Goal: Information Seeking & Learning: Find contact information

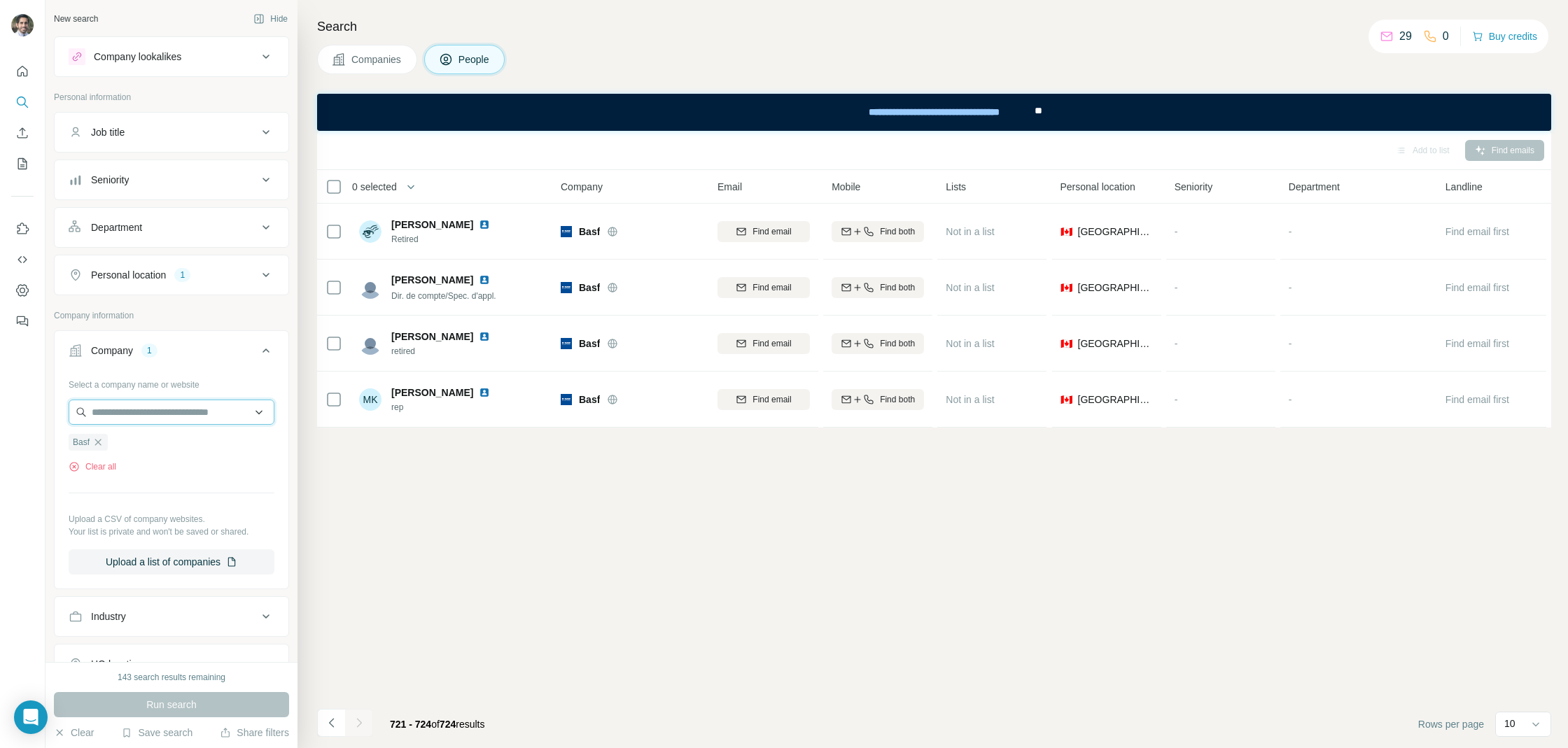
click at [148, 407] on input "text" at bounding box center [171, 412] width 205 height 25
paste input "*******"
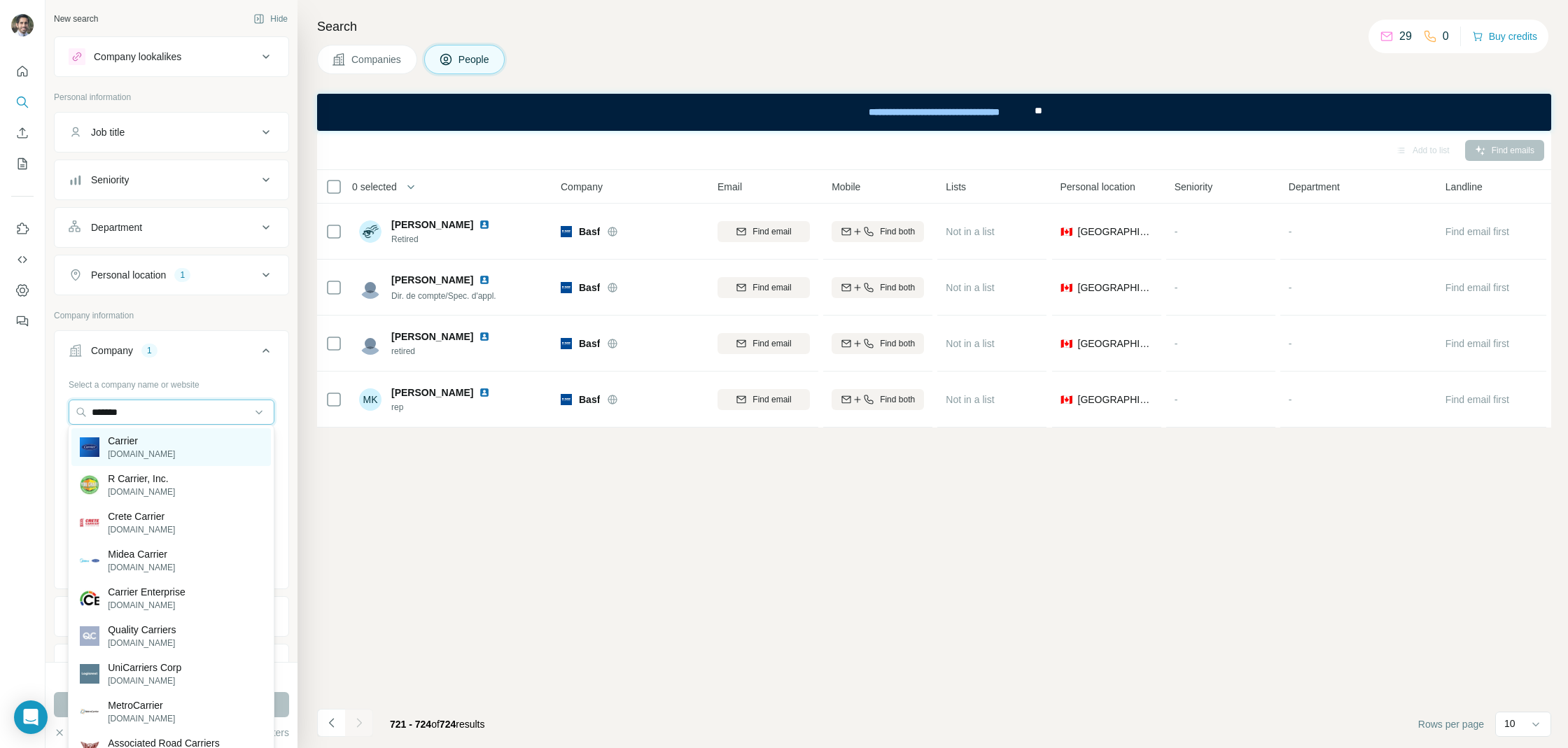
type input "*******"
click at [147, 441] on p "Carrier" at bounding box center [142, 441] width 67 height 14
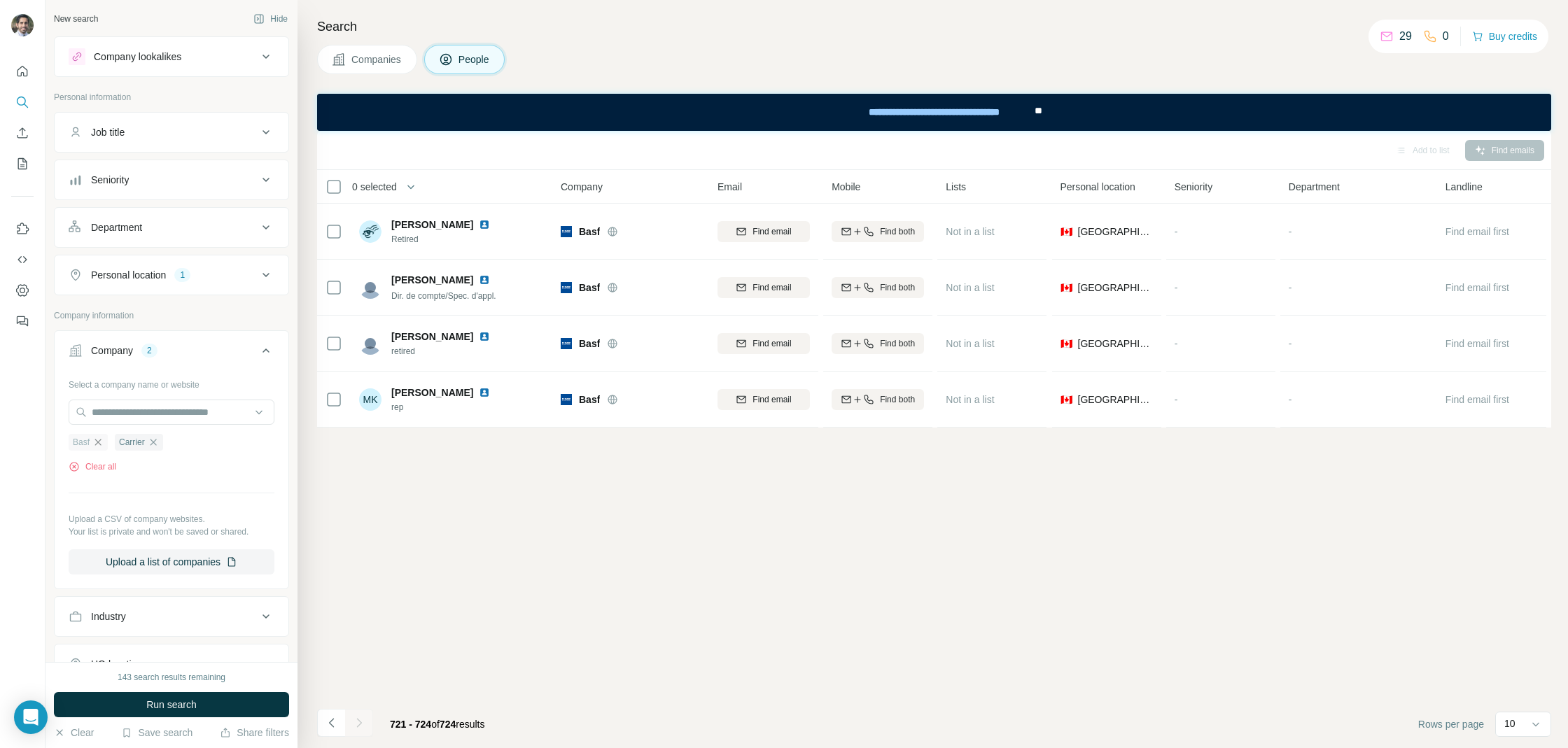
click at [97, 445] on icon "button" at bounding box center [98, 442] width 11 height 11
click at [208, 707] on button "Run search" at bounding box center [171, 704] width 235 height 25
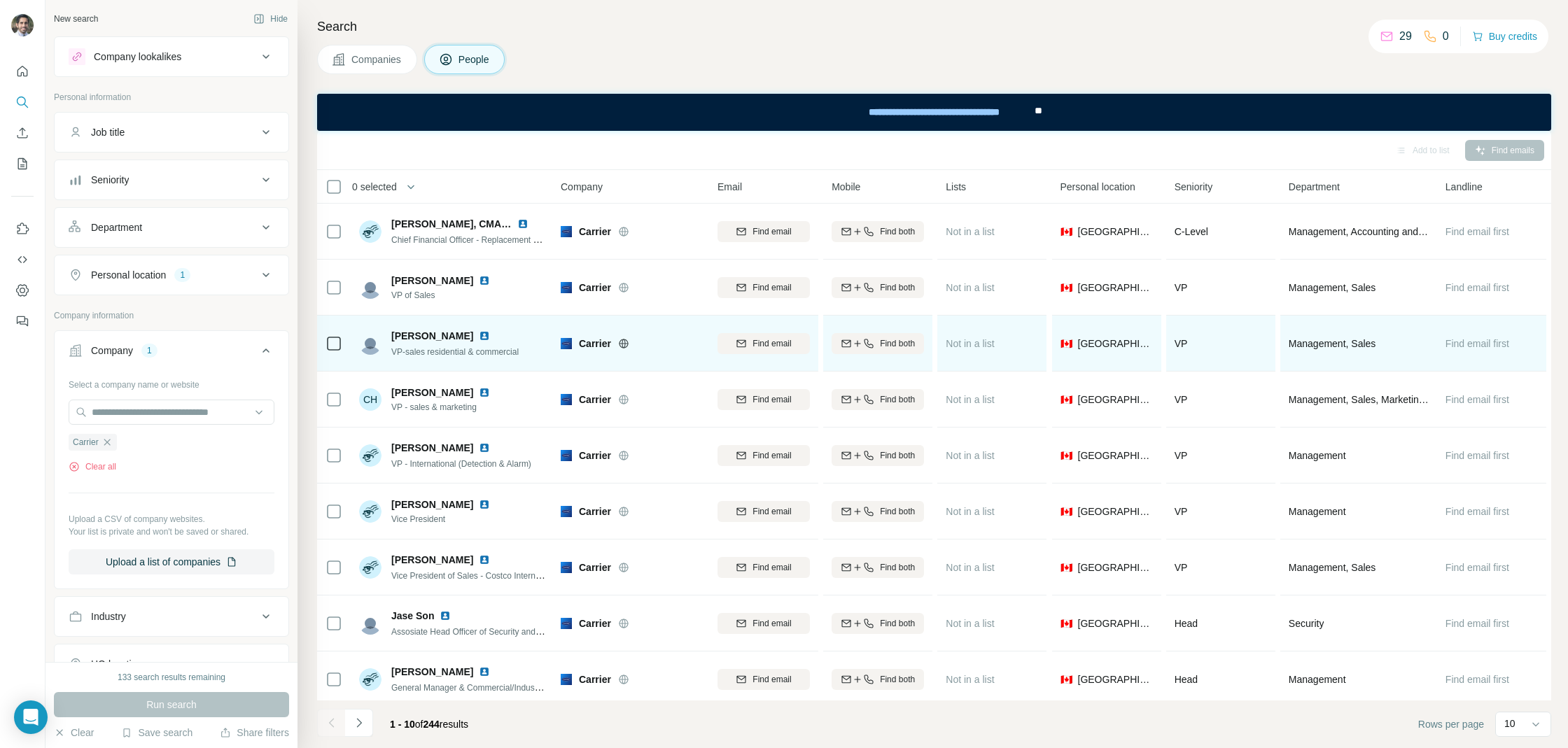
scroll to position [62, 0]
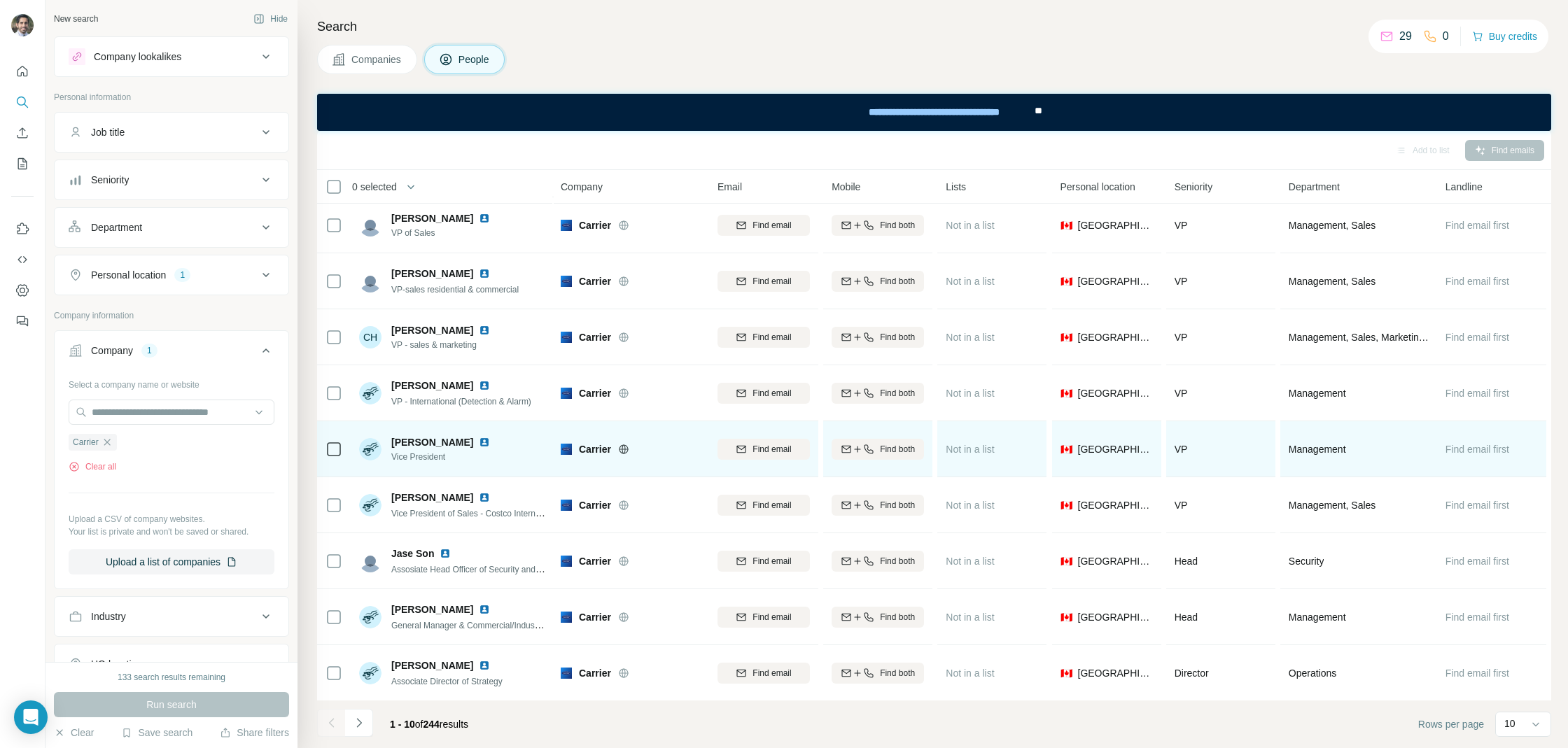
click at [479, 442] on img at bounding box center [485, 442] width 11 height 11
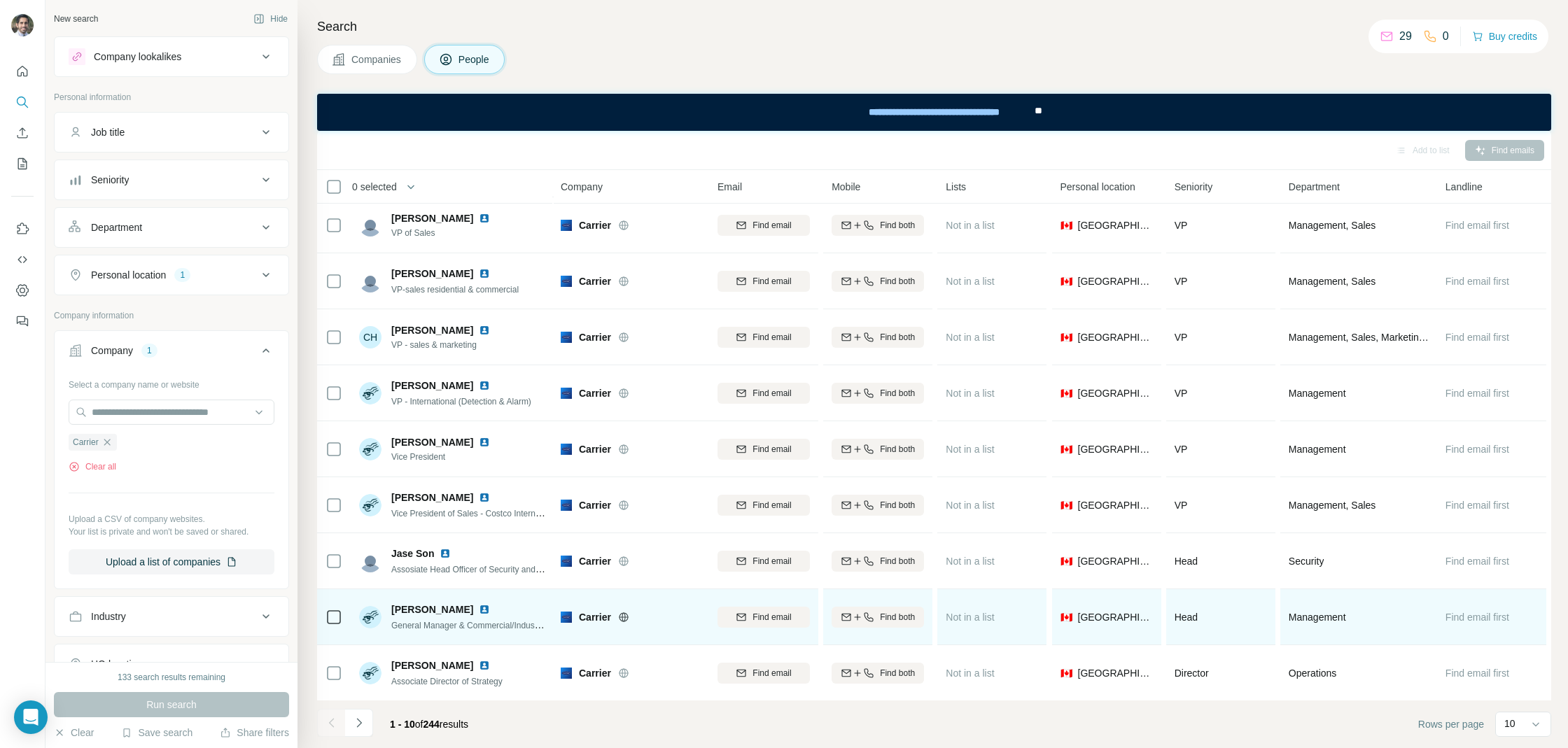
click at [479, 604] on img at bounding box center [485, 610] width 11 height 11
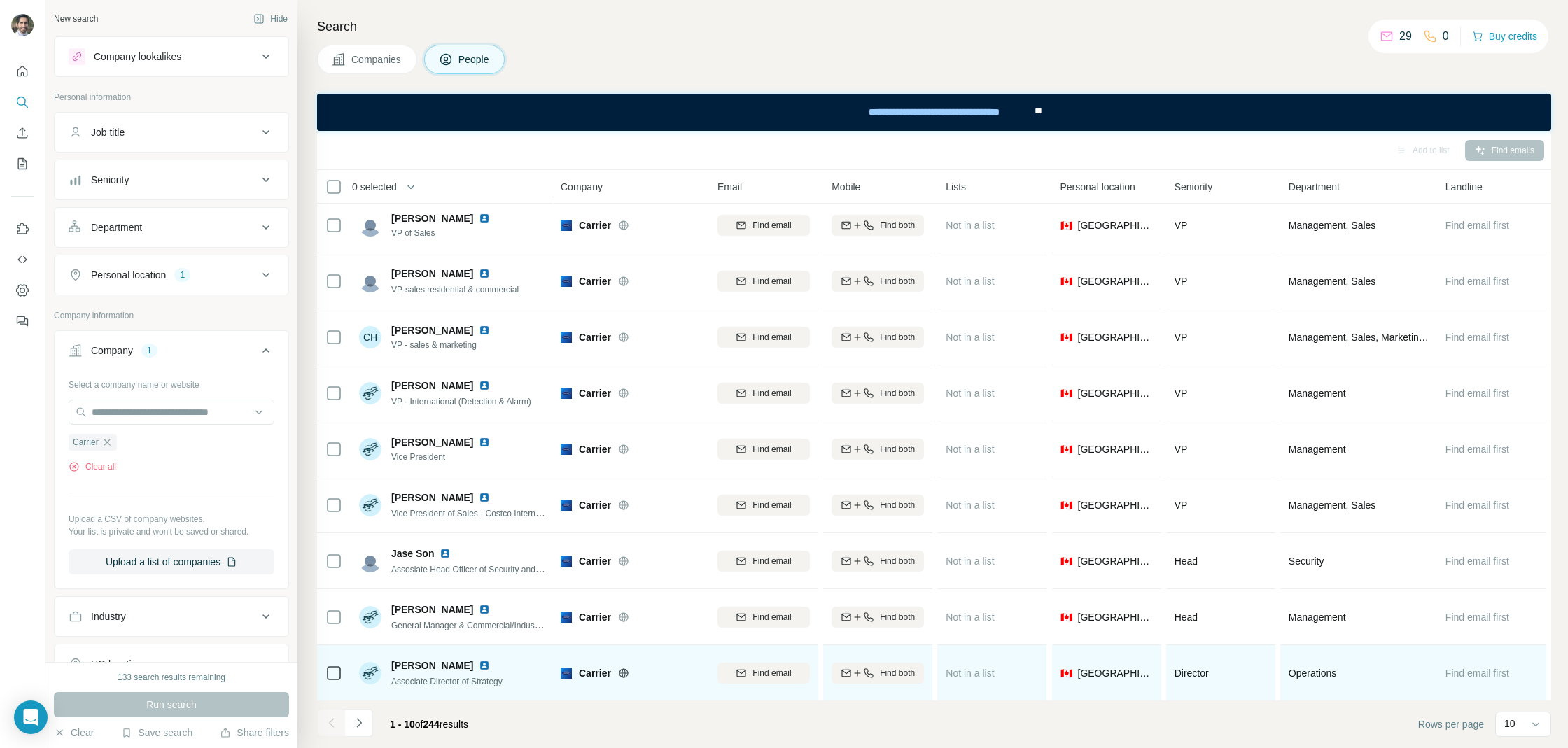
click at [479, 662] on img at bounding box center [485, 666] width 11 height 11
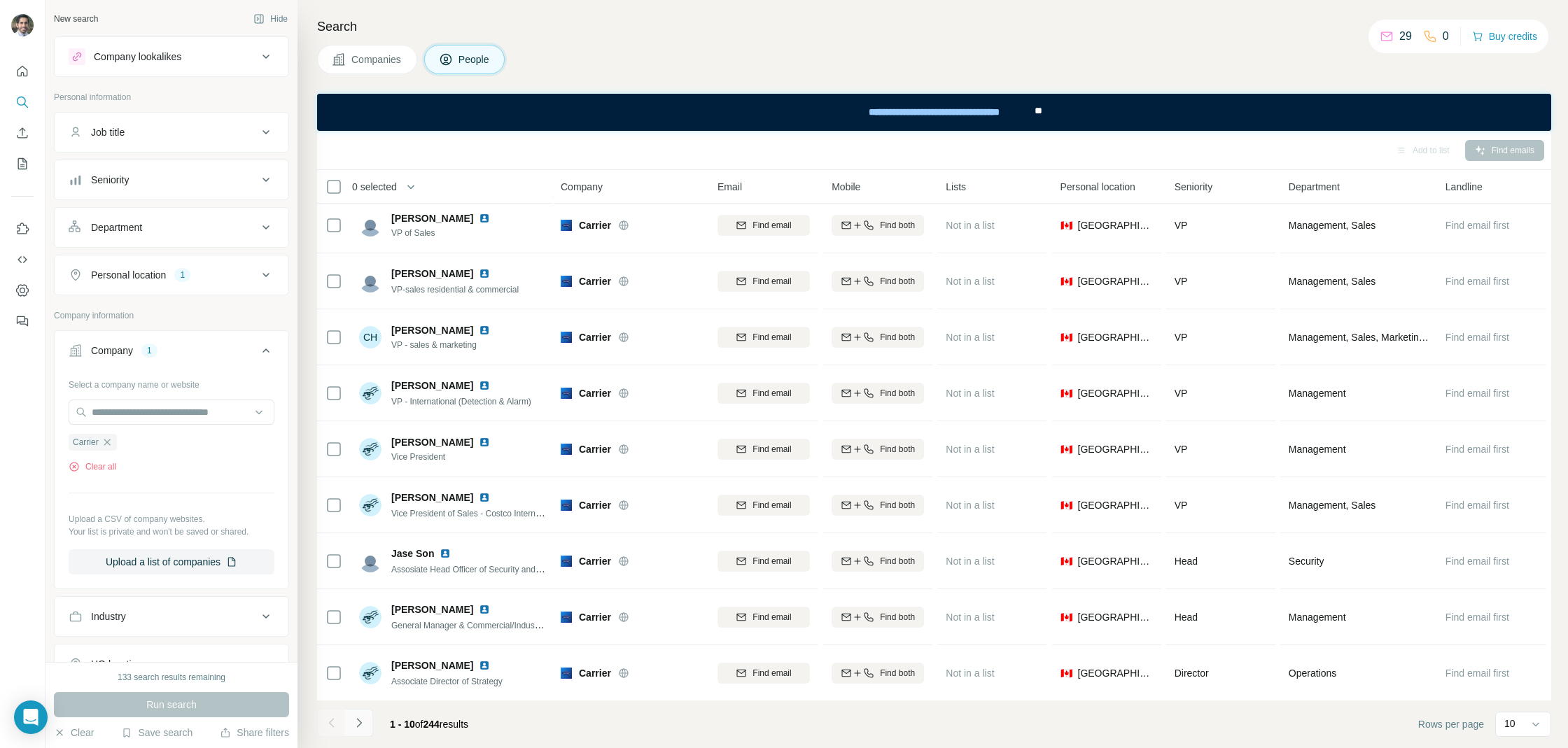
click at [366, 724] on button "Navigate to next page" at bounding box center [359, 722] width 28 height 28
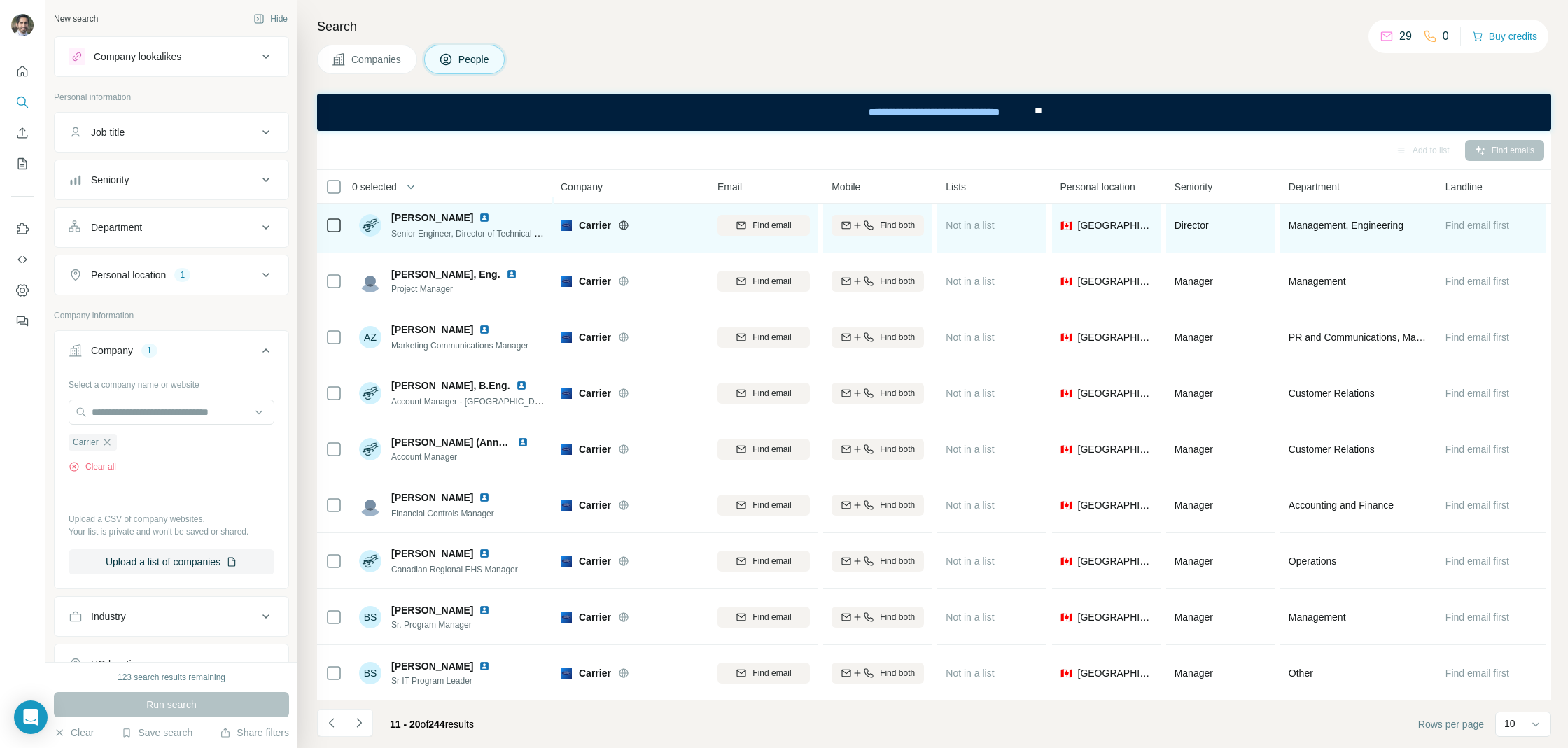
click at [479, 215] on img at bounding box center [485, 218] width 11 height 11
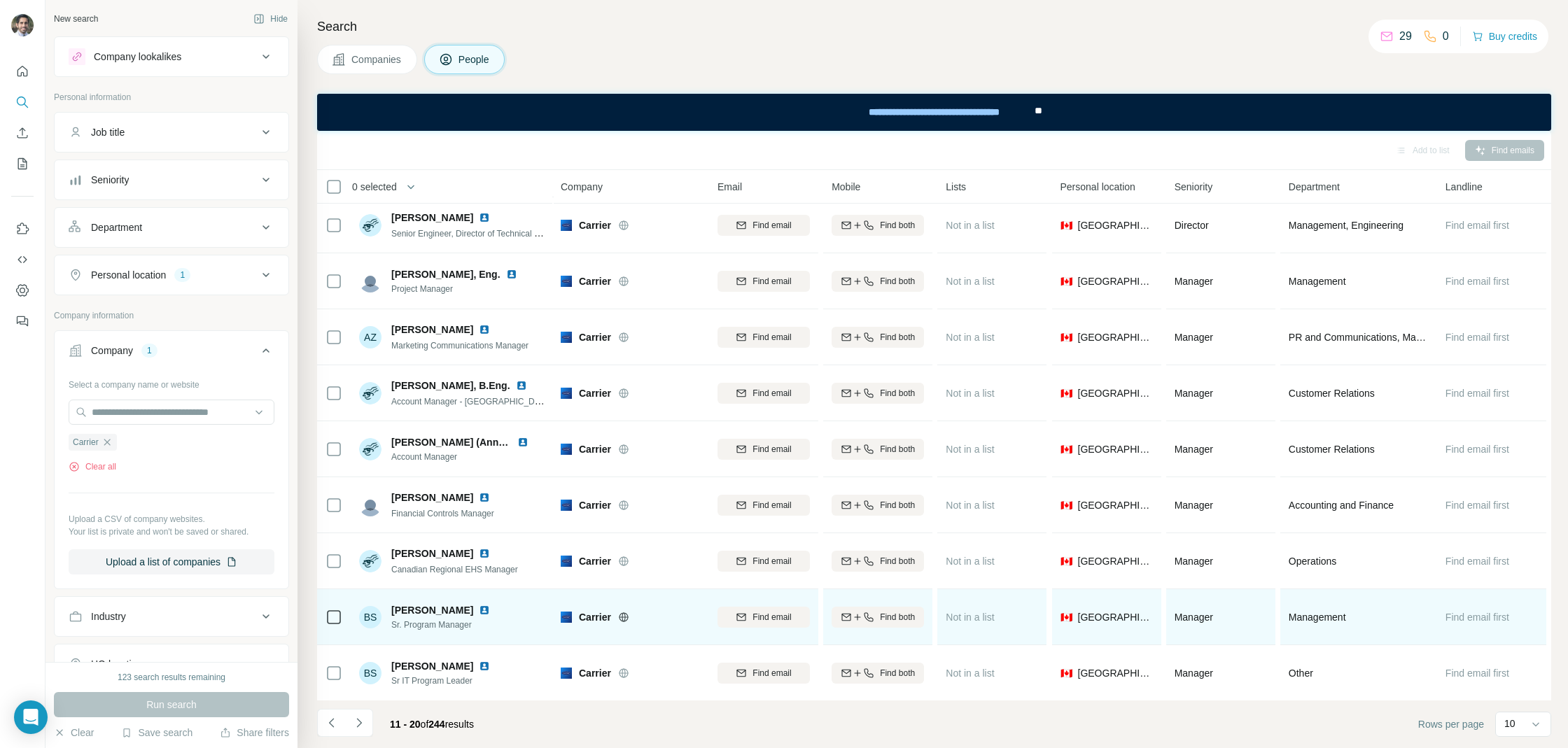
click at [479, 606] on div at bounding box center [493, 611] width 28 height 11
click at [479, 606] on img at bounding box center [485, 611] width 11 height 11
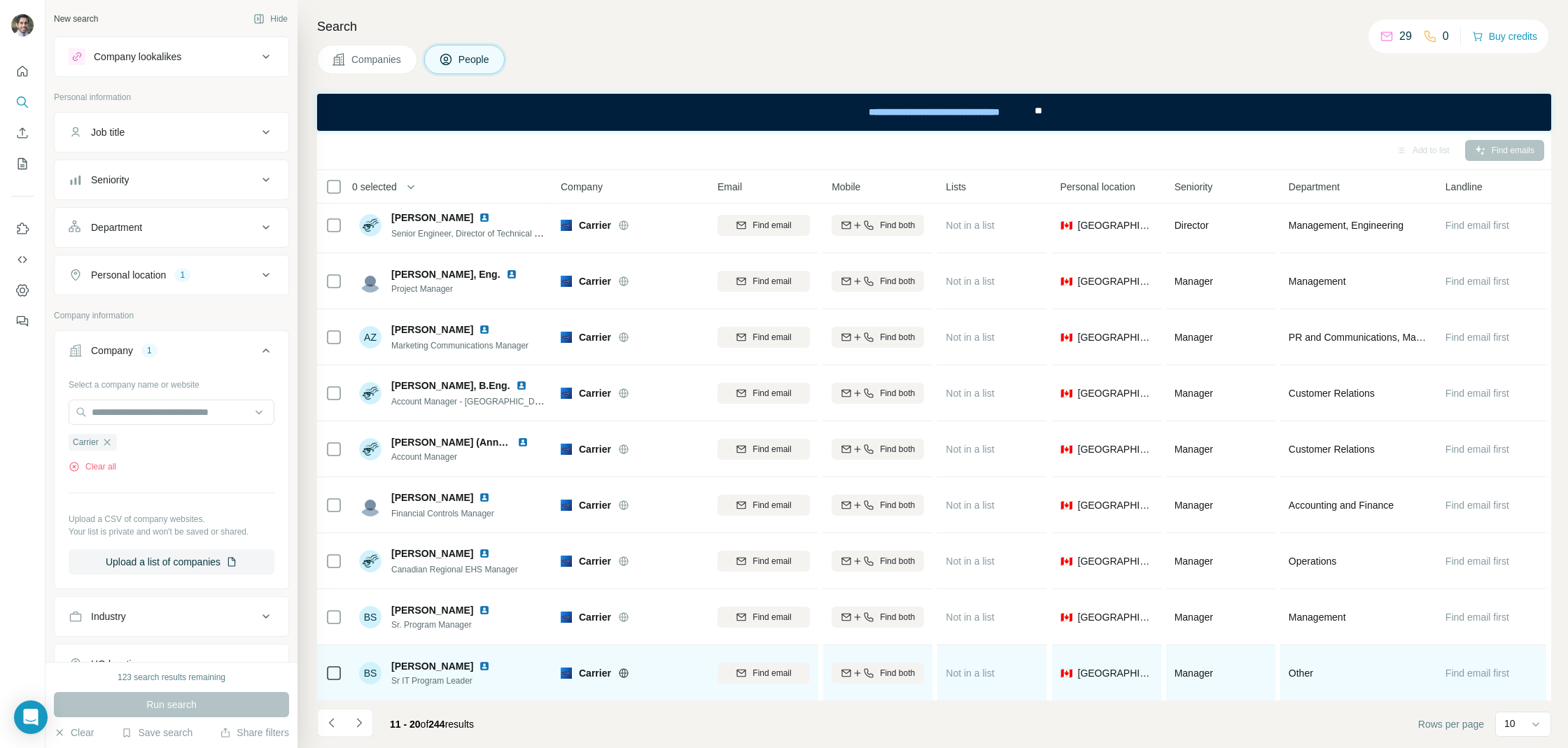
click at [479, 667] on img at bounding box center [485, 666] width 11 height 11
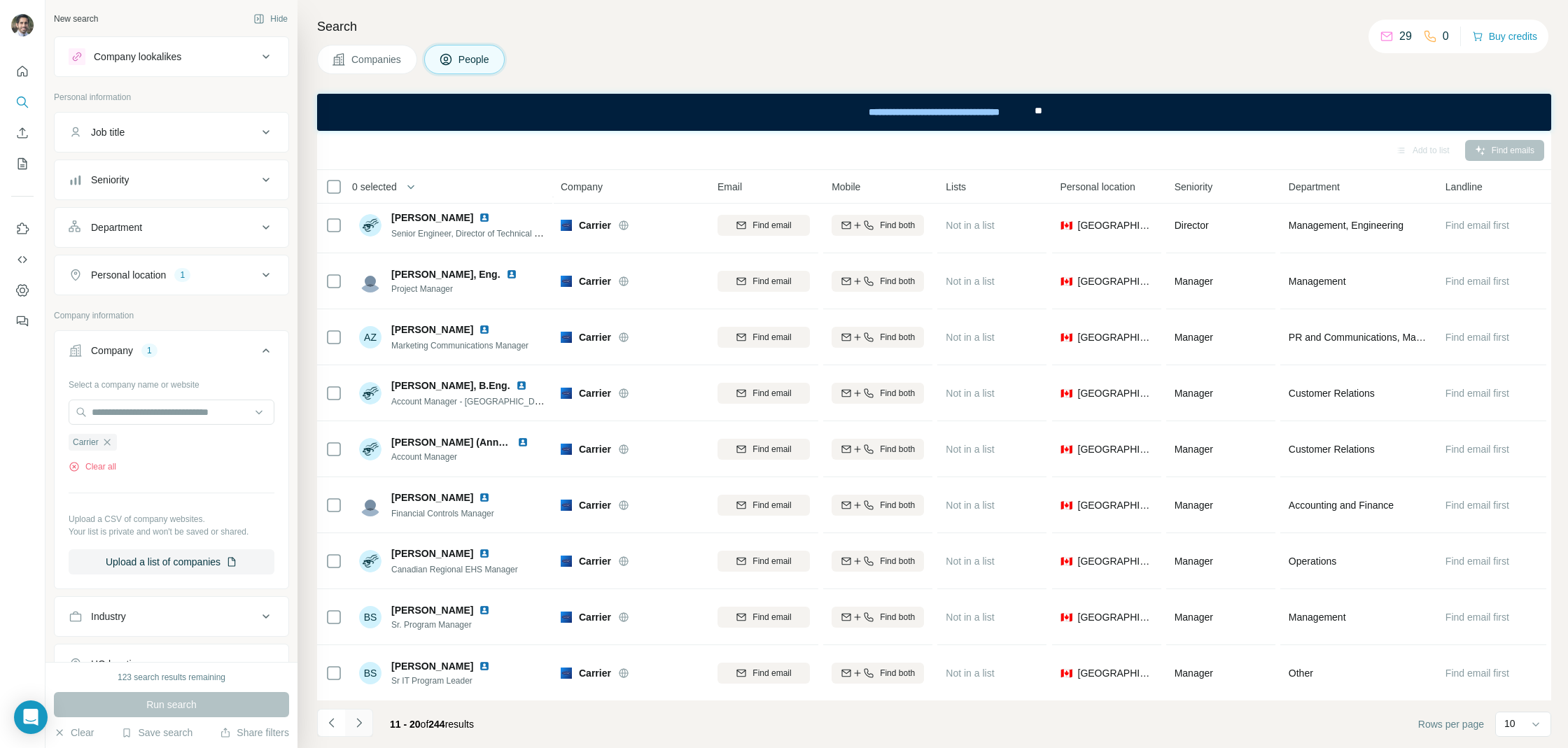
click at [356, 724] on icon "Navigate to next page" at bounding box center [359, 723] width 14 height 14
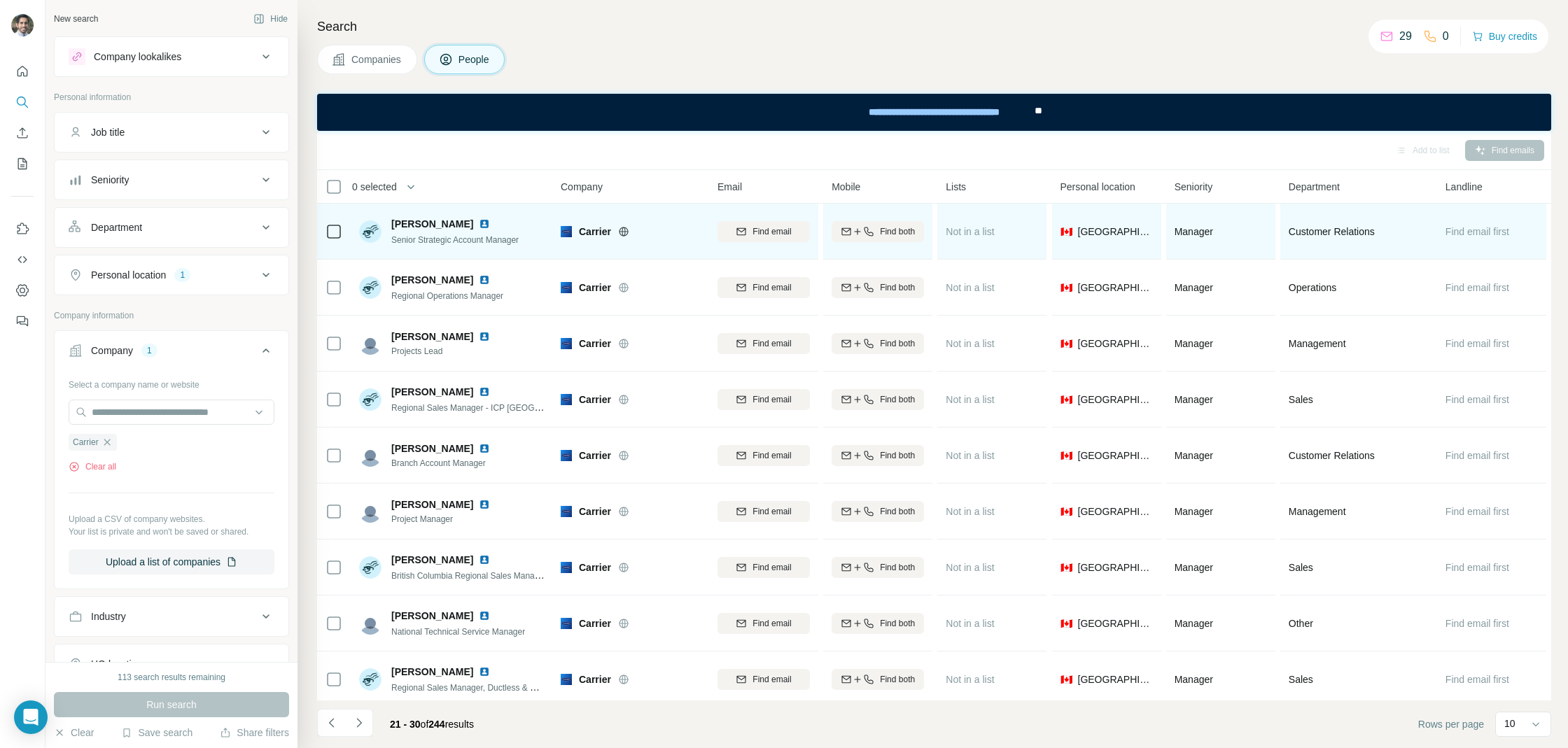
click at [479, 221] on div at bounding box center [493, 224] width 28 height 11
click at [479, 223] on img at bounding box center [485, 224] width 11 height 11
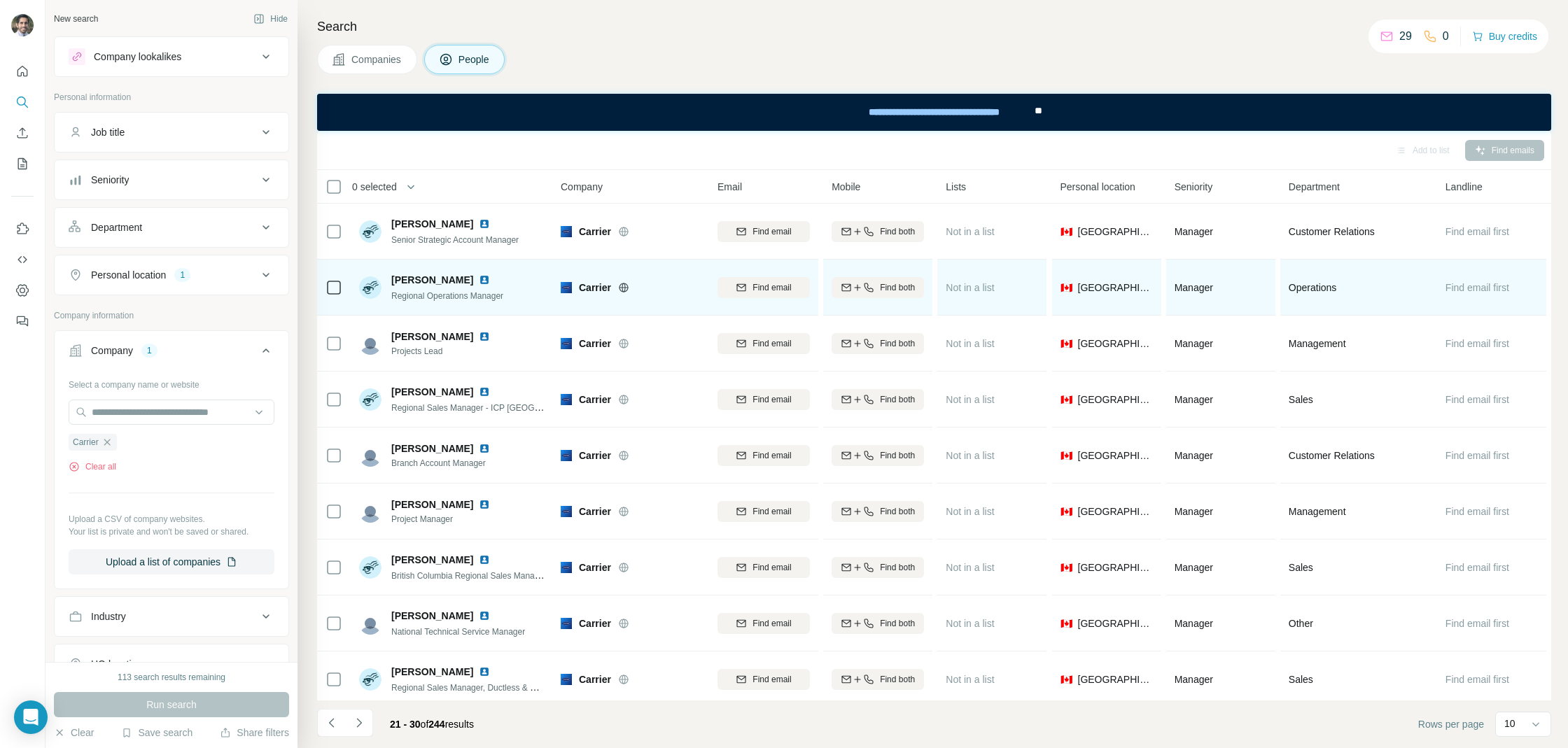
click at [488, 278] on img at bounding box center [485, 280] width 11 height 11
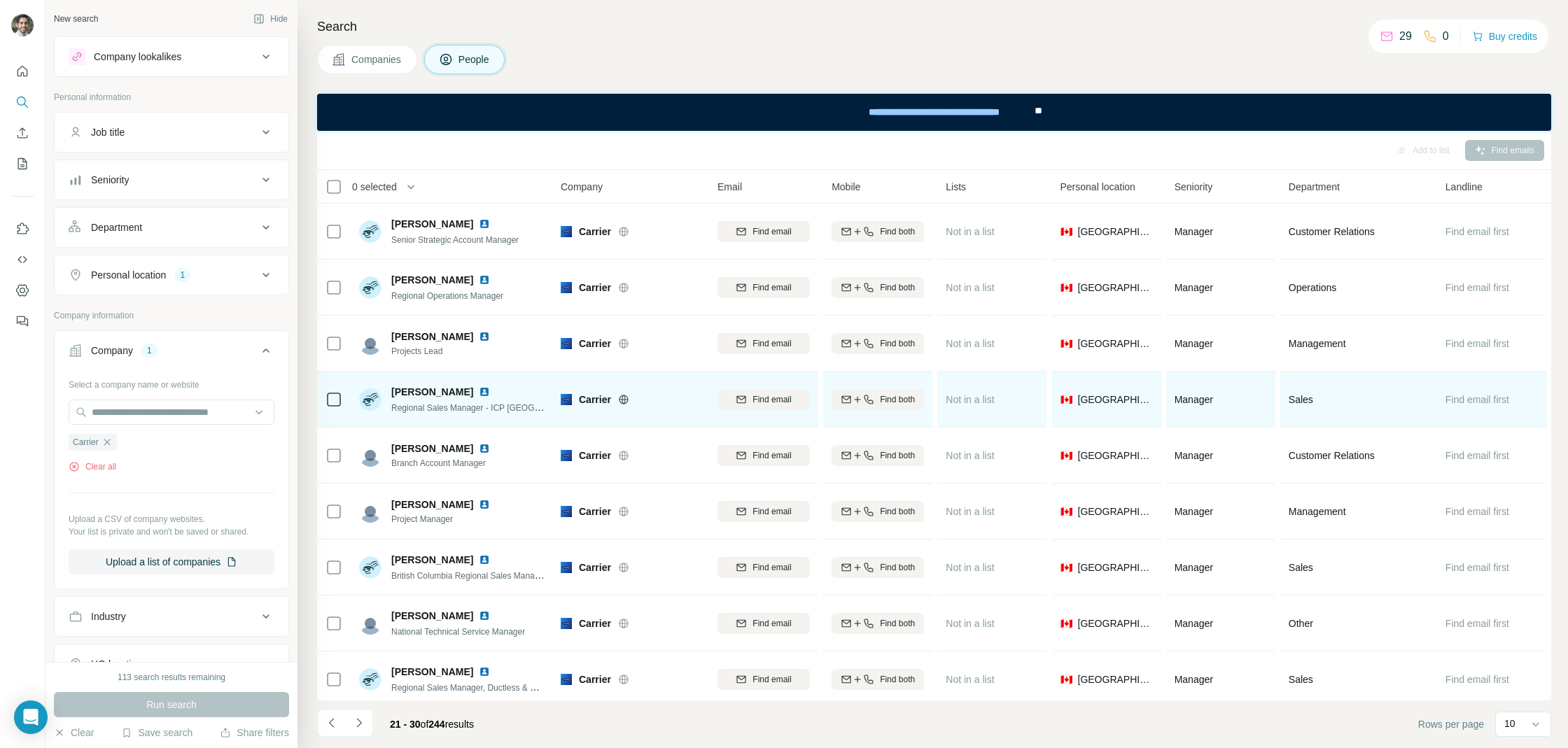
click at [483, 394] on img at bounding box center [485, 392] width 11 height 11
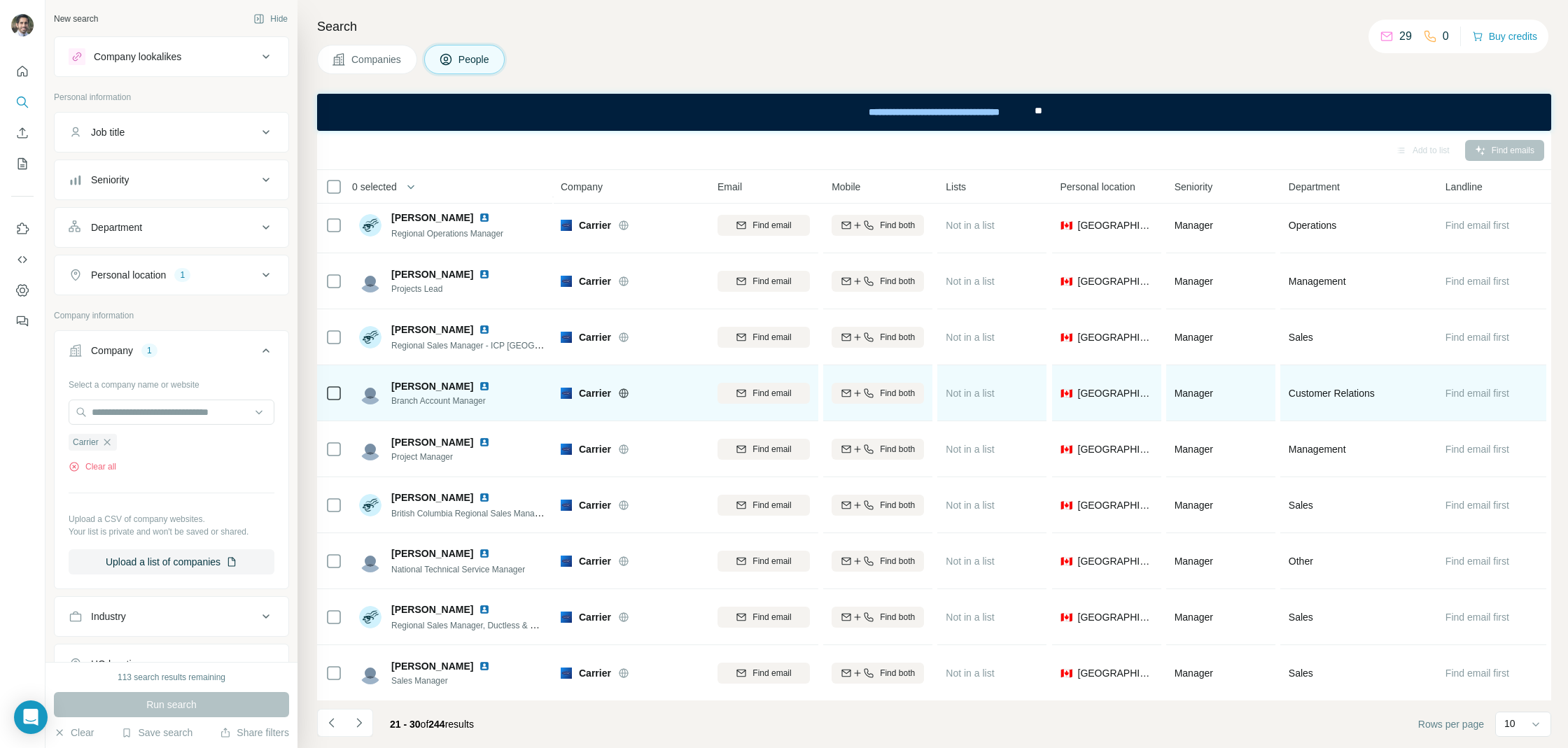
click at [479, 384] on img at bounding box center [485, 387] width 11 height 11
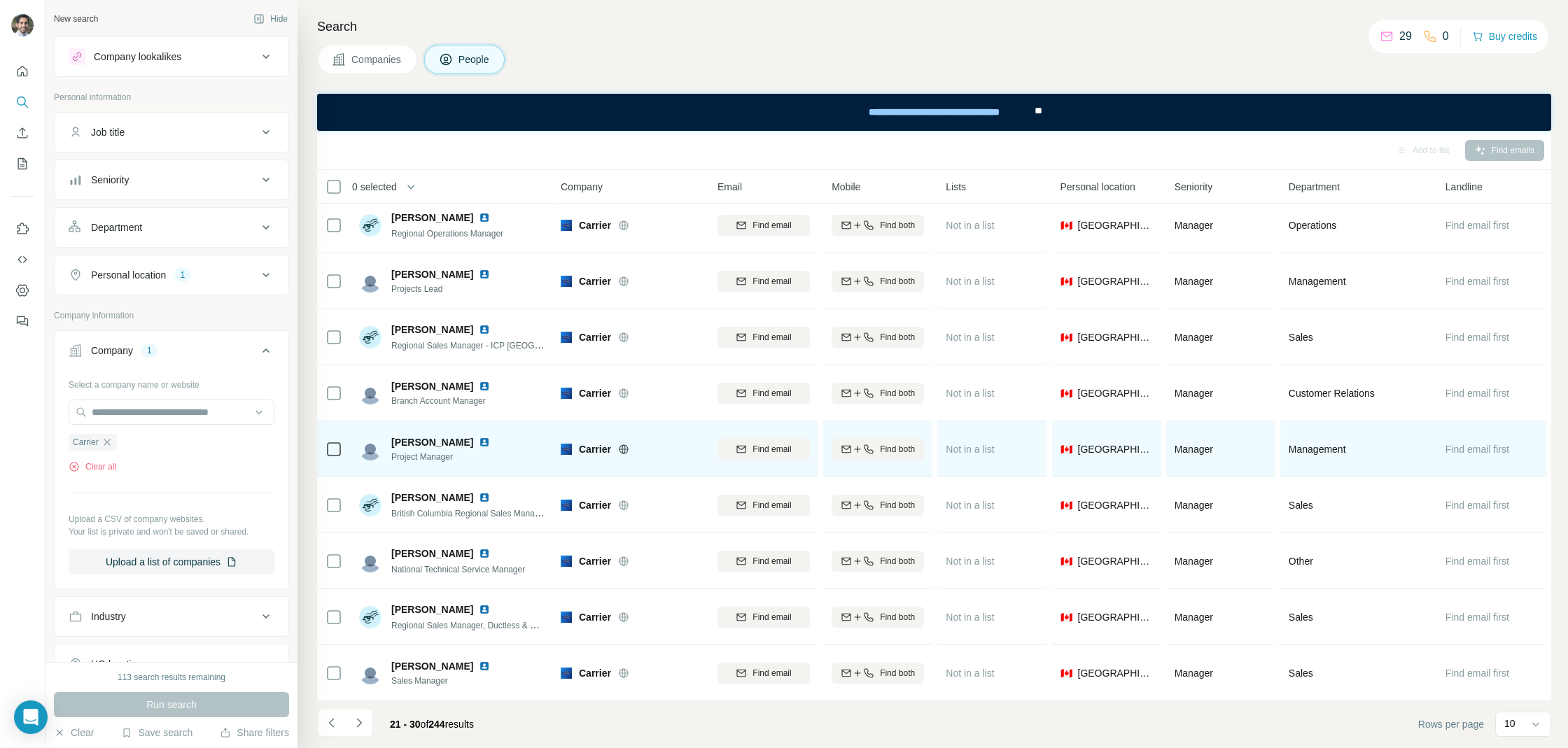
click at [479, 439] on img at bounding box center [485, 442] width 11 height 11
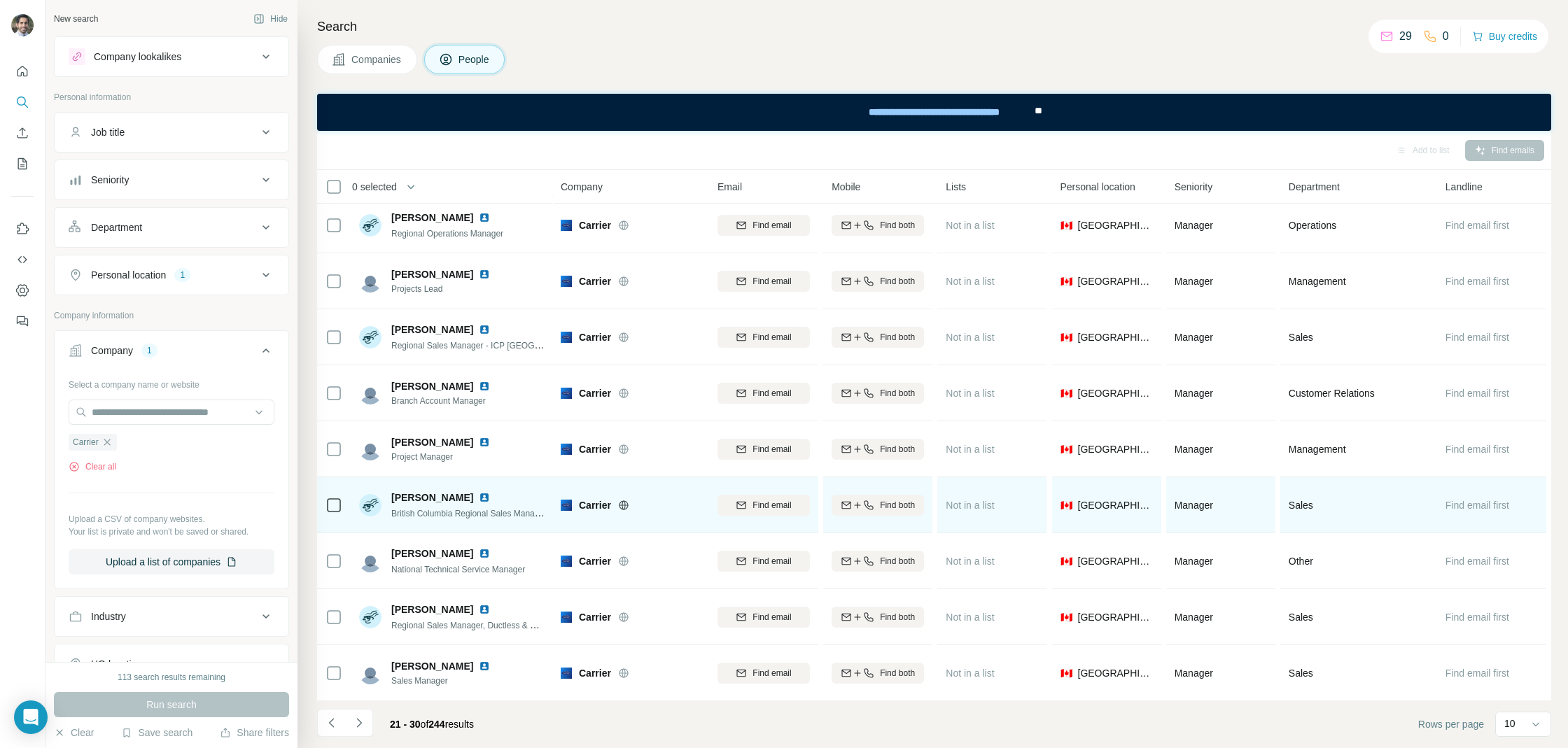
click at [479, 492] on img at bounding box center [485, 497] width 11 height 11
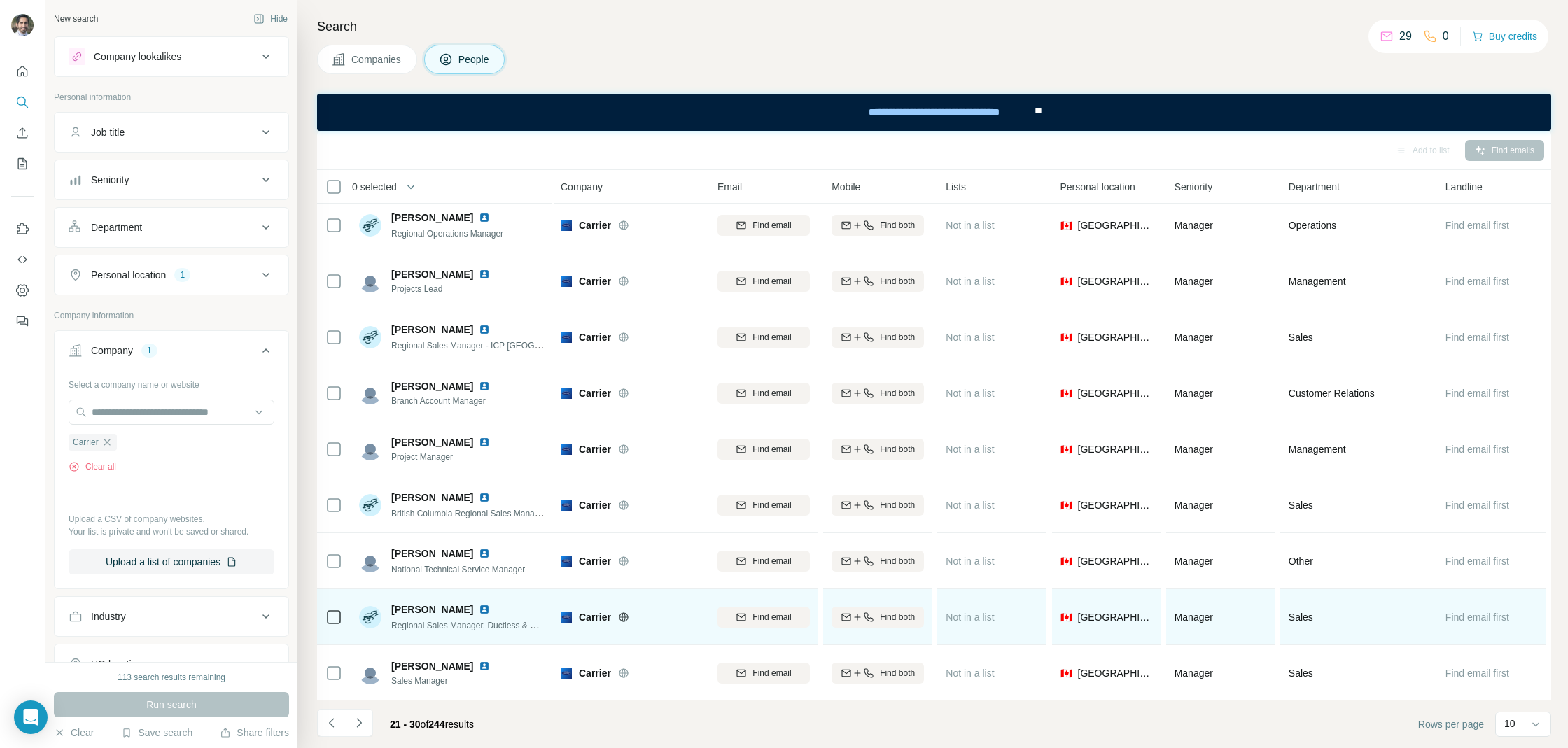
click at [479, 605] on img at bounding box center [485, 610] width 11 height 11
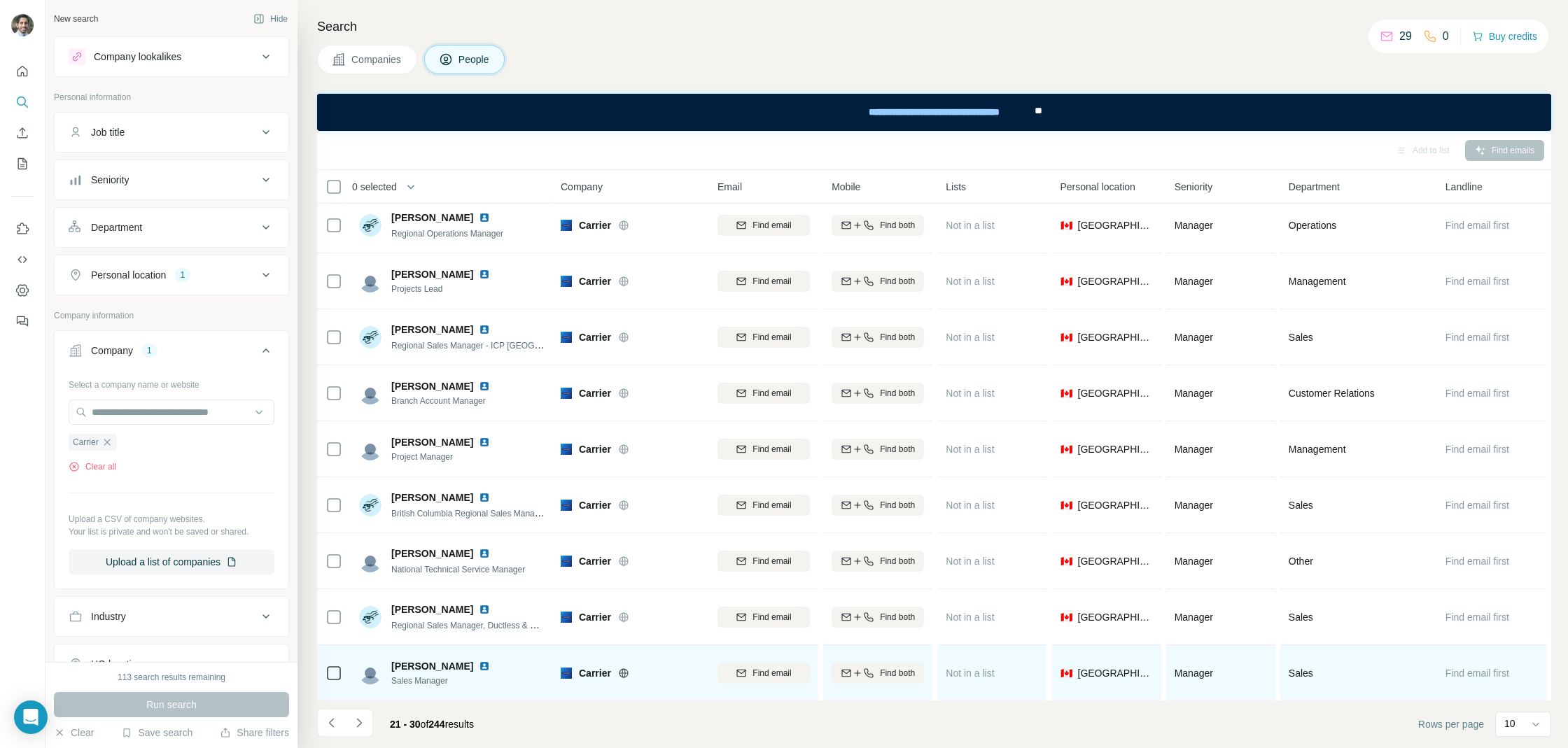
click at [479, 665] on img at bounding box center [485, 666] width 11 height 11
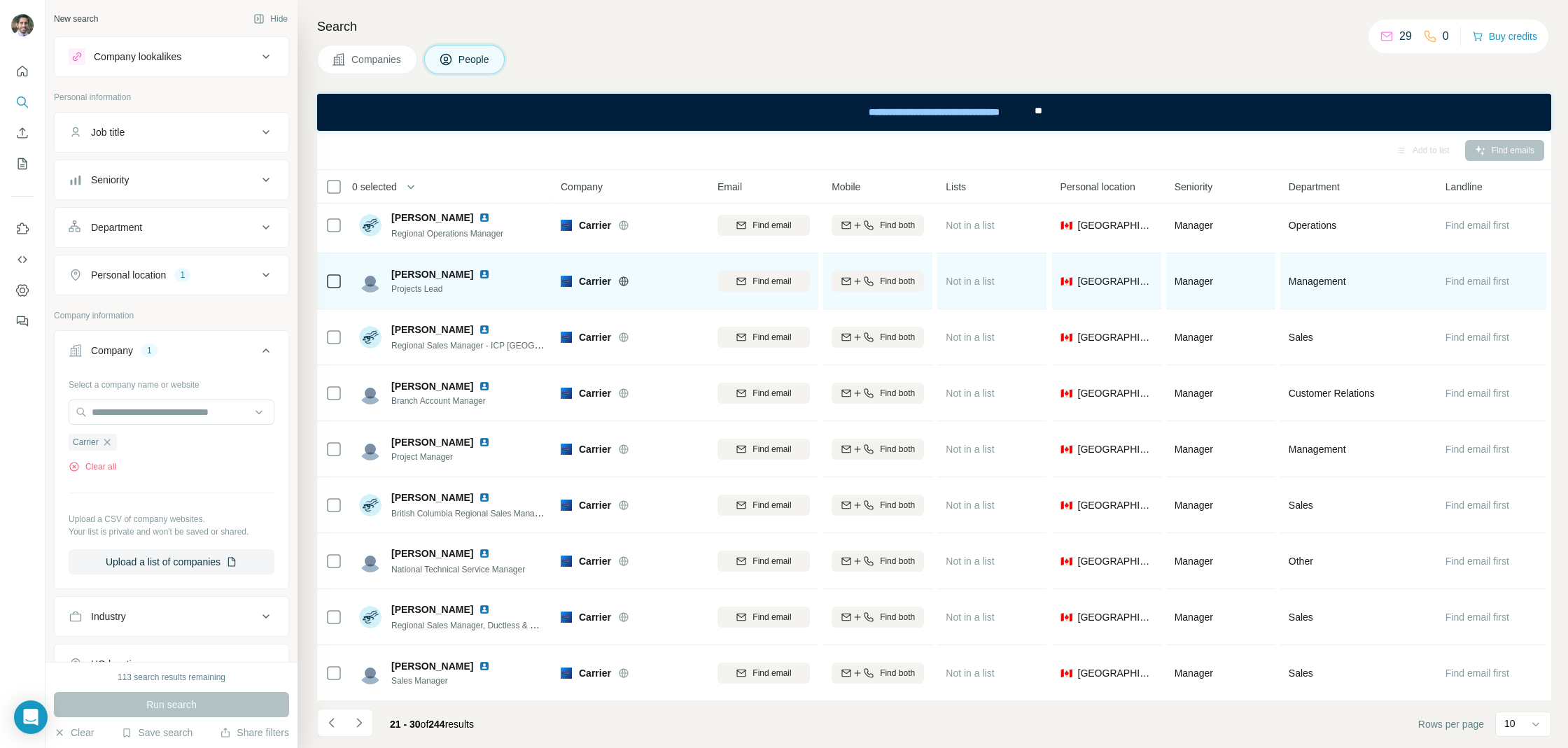
scroll to position [0, 0]
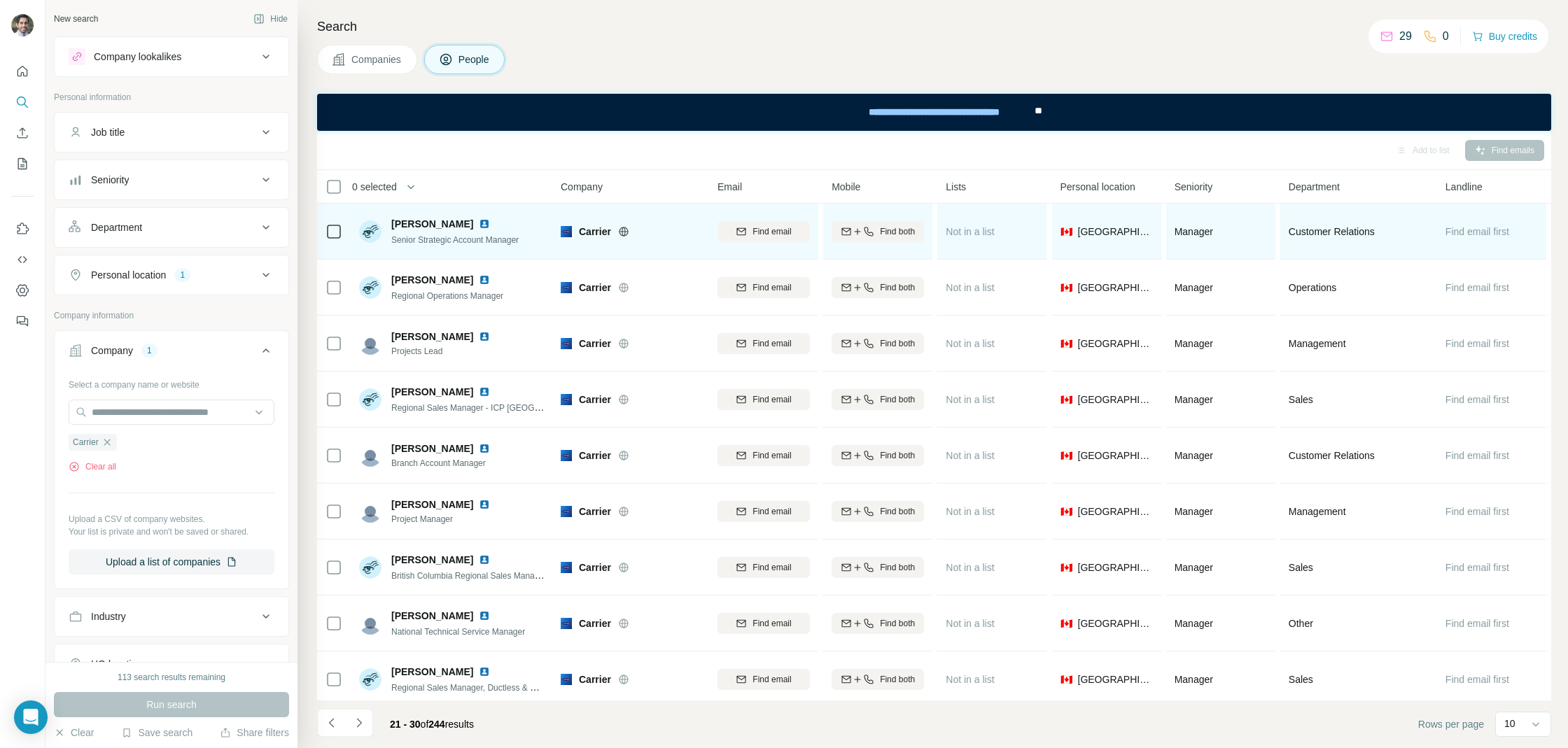
click at [479, 219] on img at bounding box center [485, 224] width 11 height 11
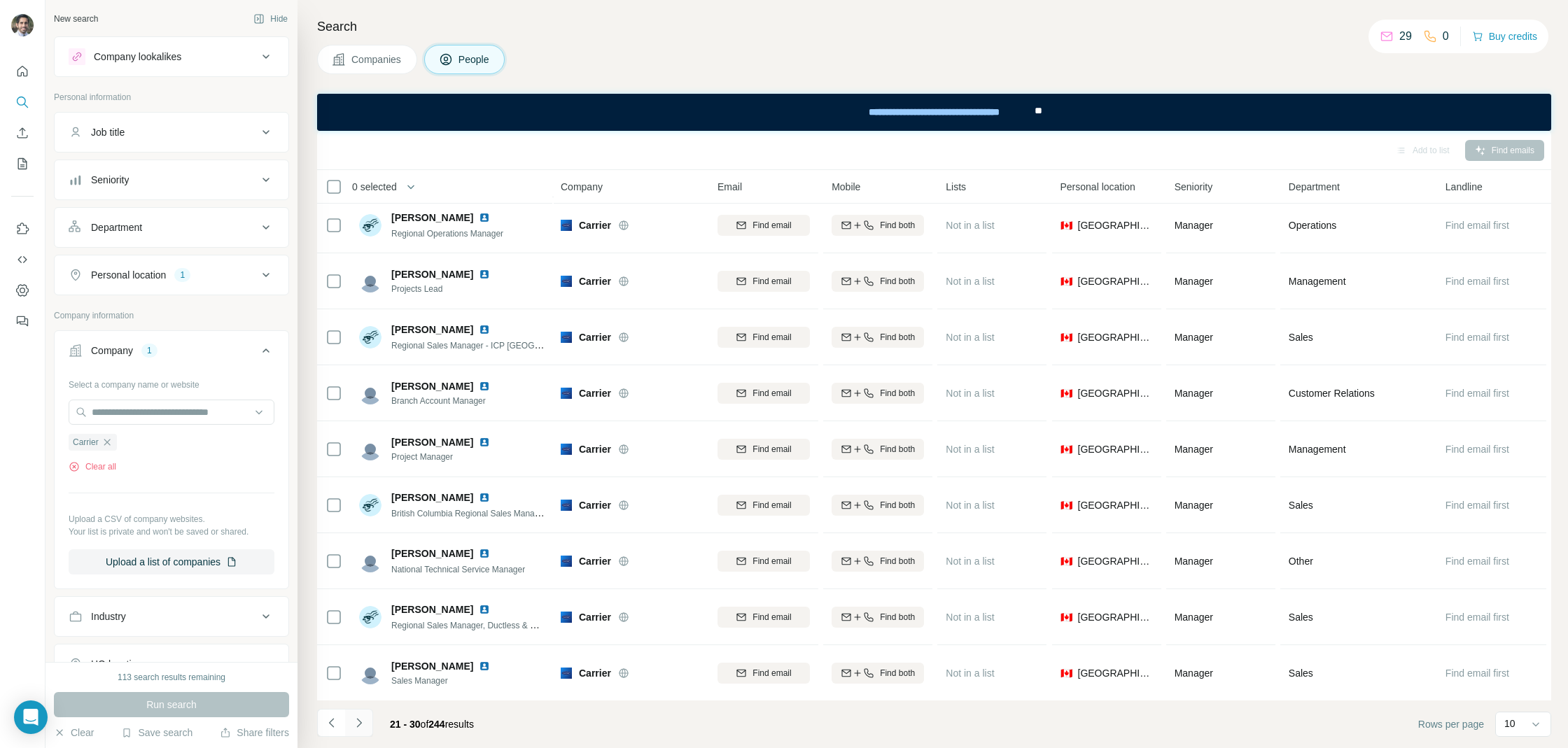
click at [366, 720] on button "Navigate to next page" at bounding box center [359, 722] width 28 height 28
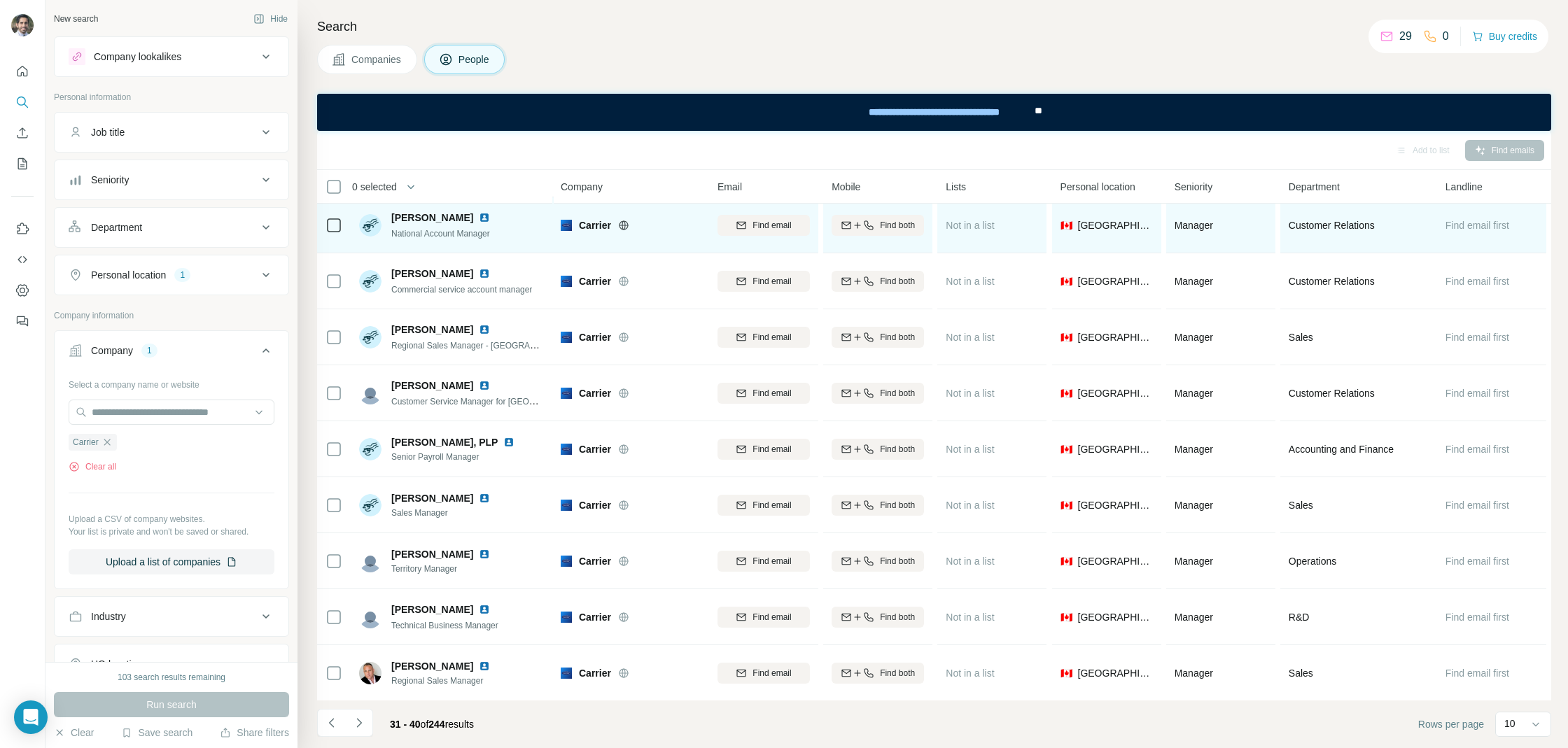
click at [479, 217] on img at bounding box center [485, 218] width 11 height 11
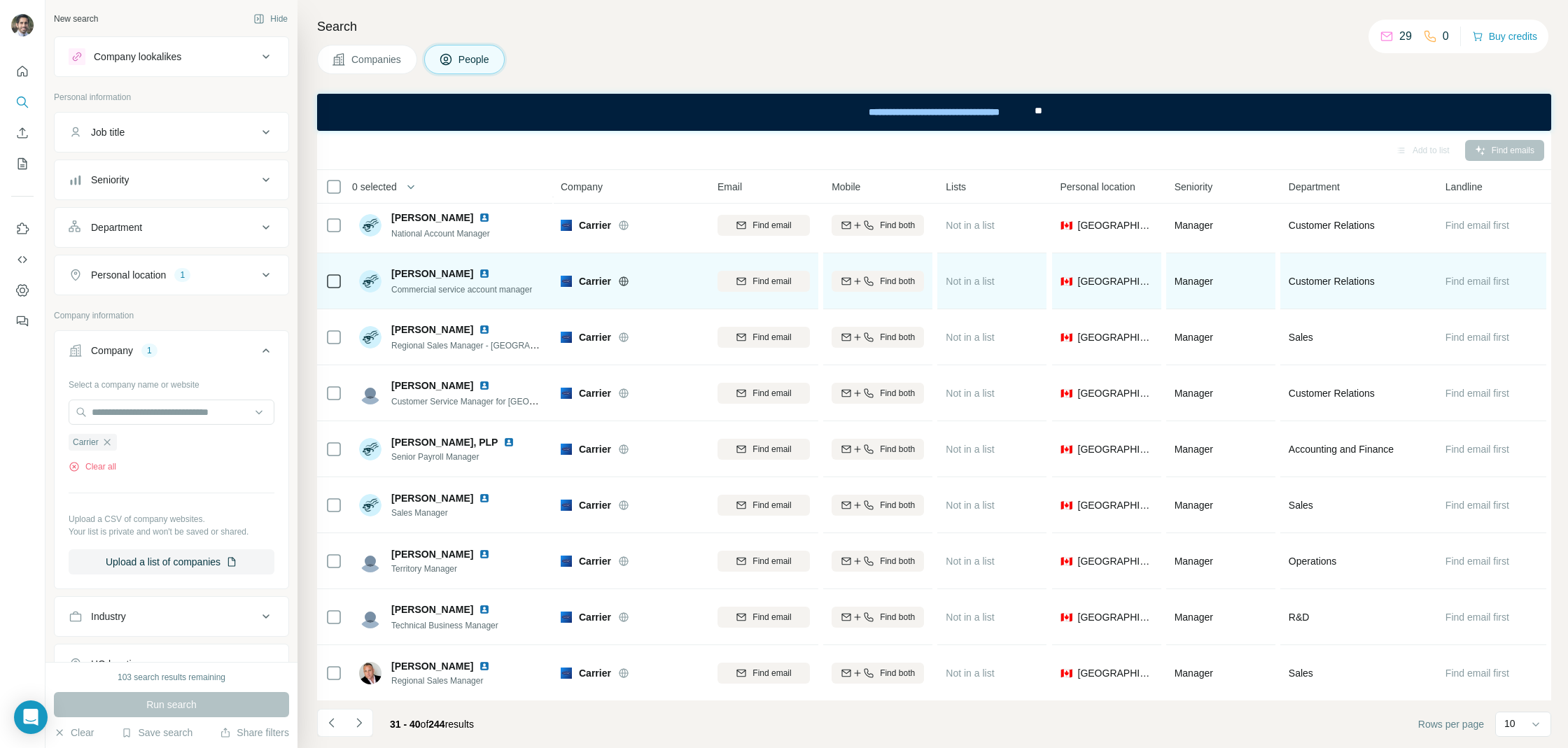
click at [487, 280] on div "[PERSON_NAME] Commercial service account manager" at bounding box center [461, 281] width 141 height 29
click at [487, 277] on img at bounding box center [485, 273] width 11 height 11
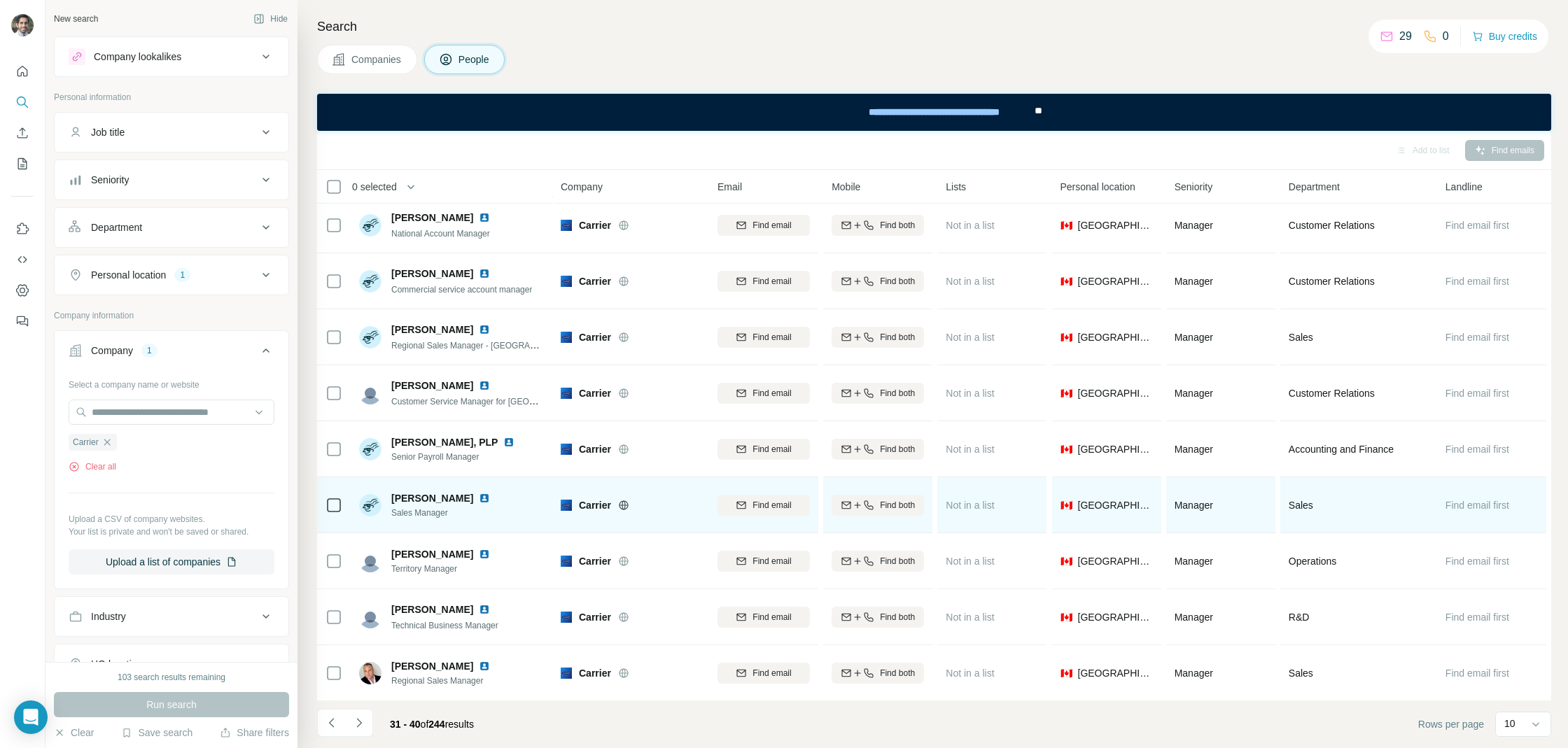
click at [479, 495] on img at bounding box center [485, 498] width 11 height 11
click at [479, 497] on img at bounding box center [485, 498] width 11 height 11
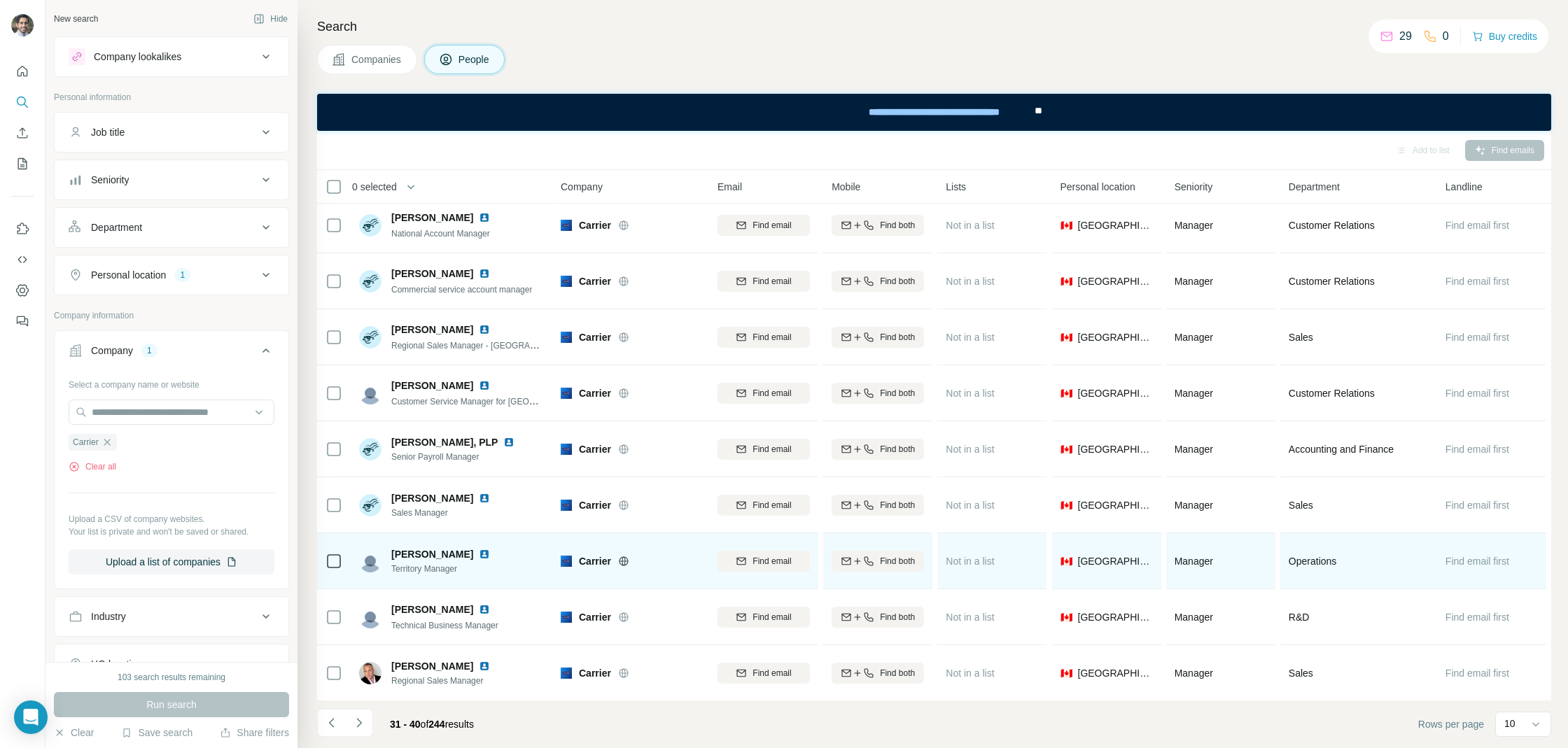
click at [490, 557] on img at bounding box center [485, 554] width 11 height 11
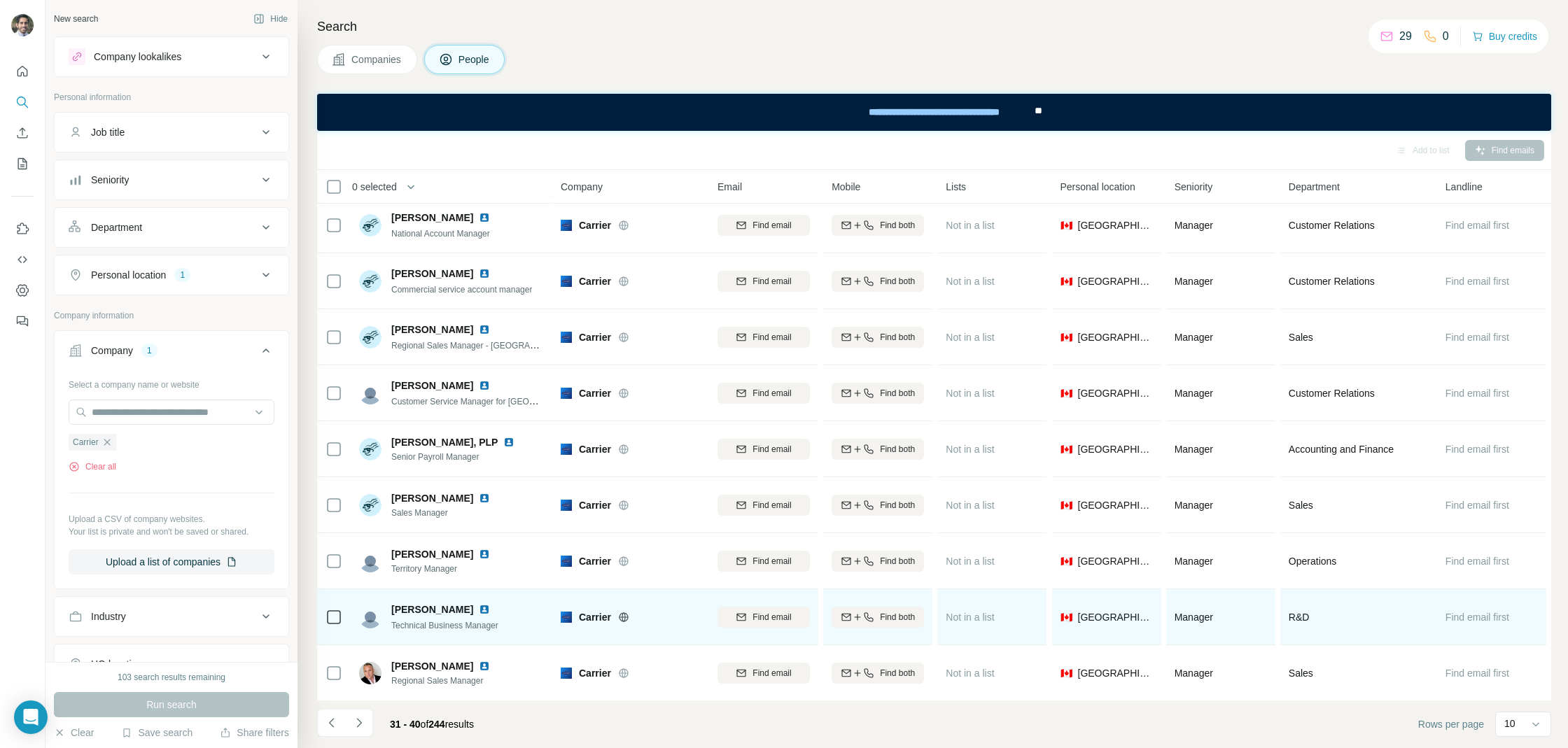
click at [479, 606] on img at bounding box center [485, 610] width 11 height 11
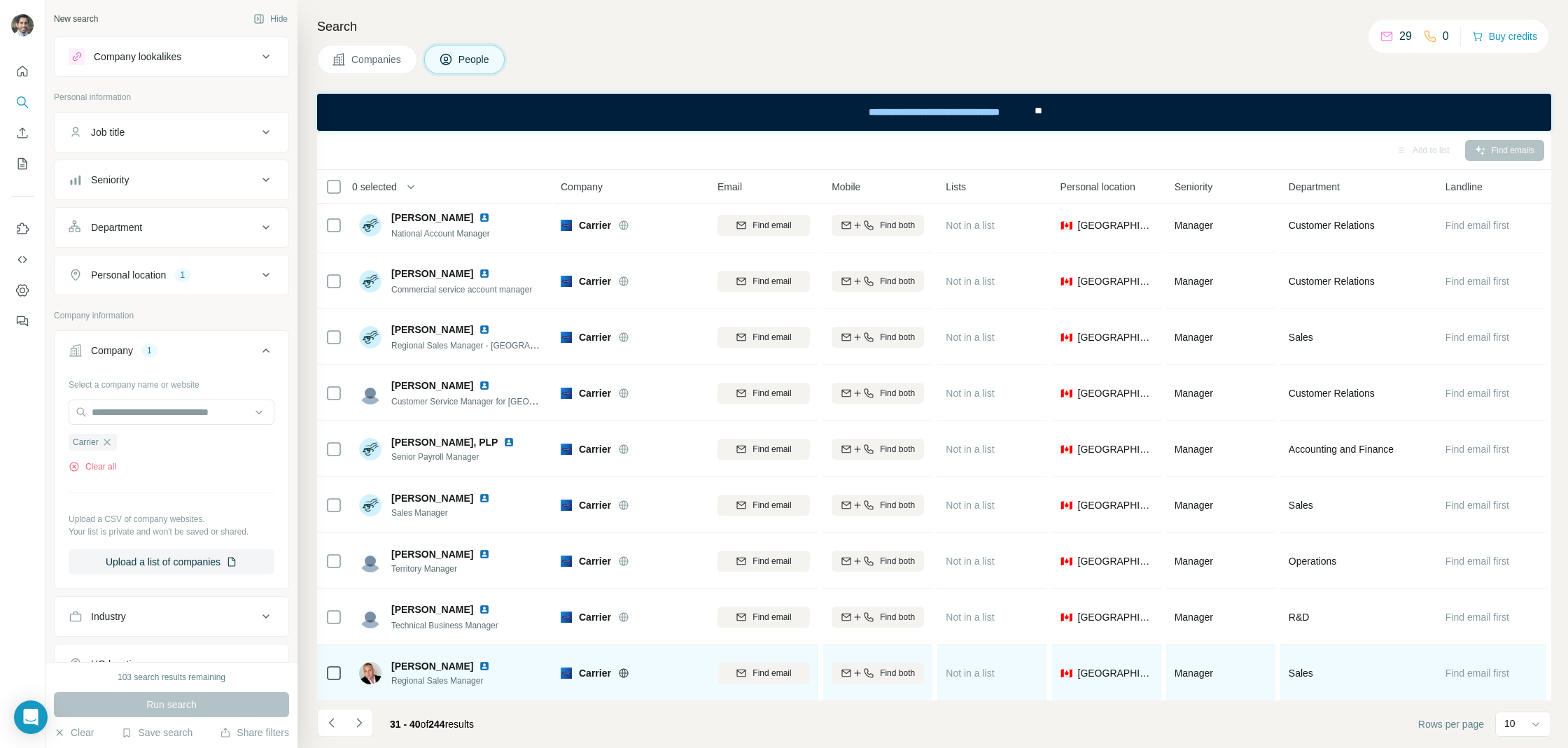
click at [484, 664] on img at bounding box center [485, 666] width 11 height 11
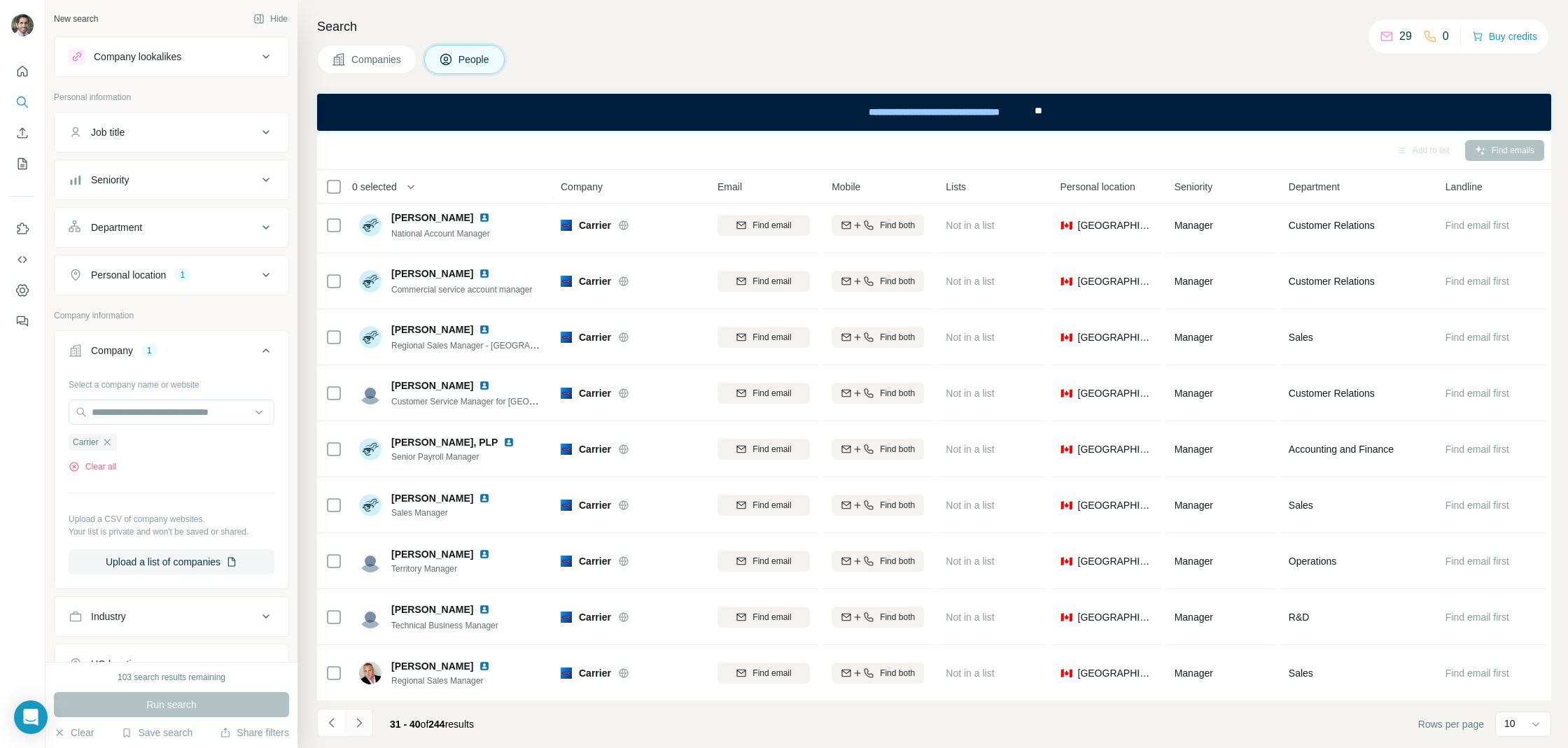
click at [369, 727] on button "Navigate to next page" at bounding box center [359, 722] width 28 height 28
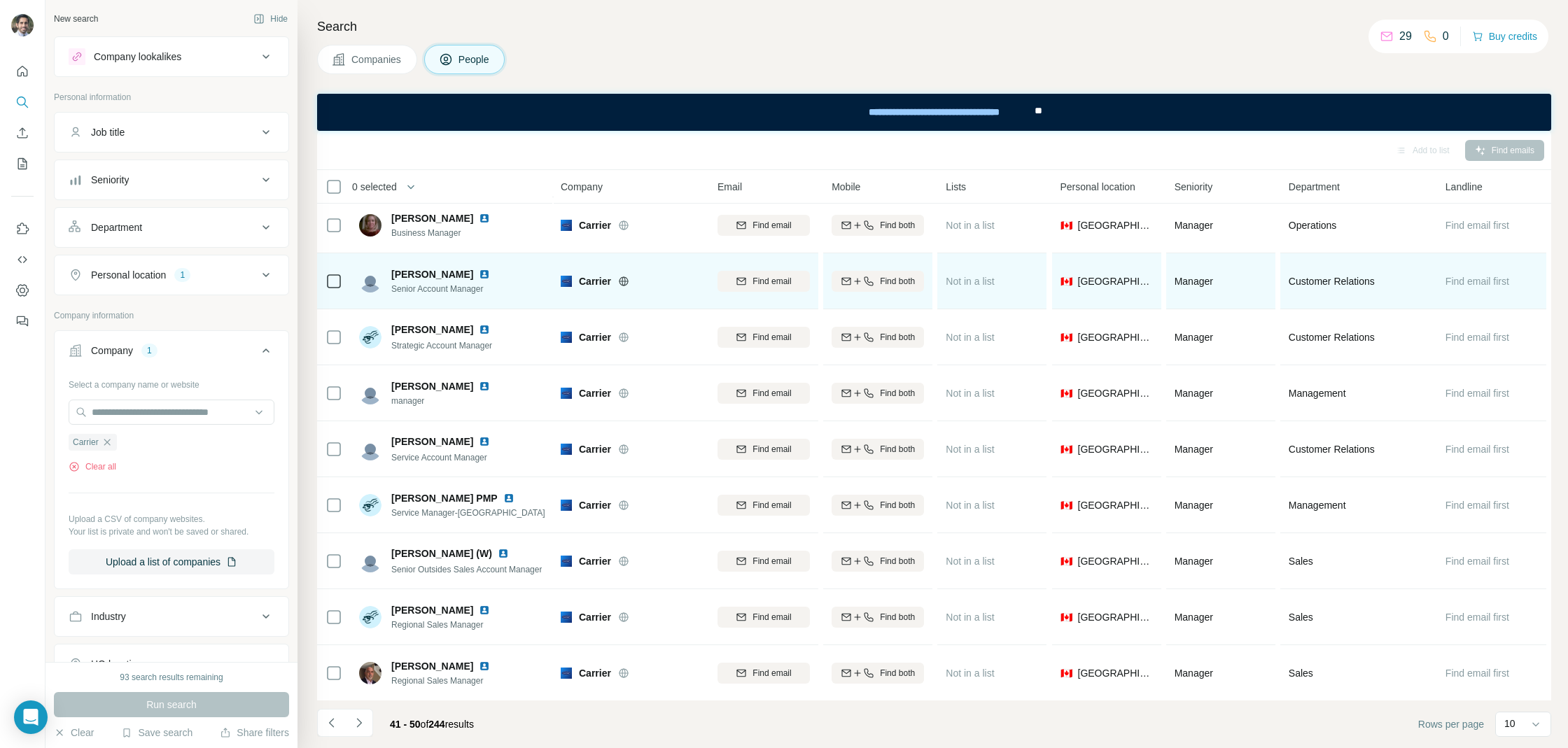
click at [479, 272] on img at bounding box center [485, 274] width 11 height 11
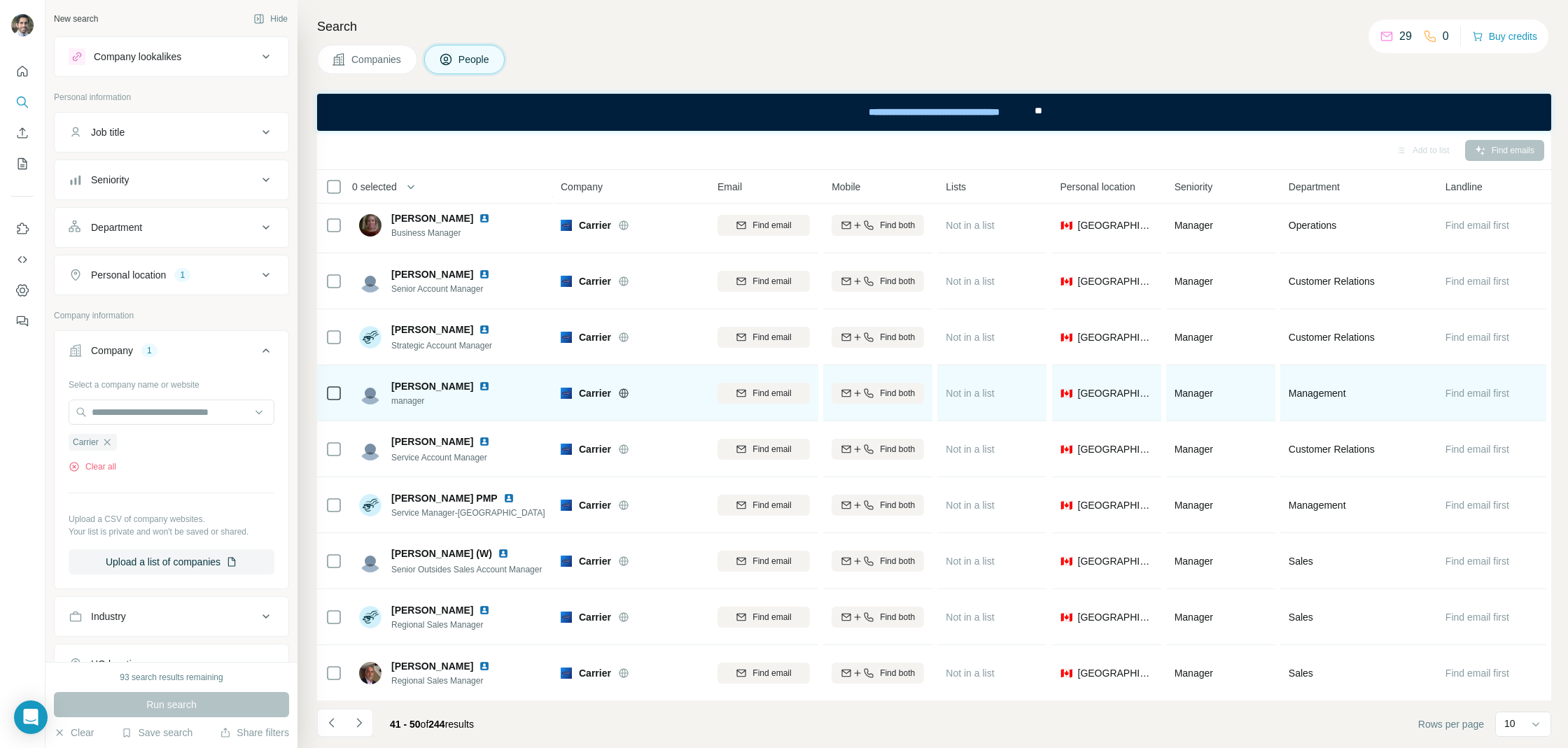
click at [479, 384] on img at bounding box center [485, 387] width 11 height 11
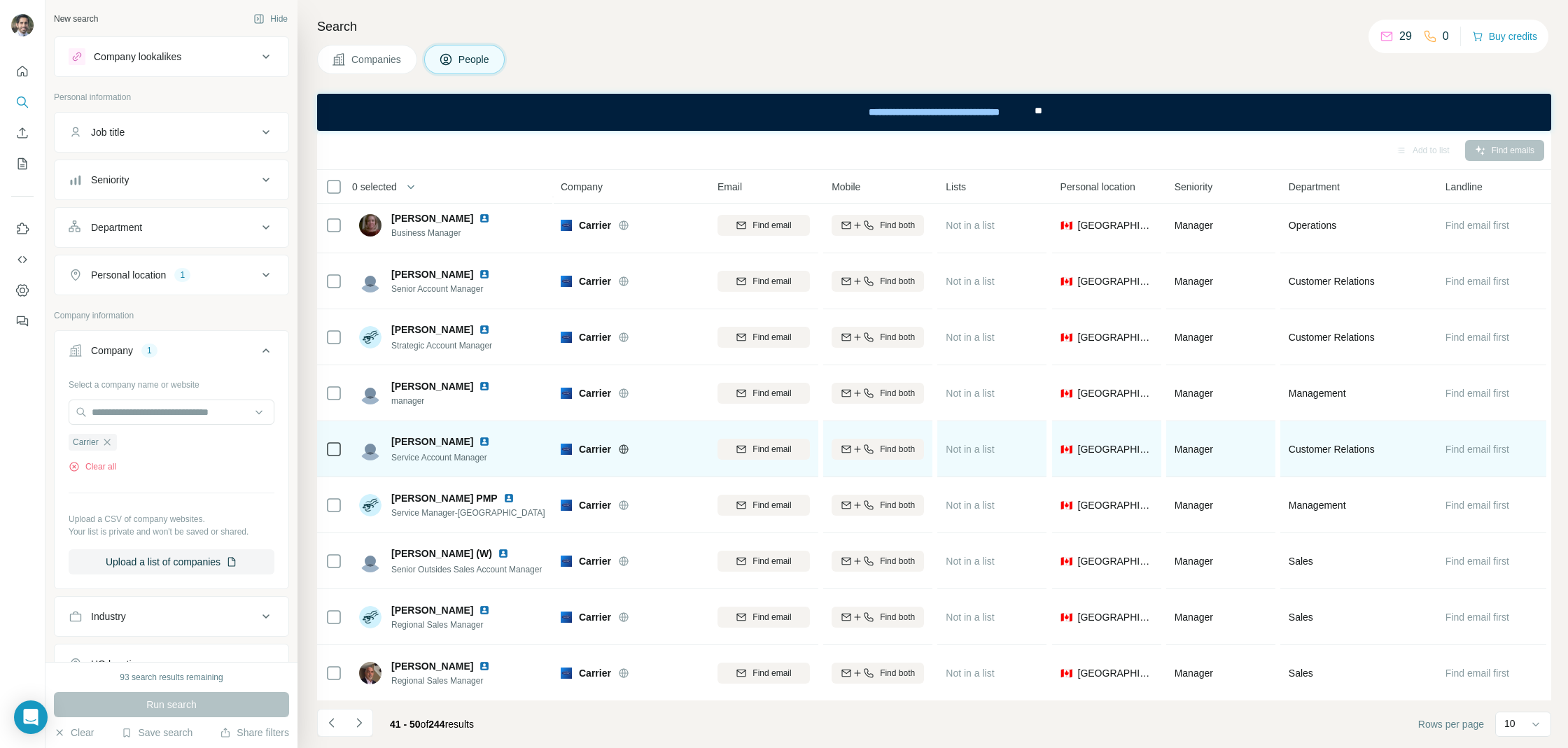
click at [479, 444] on img at bounding box center [485, 442] width 11 height 11
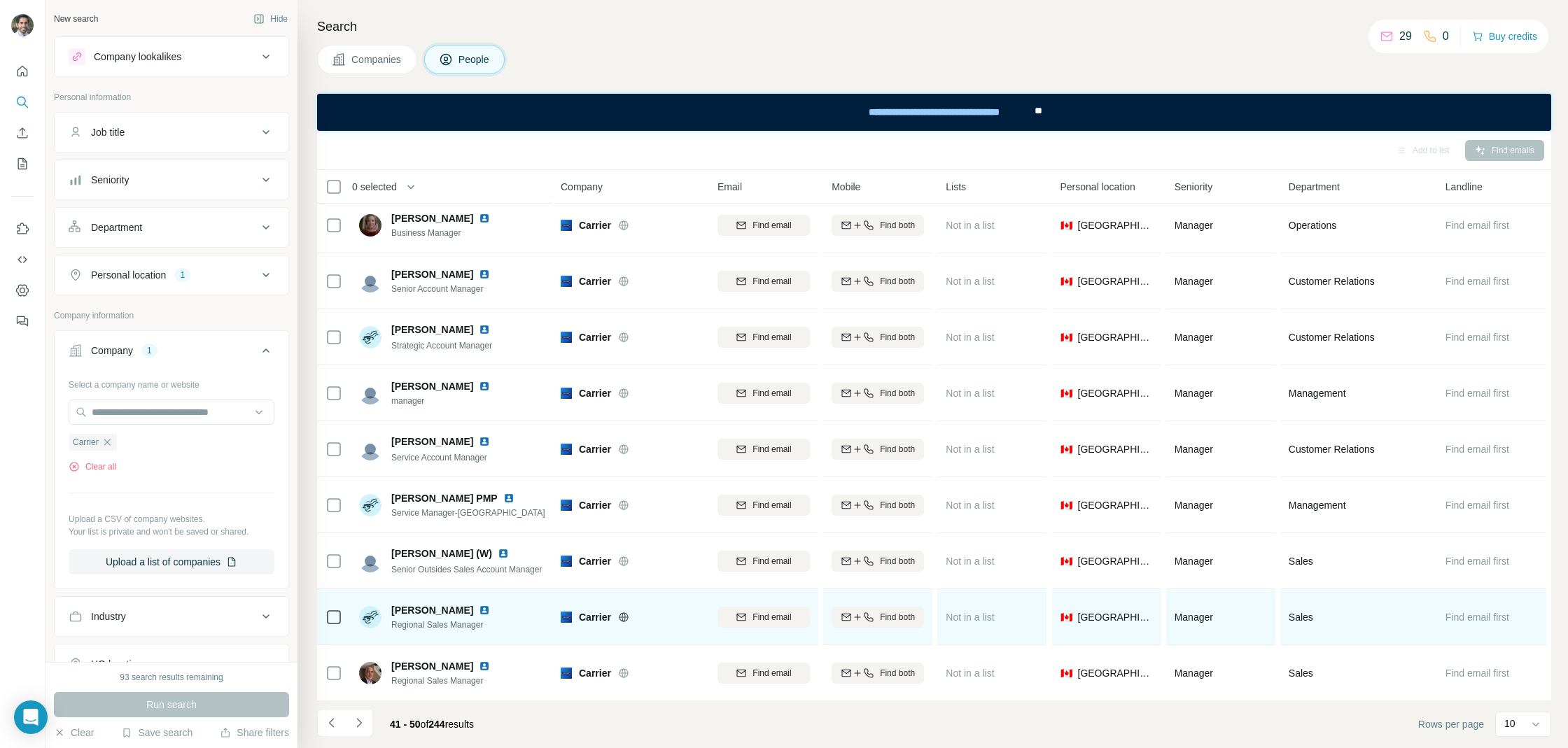
click at [479, 606] on img at bounding box center [485, 611] width 11 height 11
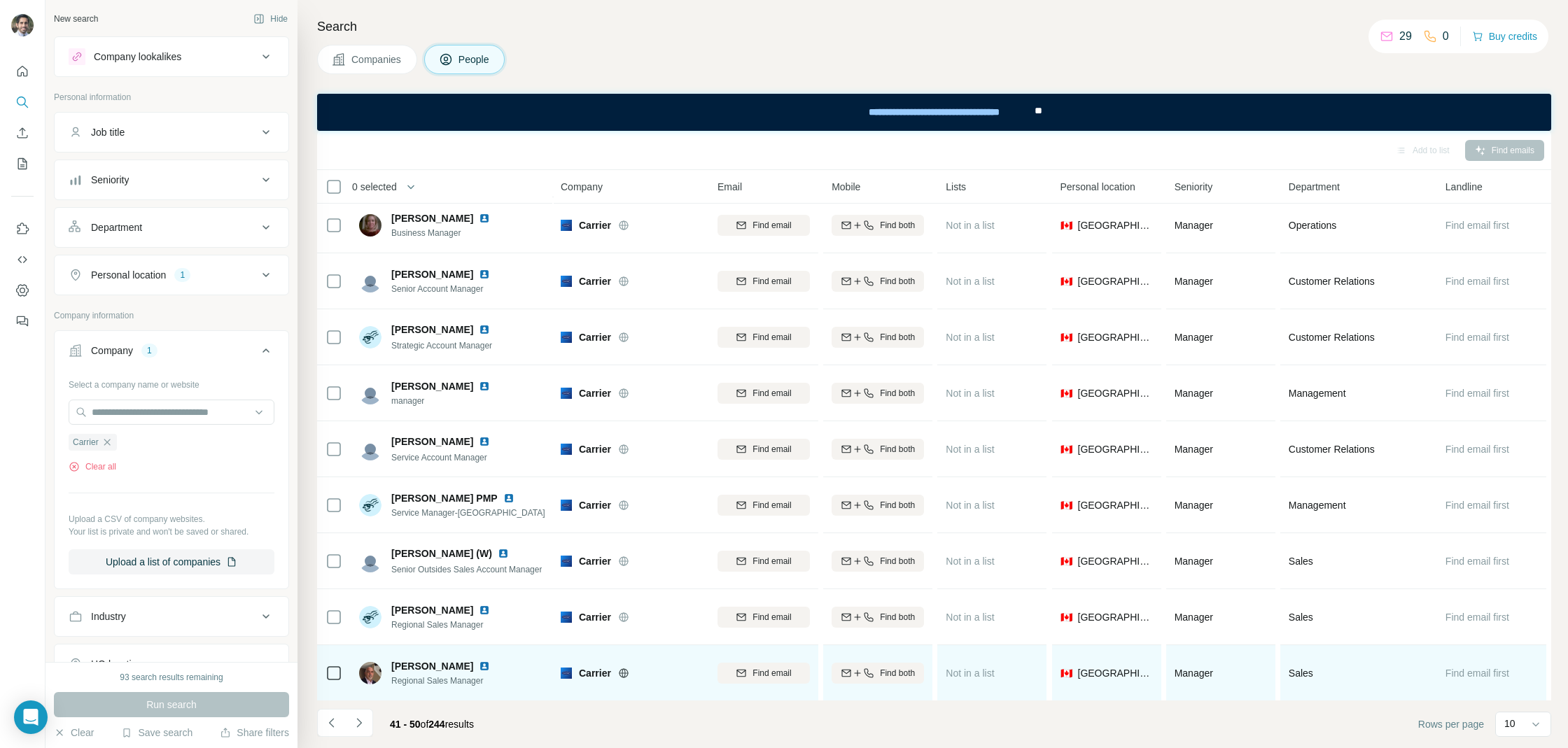
click at [479, 664] on img at bounding box center [485, 666] width 11 height 11
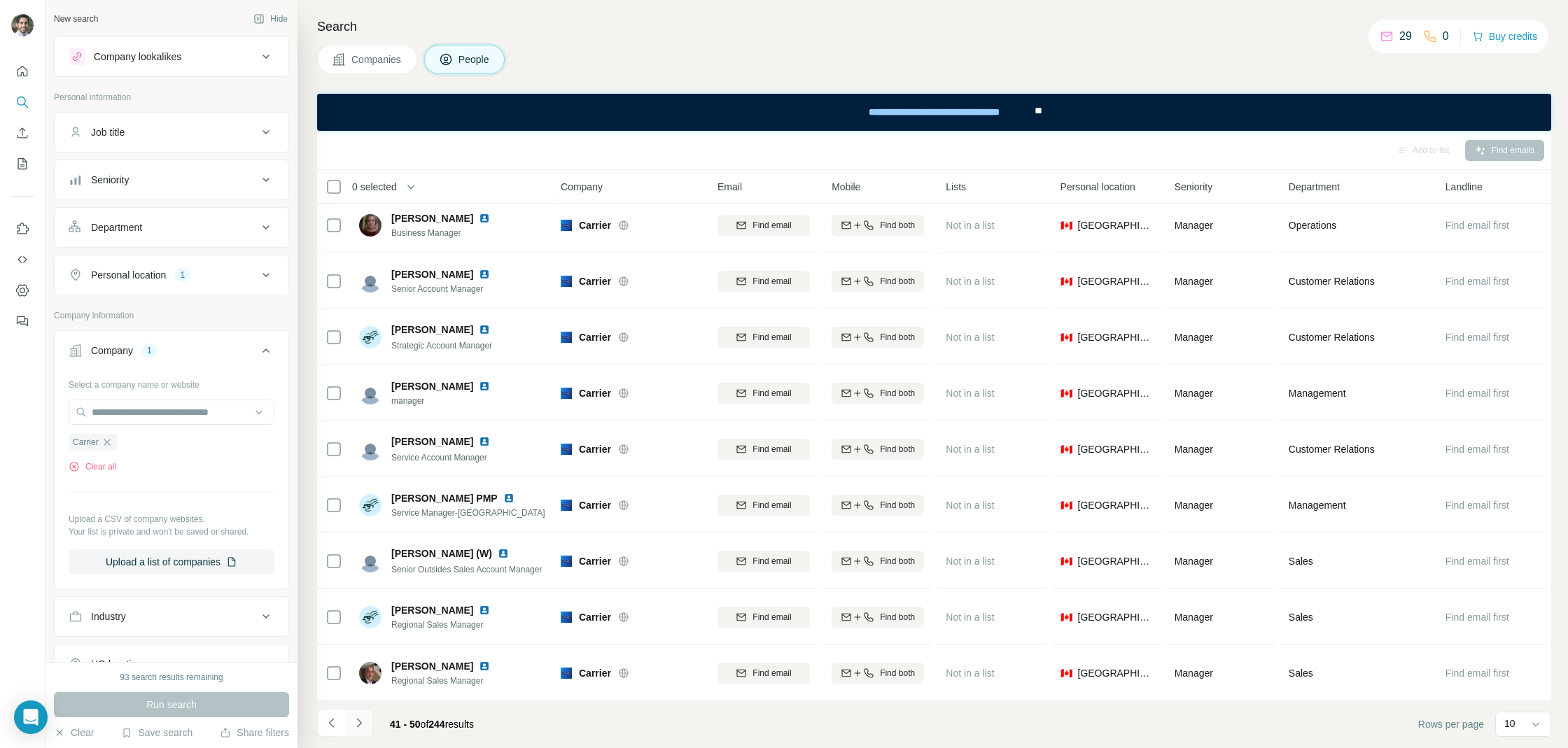
click at [364, 720] on icon "Navigate to next page" at bounding box center [359, 723] width 14 height 14
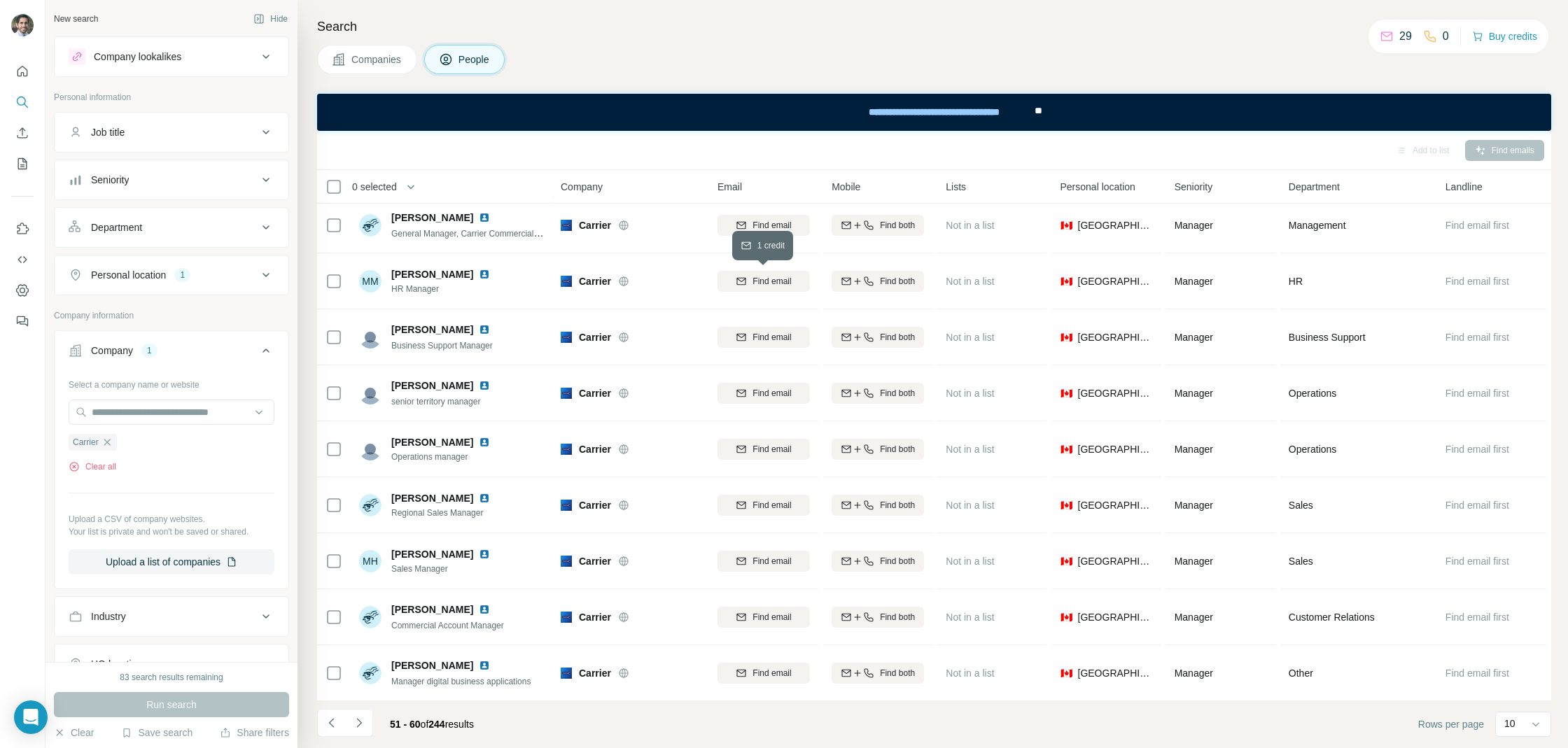
scroll to position [0, 0]
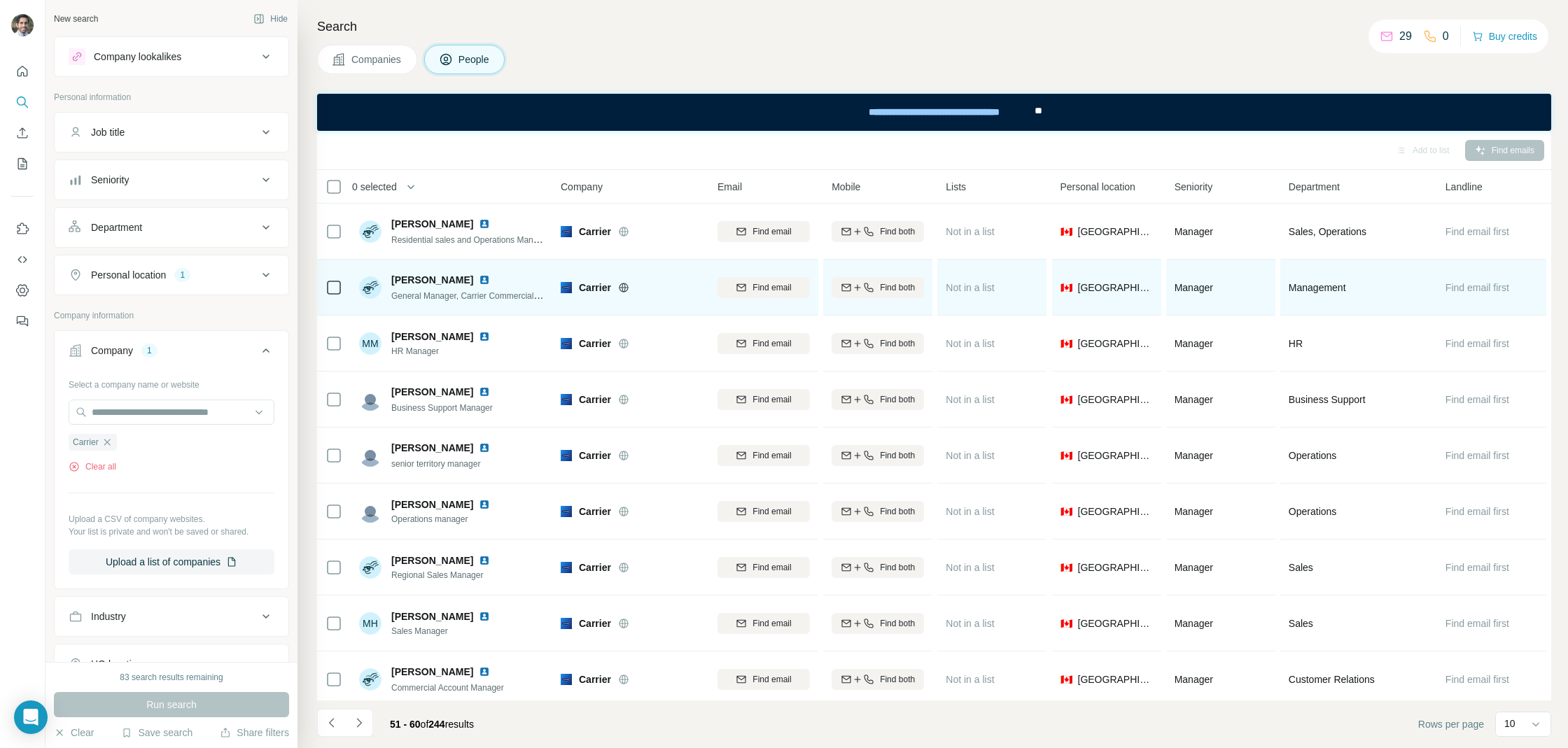
click at [487, 278] on img at bounding box center [485, 280] width 11 height 11
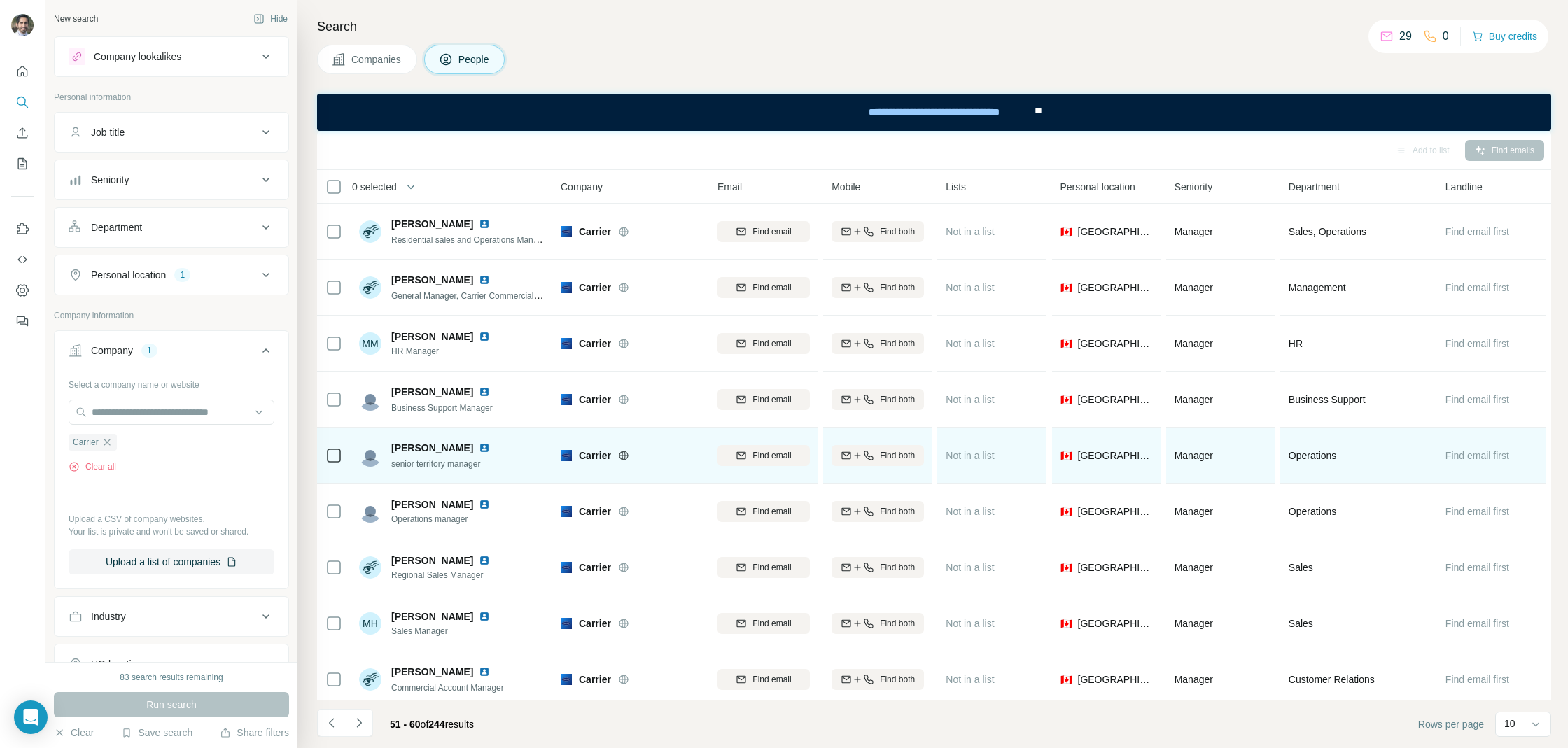
scroll to position [62, 0]
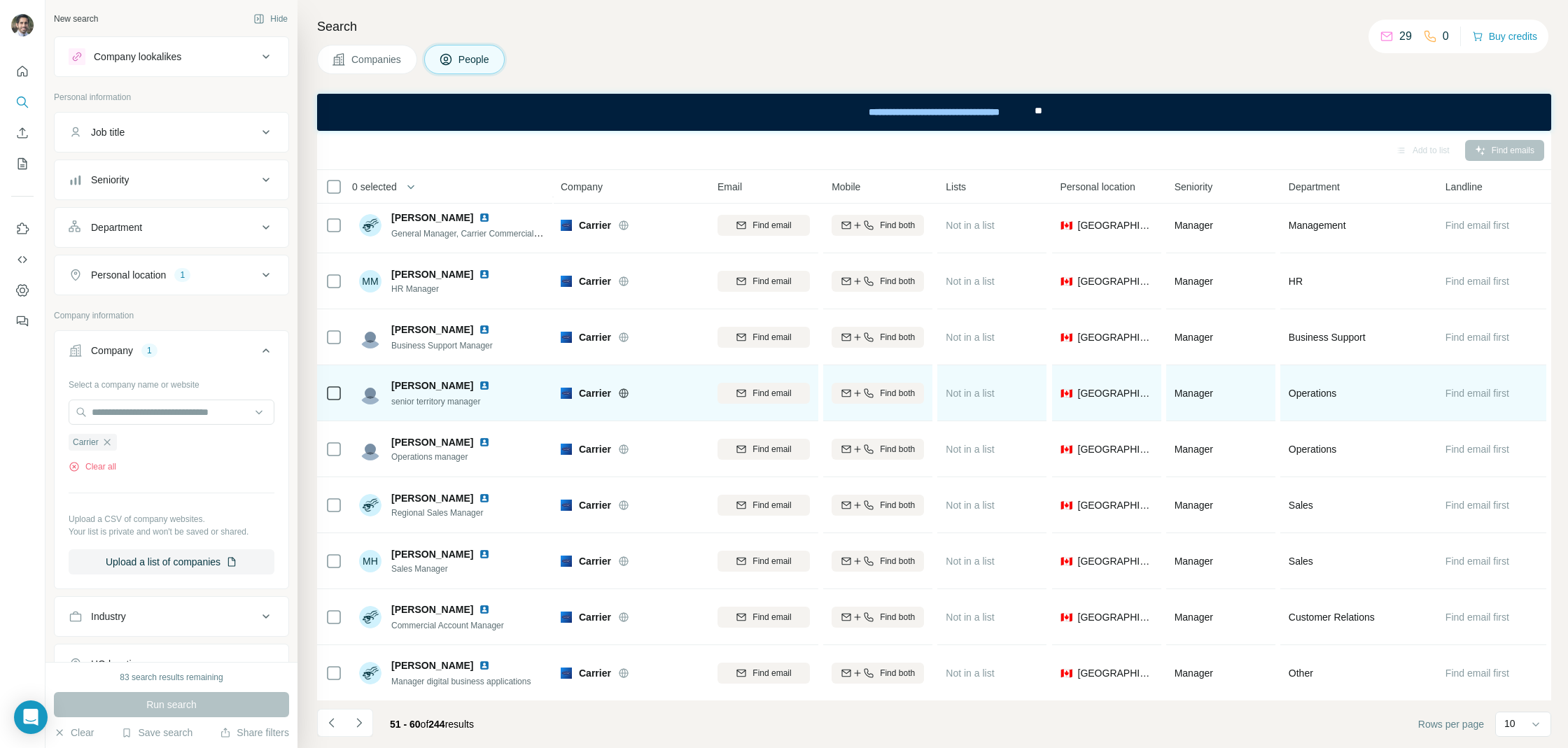
click at [479, 382] on img at bounding box center [485, 386] width 11 height 11
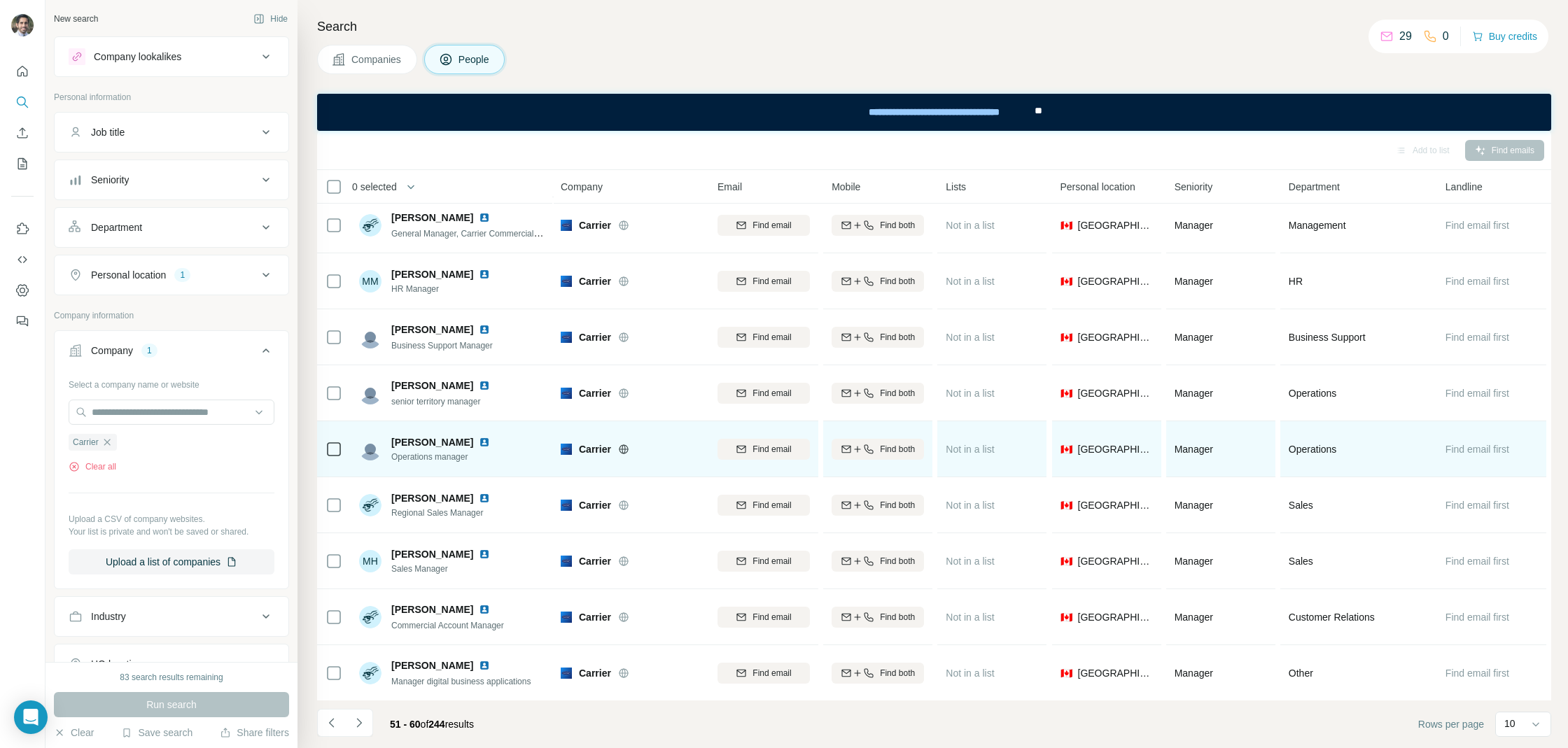
click at [479, 439] on img at bounding box center [485, 442] width 11 height 11
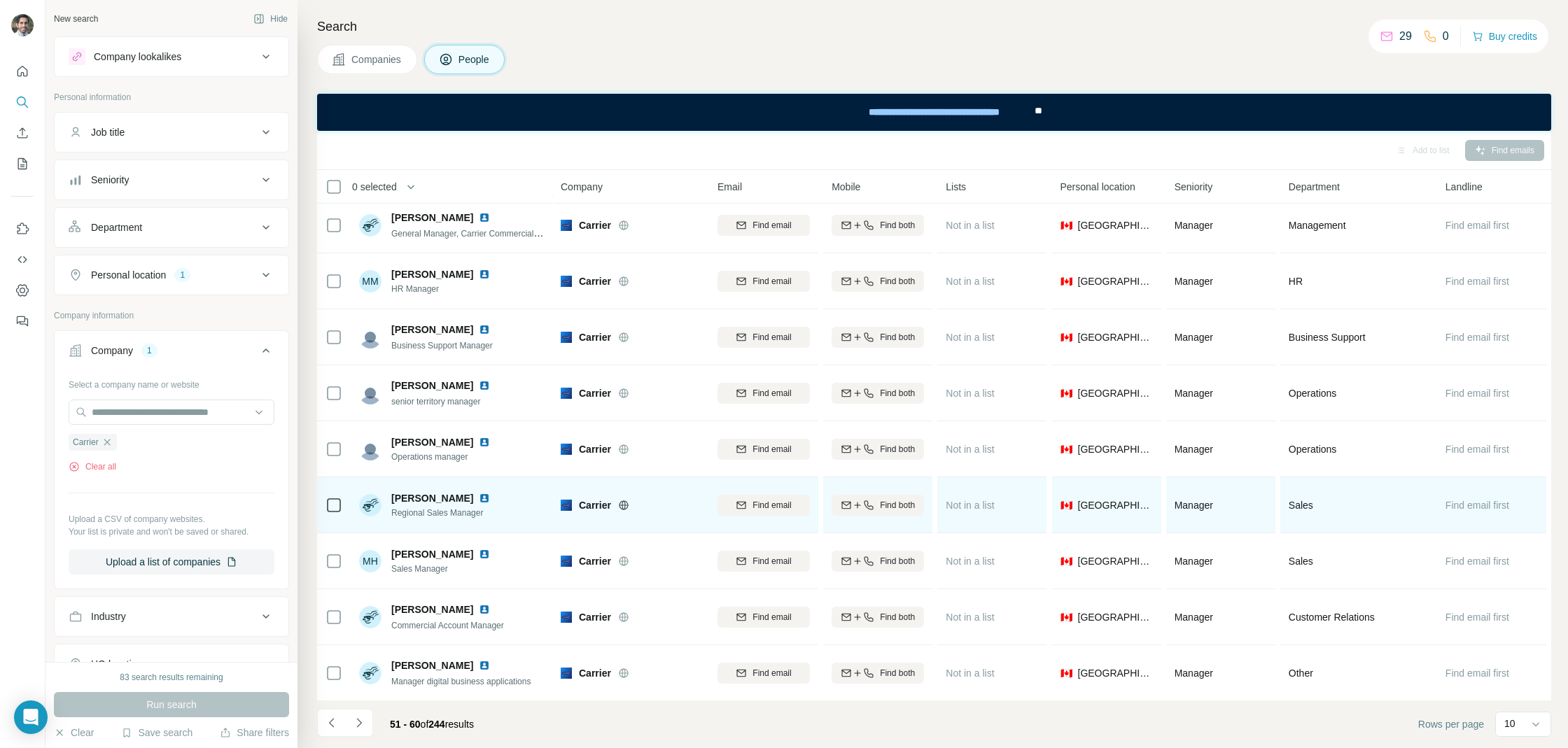
click at [488, 497] on div at bounding box center [493, 498] width 28 height 11
click at [480, 497] on img at bounding box center [485, 498] width 11 height 11
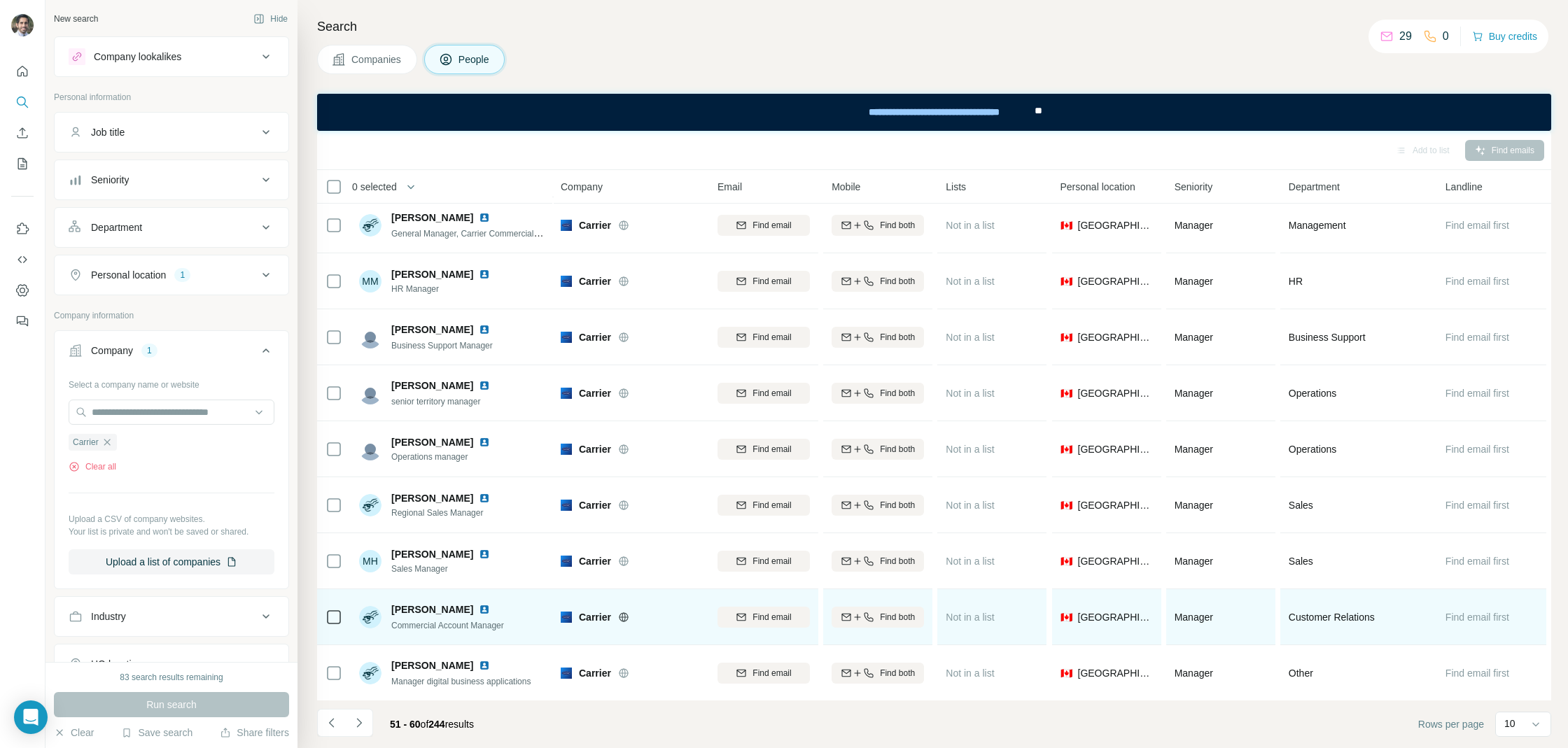
click at [479, 606] on img at bounding box center [485, 610] width 11 height 11
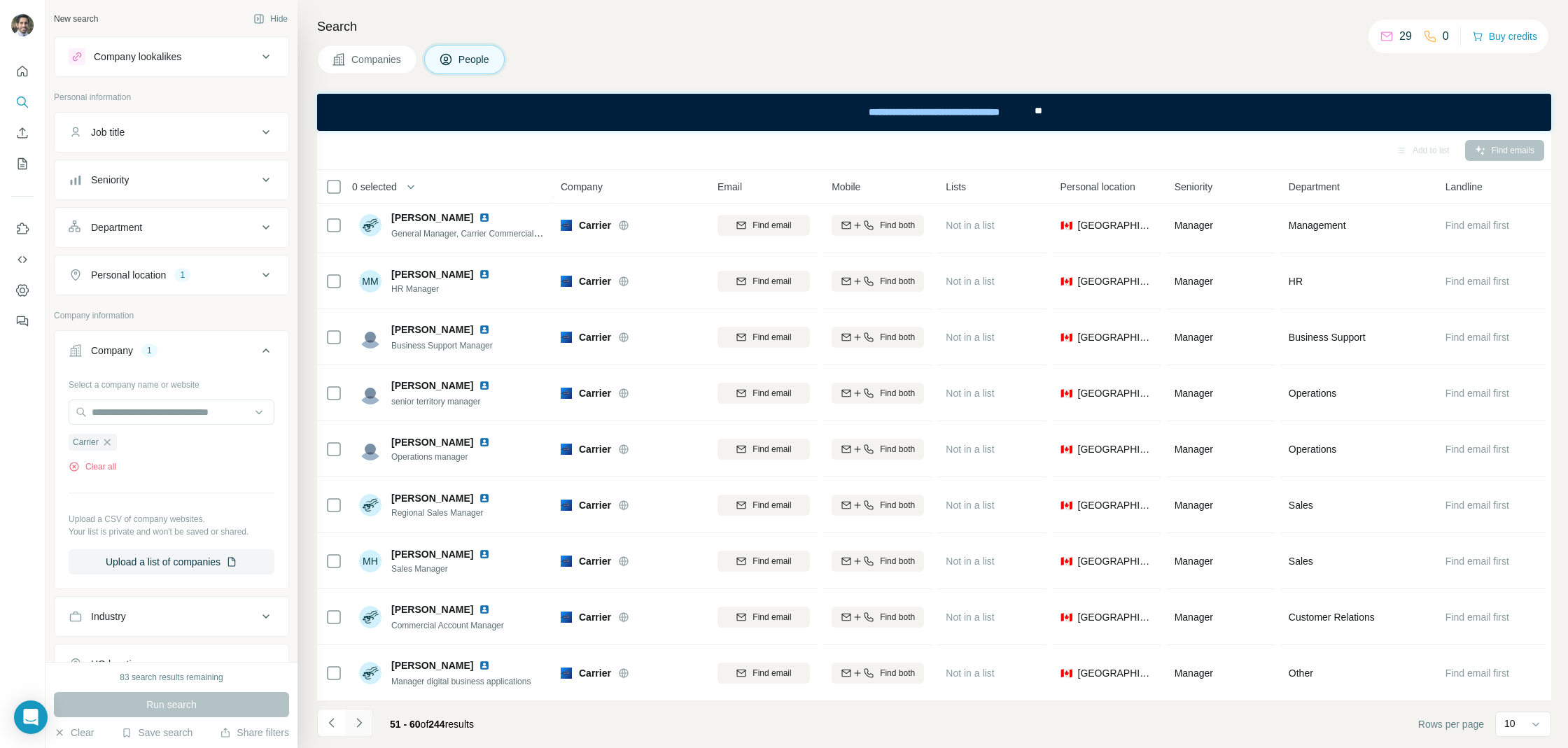
click at [368, 729] on button "Navigate to next page" at bounding box center [359, 722] width 28 height 28
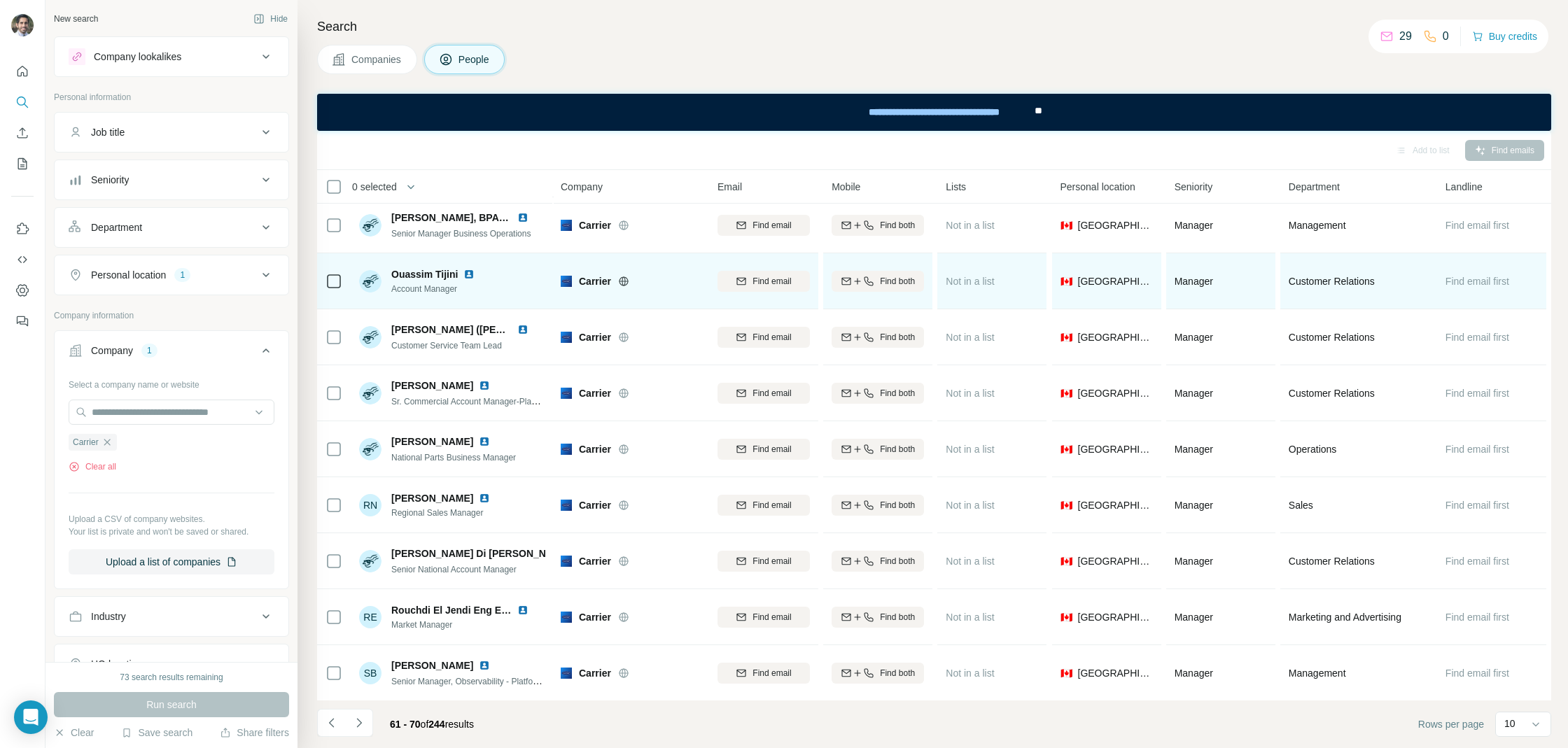
click at [468, 275] on img at bounding box center [469, 274] width 11 height 11
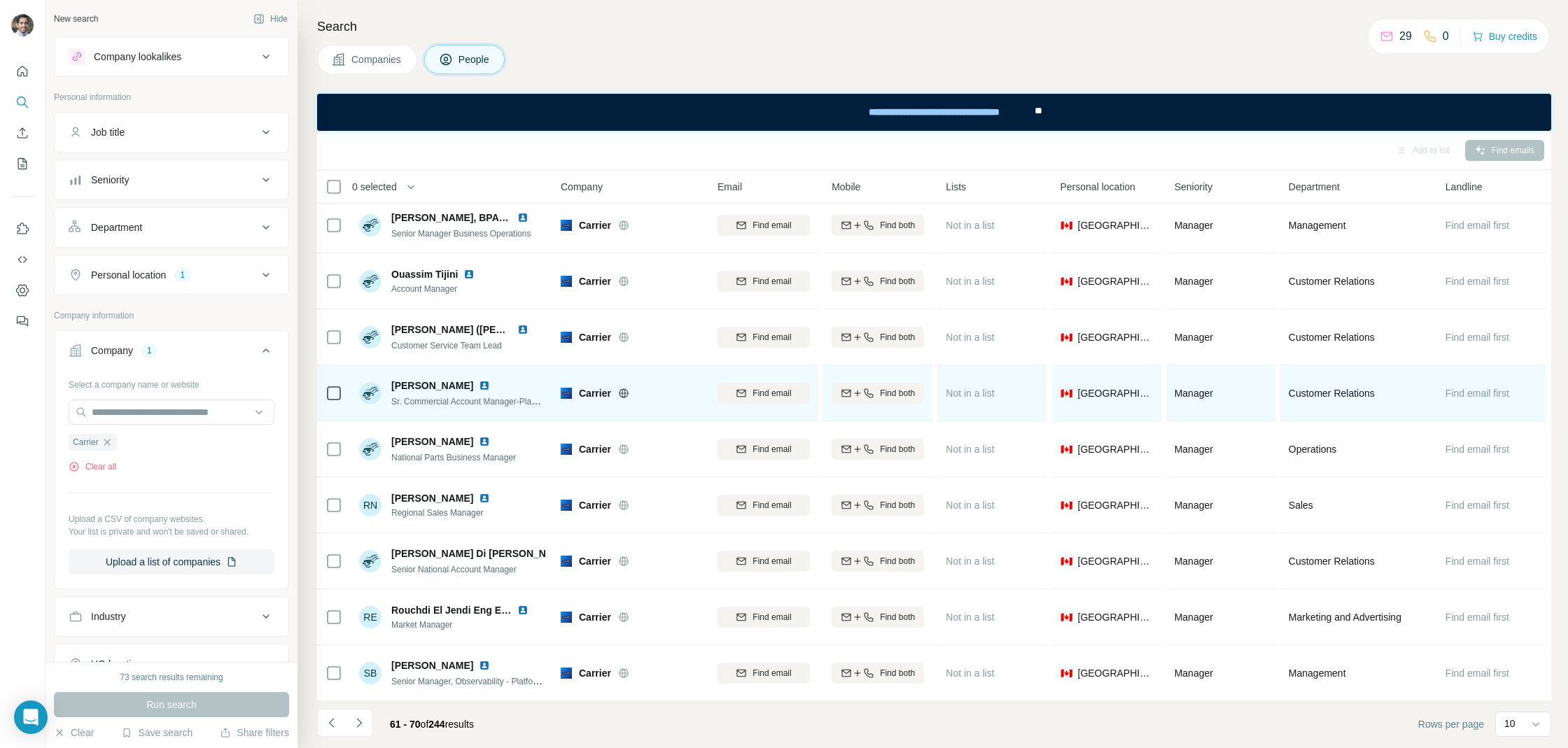
click at [479, 387] on img at bounding box center [485, 386] width 11 height 11
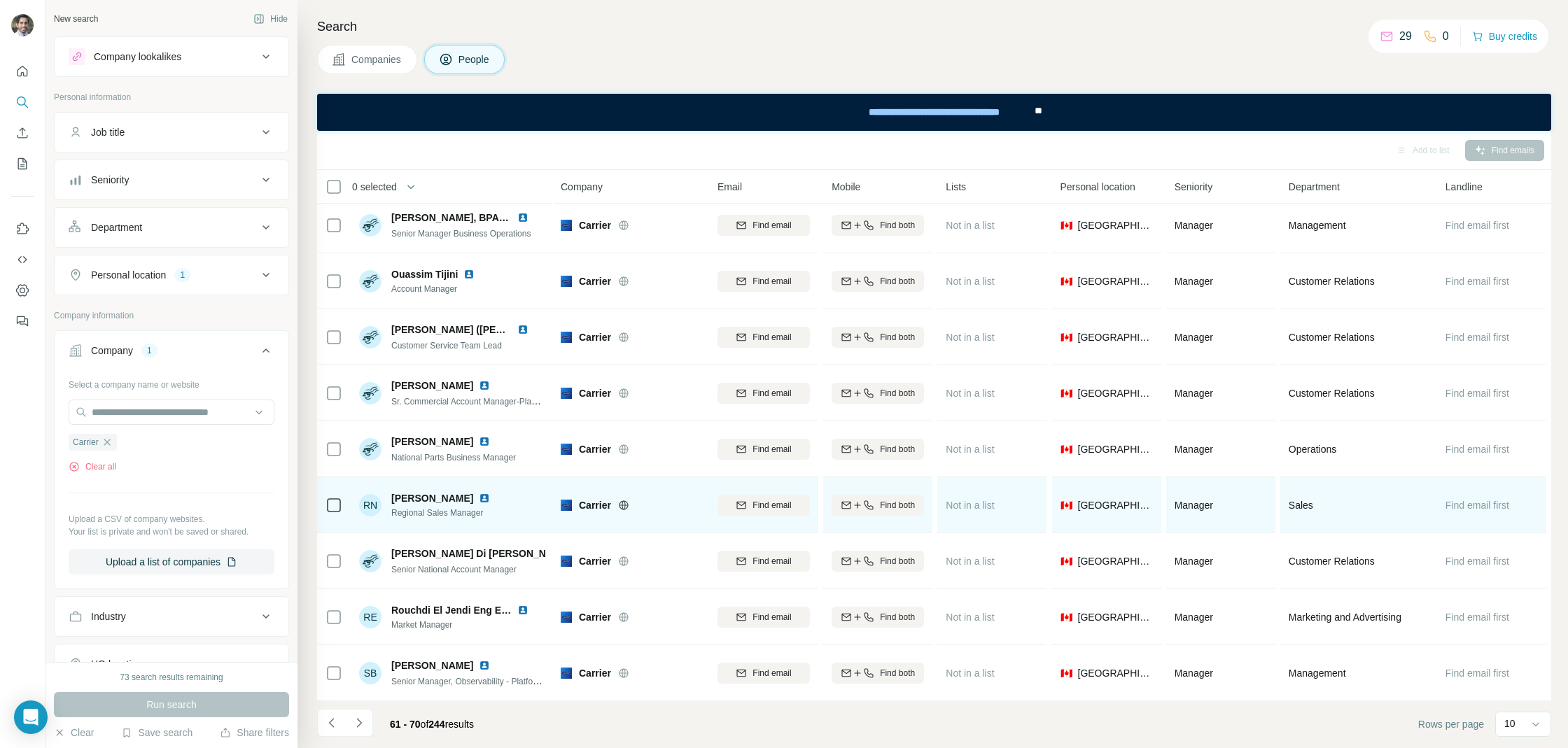
click at [479, 500] on img at bounding box center [485, 498] width 11 height 11
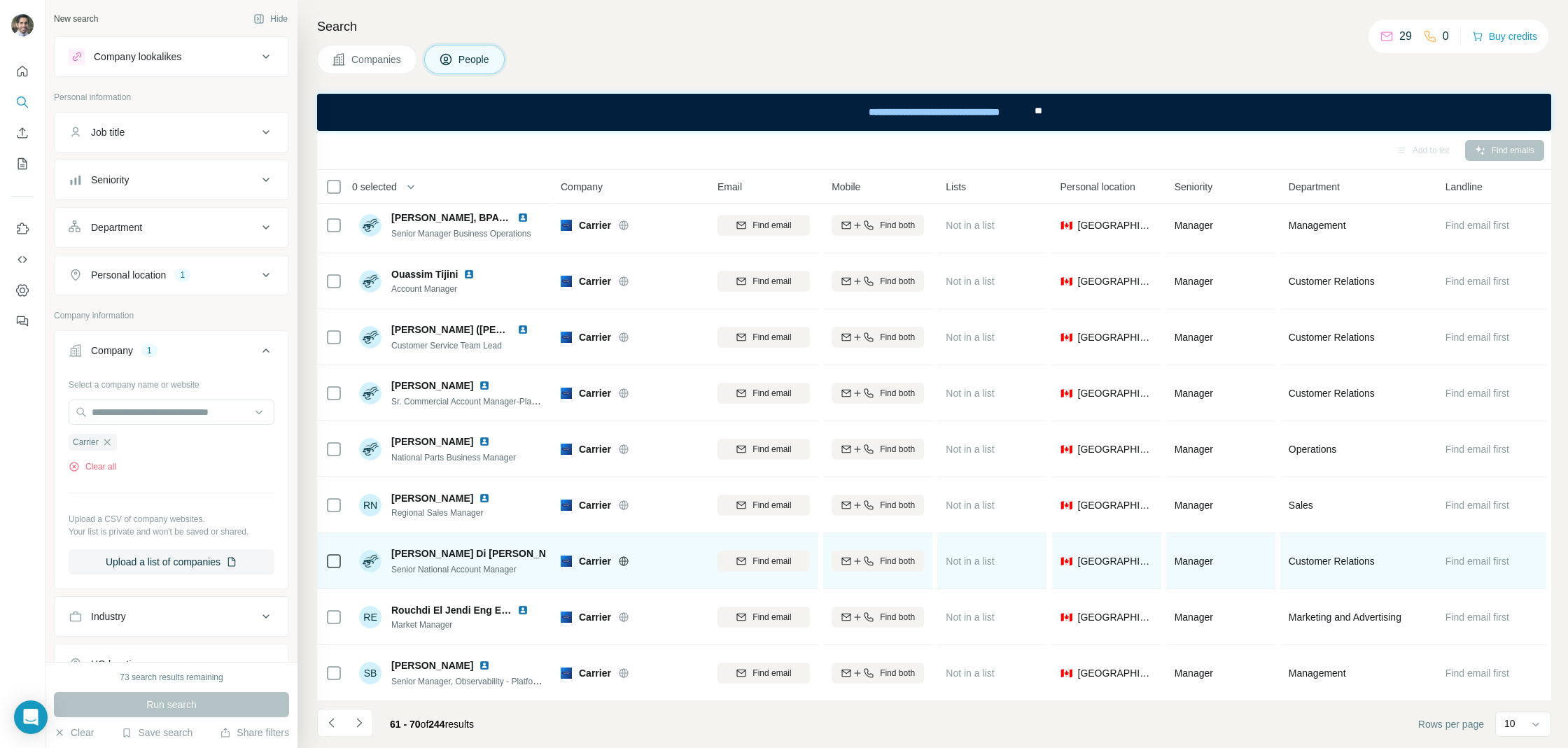
click at [577, 553] on img at bounding box center [583, 553] width 11 height 11
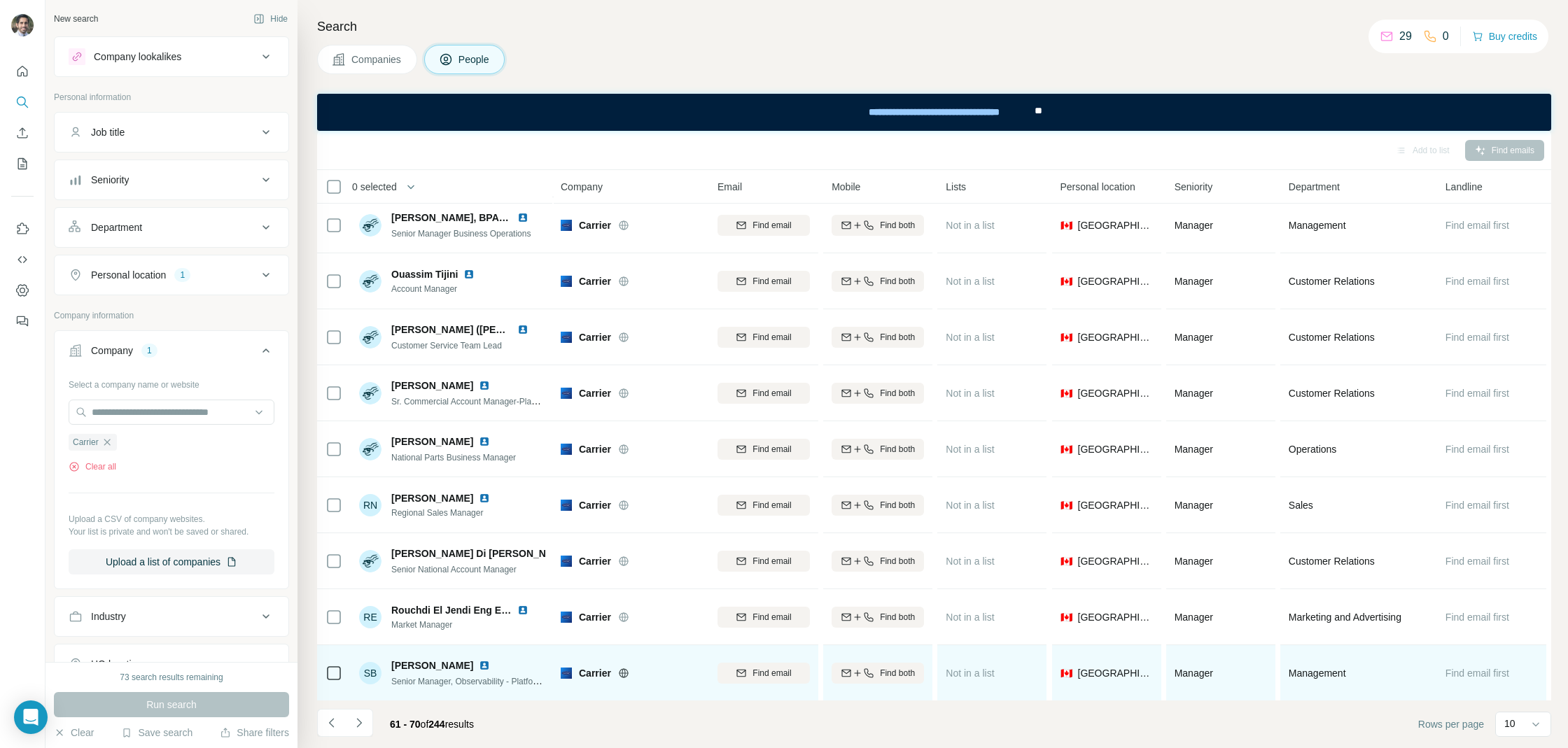
click at [479, 663] on img at bounding box center [485, 666] width 11 height 11
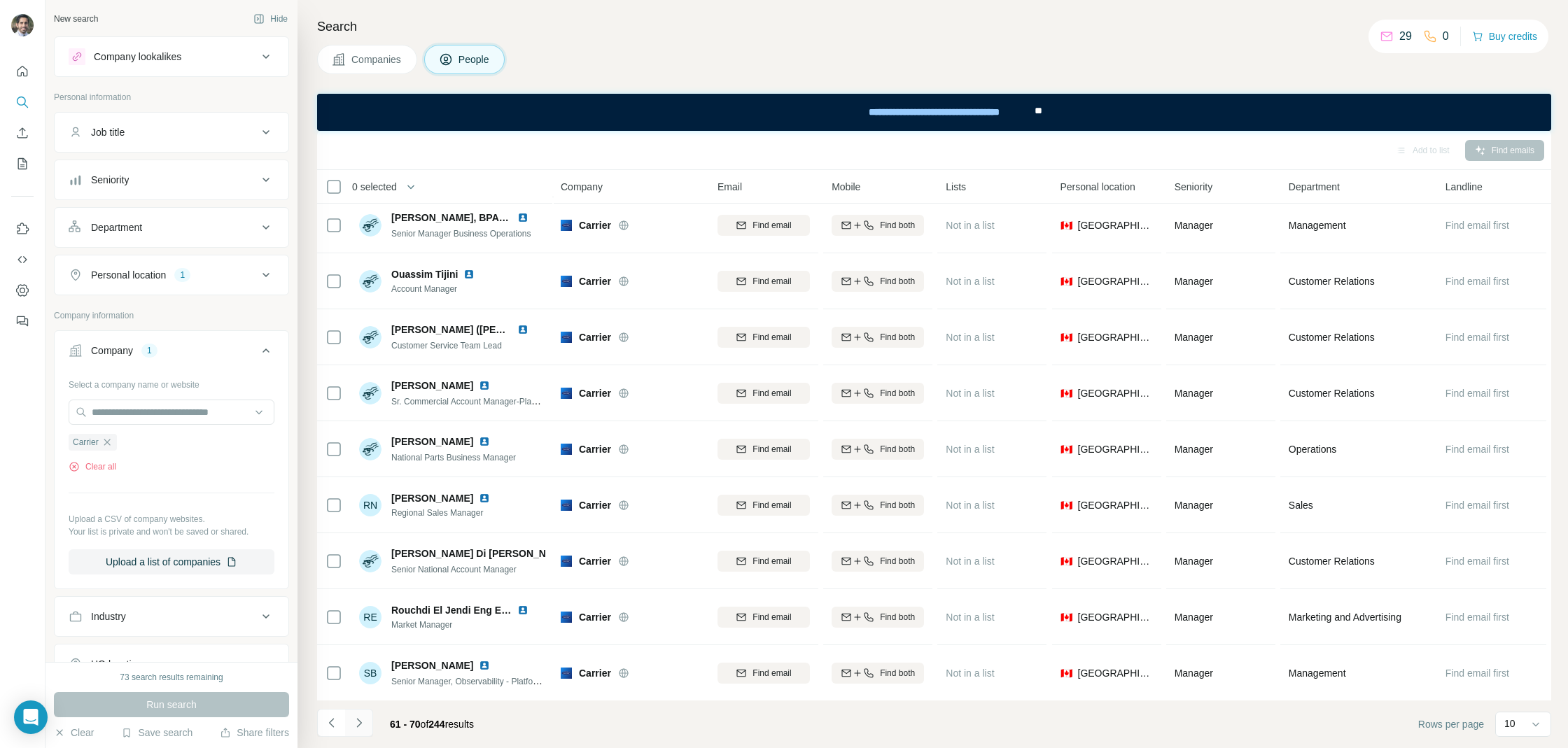
click at [364, 722] on icon "Navigate to next page" at bounding box center [359, 723] width 14 height 14
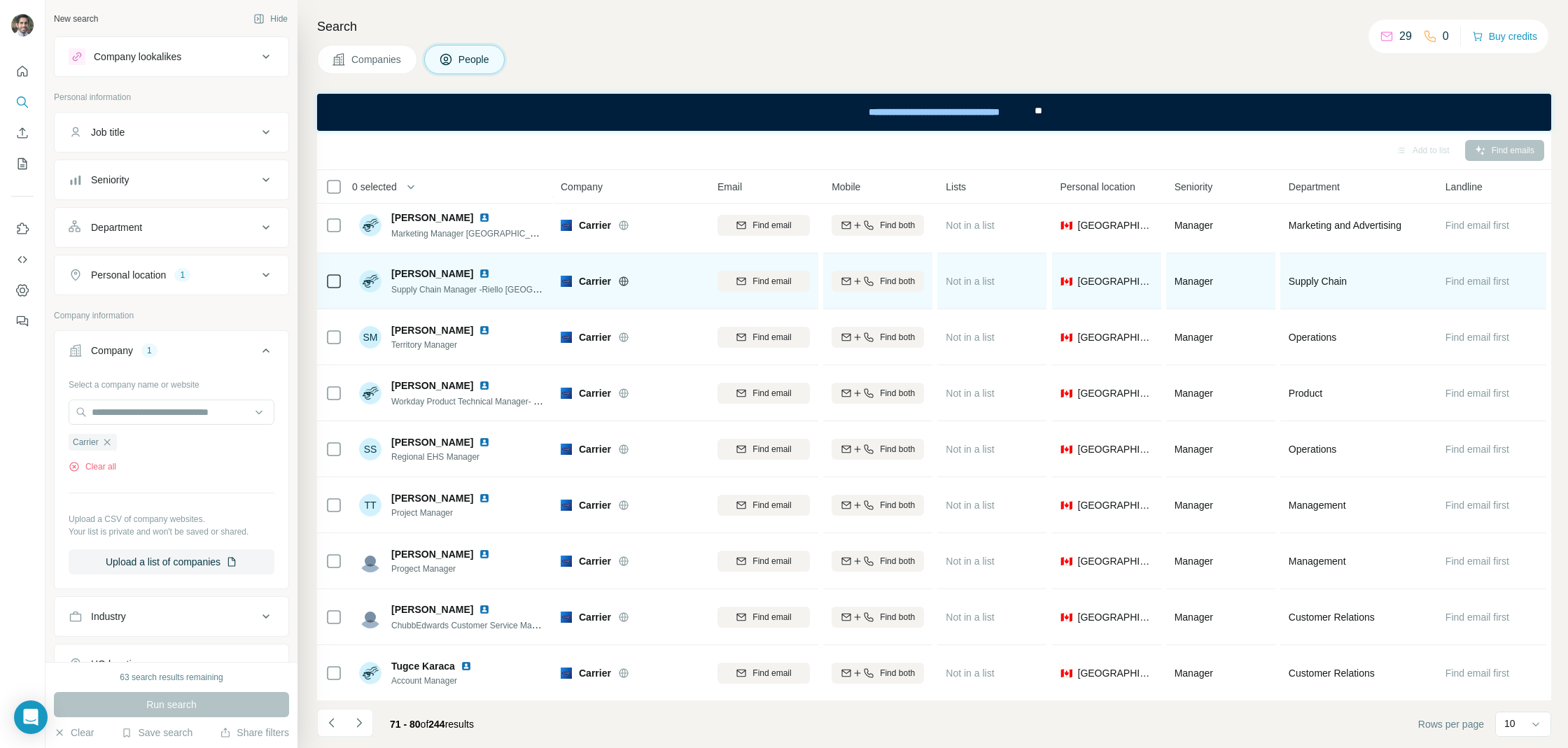
click at [479, 271] on img at bounding box center [485, 273] width 11 height 11
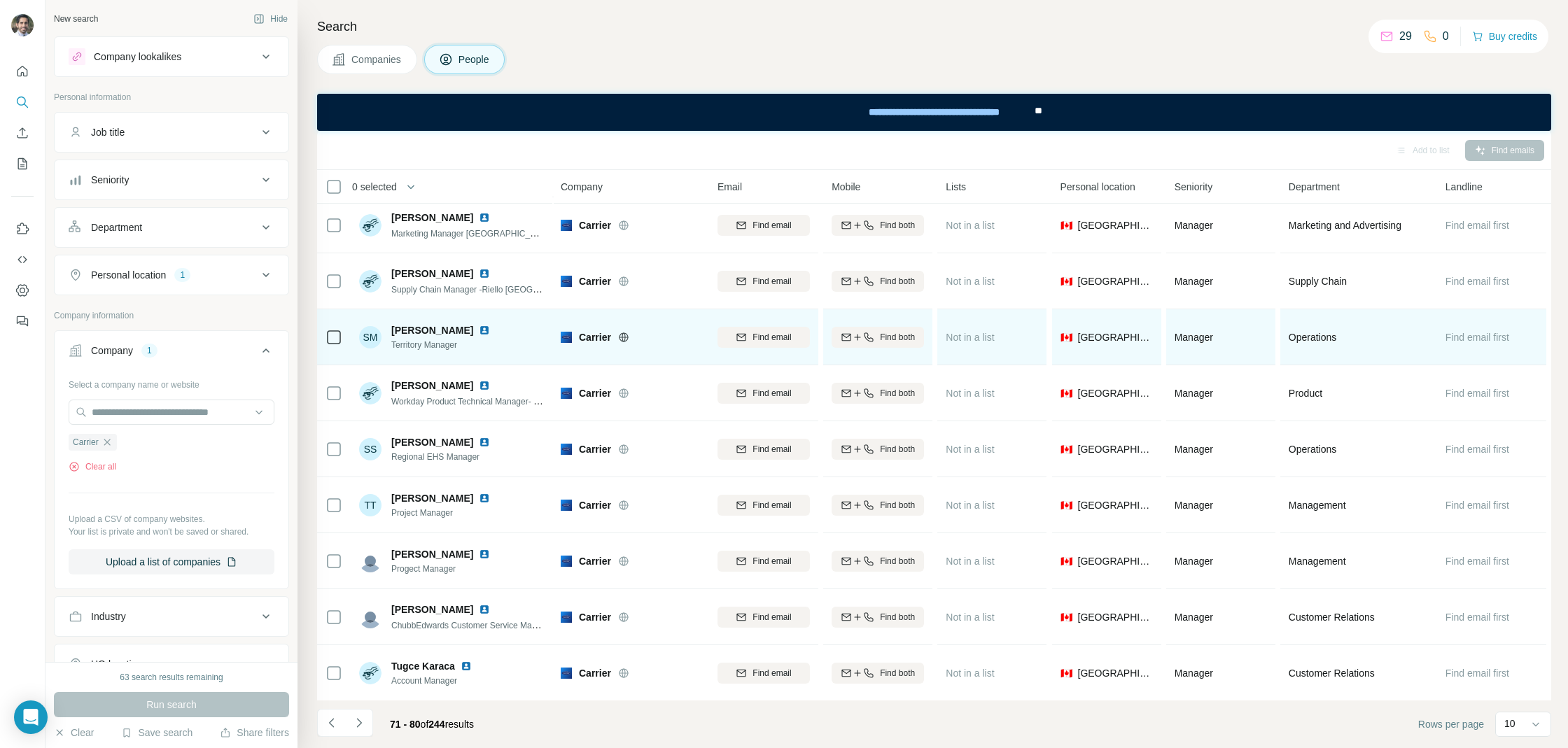
click at [479, 329] on img at bounding box center [485, 331] width 11 height 11
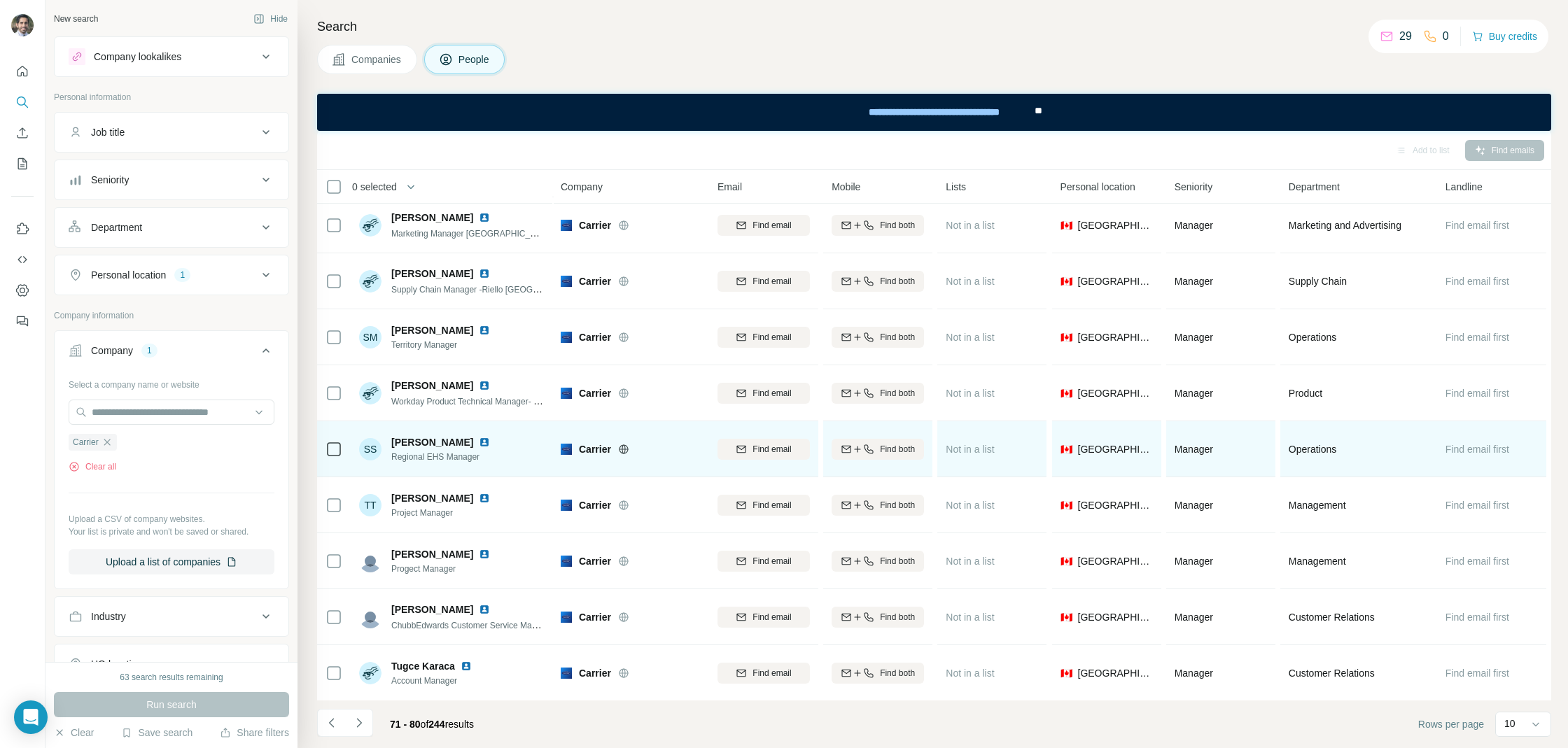
click at [479, 443] on img at bounding box center [485, 442] width 11 height 11
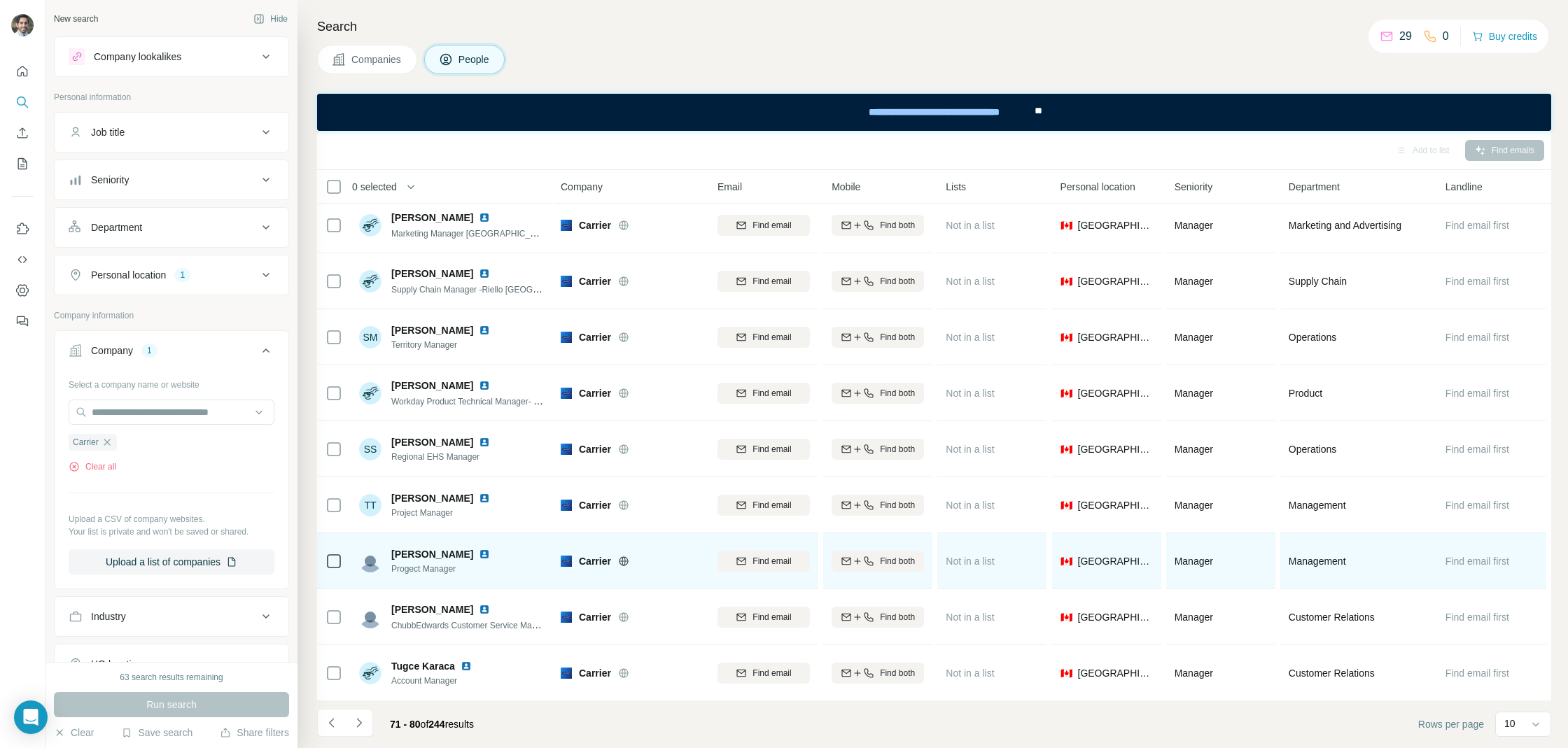
click at [488, 551] on img at bounding box center [485, 554] width 11 height 11
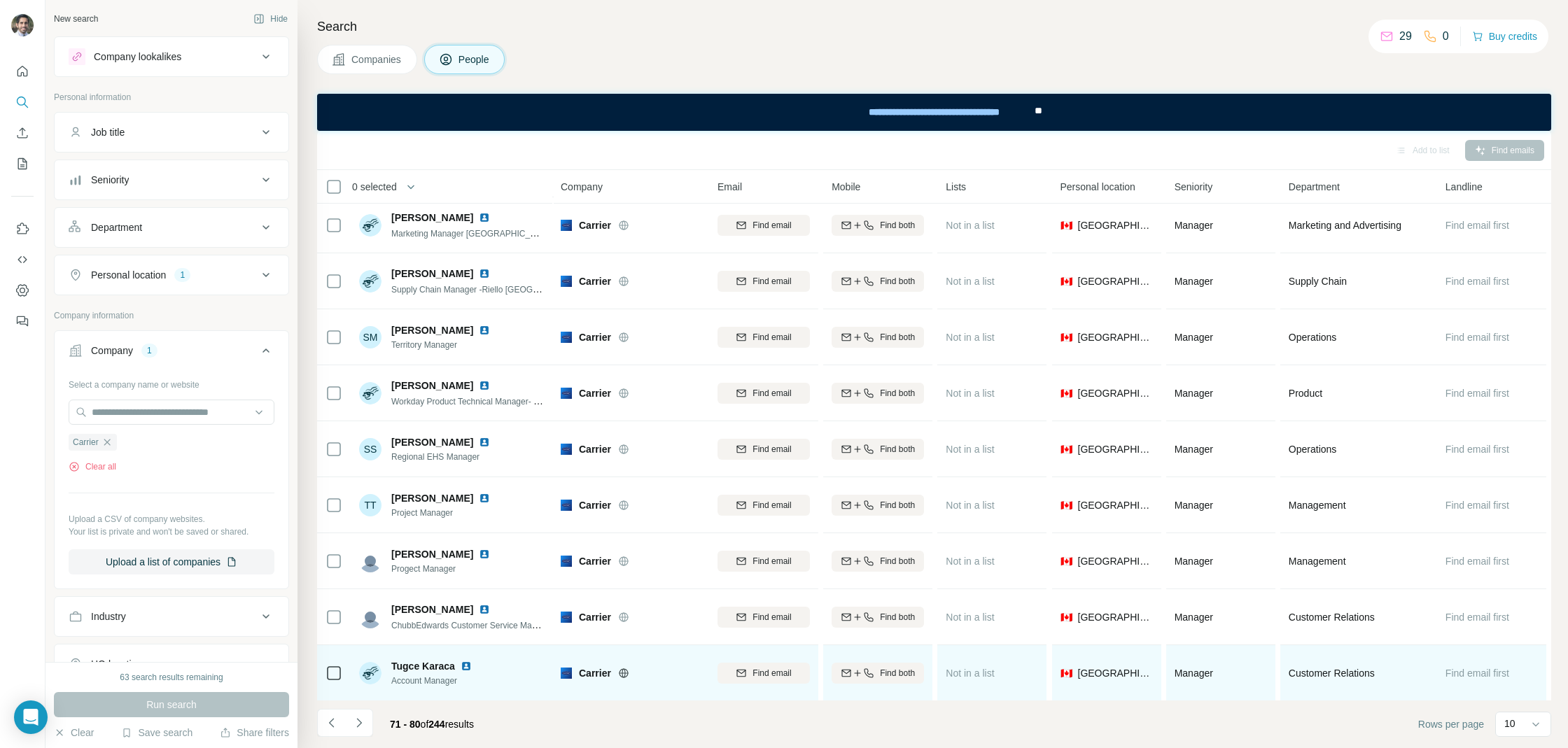
click at [465, 662] on img at bounding box center [466, 666] width 11 height 11
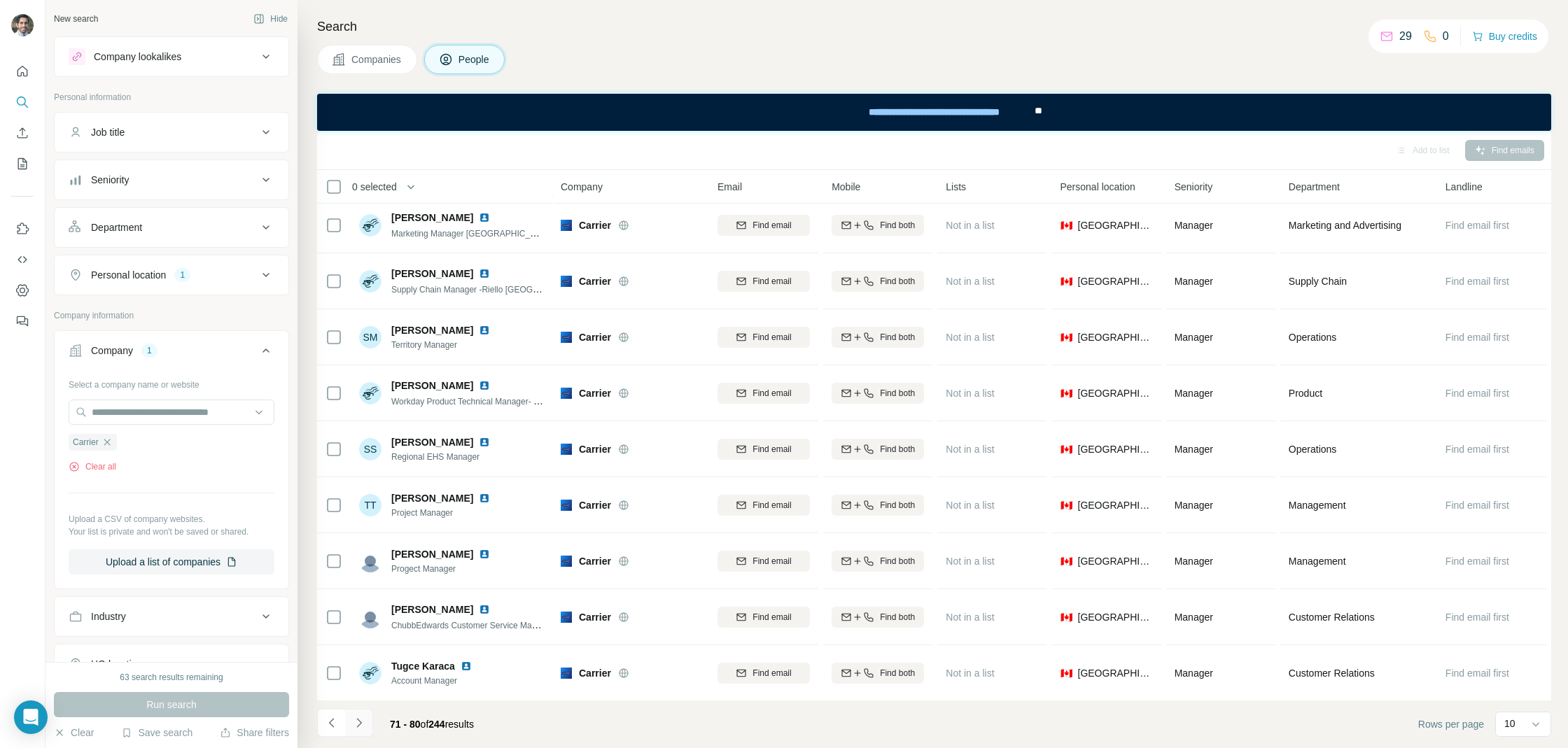
click at [366, 719] on button "Navigate to next page" at bounding box center [359, 722] width 28 height 28
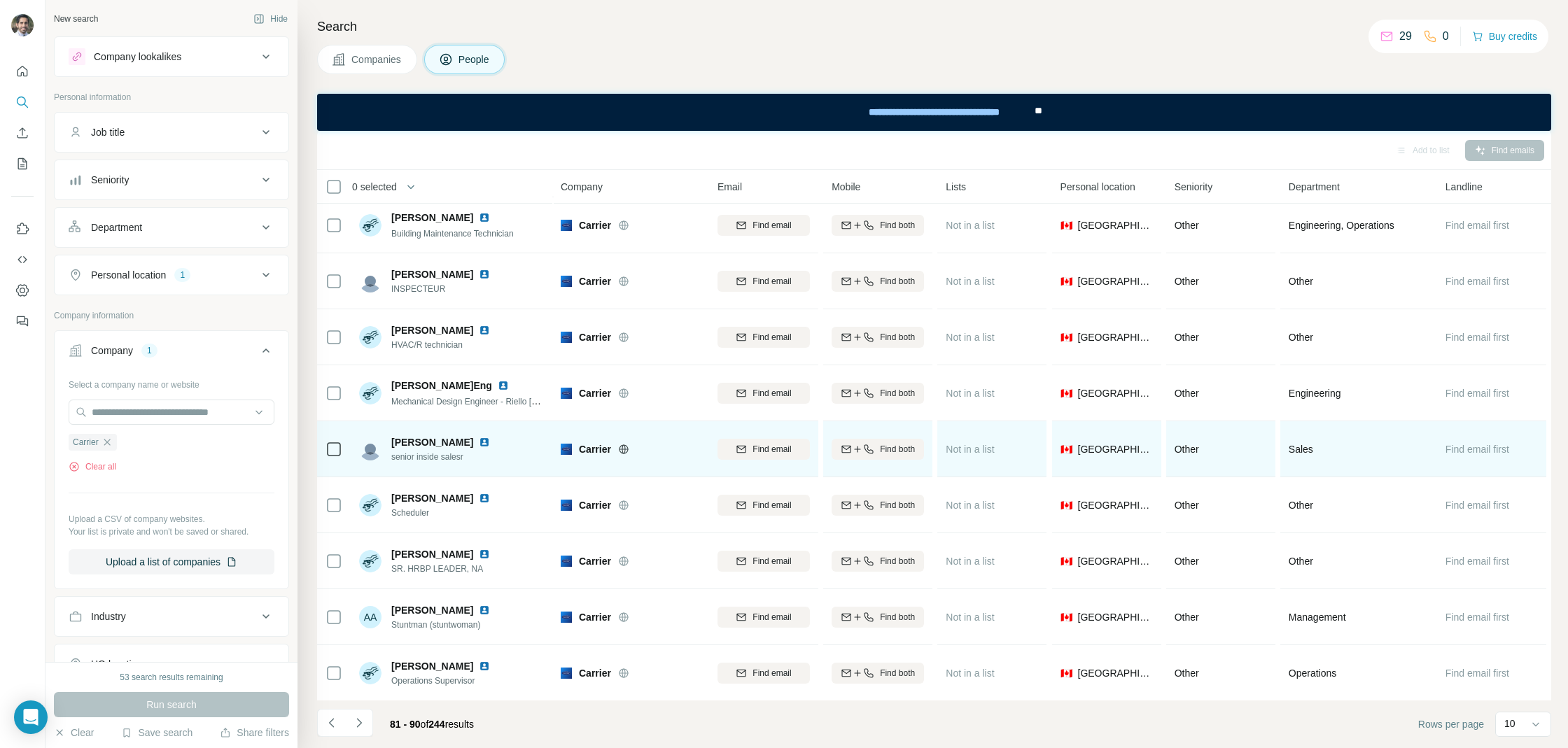
scroll to position [0, 0]
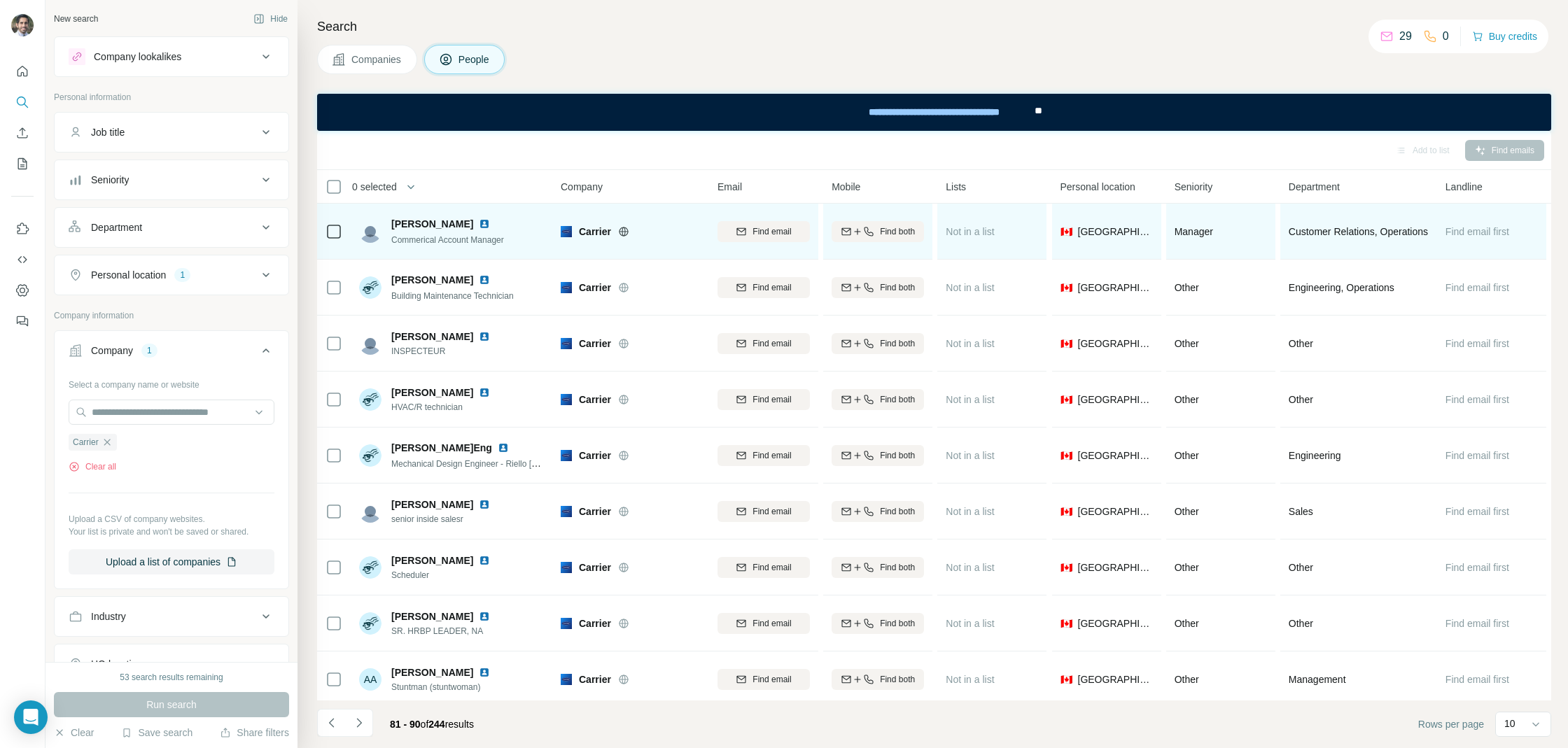
click at [479, 224] on img at bounding box center [485, 224] width 11 height 11
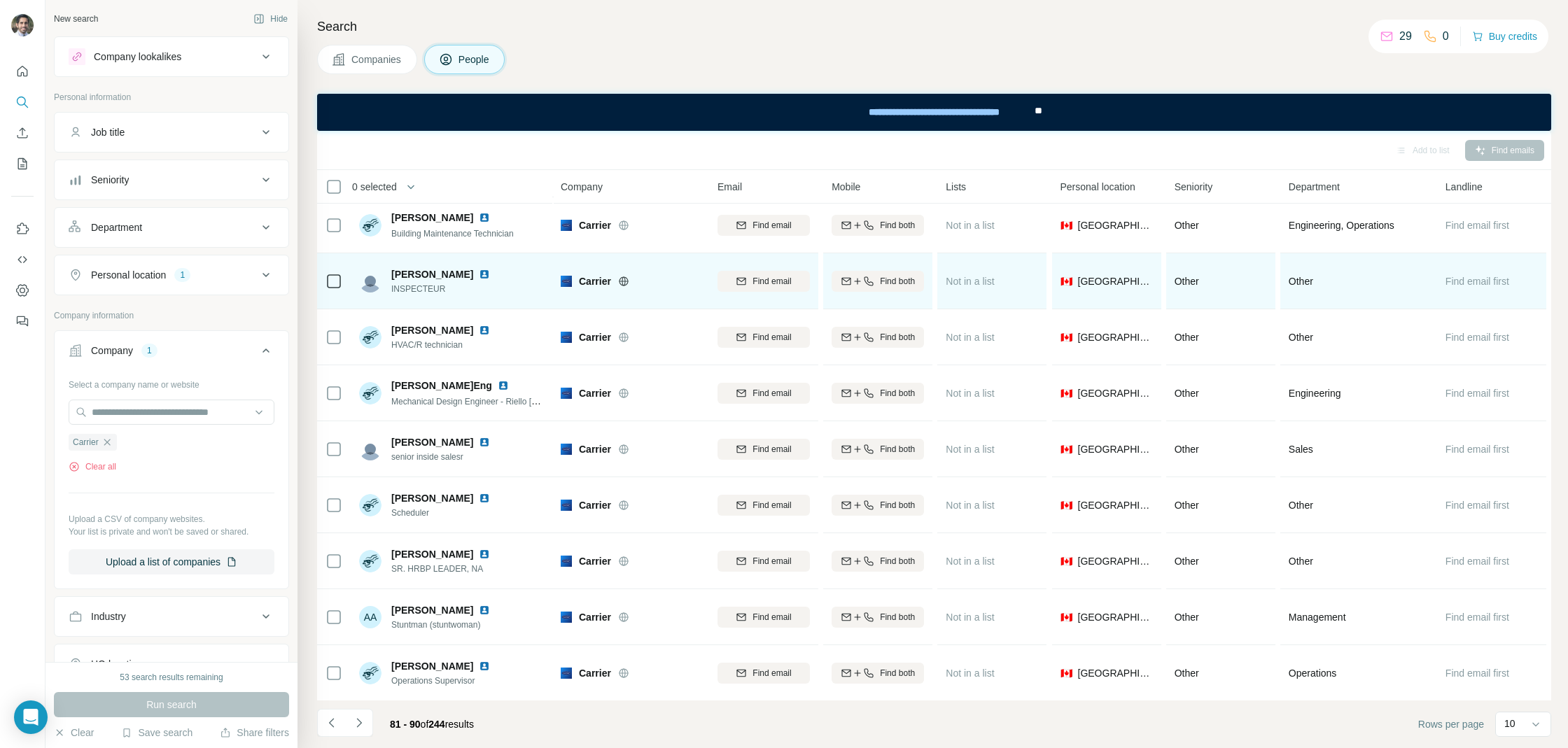
click at [484, 276] on div at bounding box center [493, 274] width 28 height 11
click at [475, 259] on td "[PERSON_NAME] INSPECTEUR" at bounding box center [453, 281] width 203 height 56
click at [475, 263] on div "[PERSON_NAME] INSPECTEUR" at bounding box center [453, 281] width 186 height 39
click at [475, 267] on div "[PERSON_NAME]" at bounding box center [448, 274] width 115 height 14
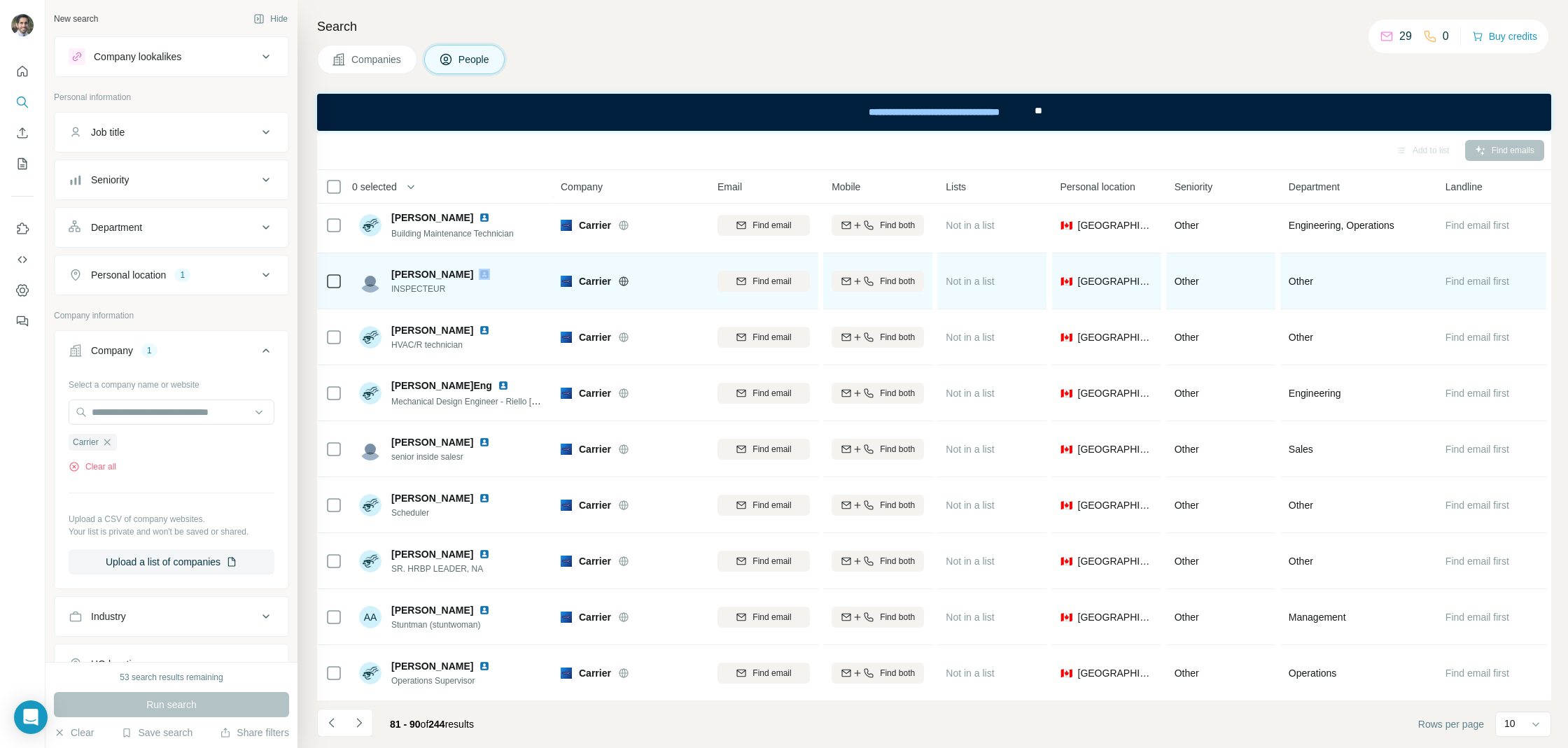
click at [475, 267] on div "[PERSON_NAME]" at bounding box center [448, 274] width 115 height 14
click at [479, 270] on img at bounding box center [485, 274] width 11 height 11
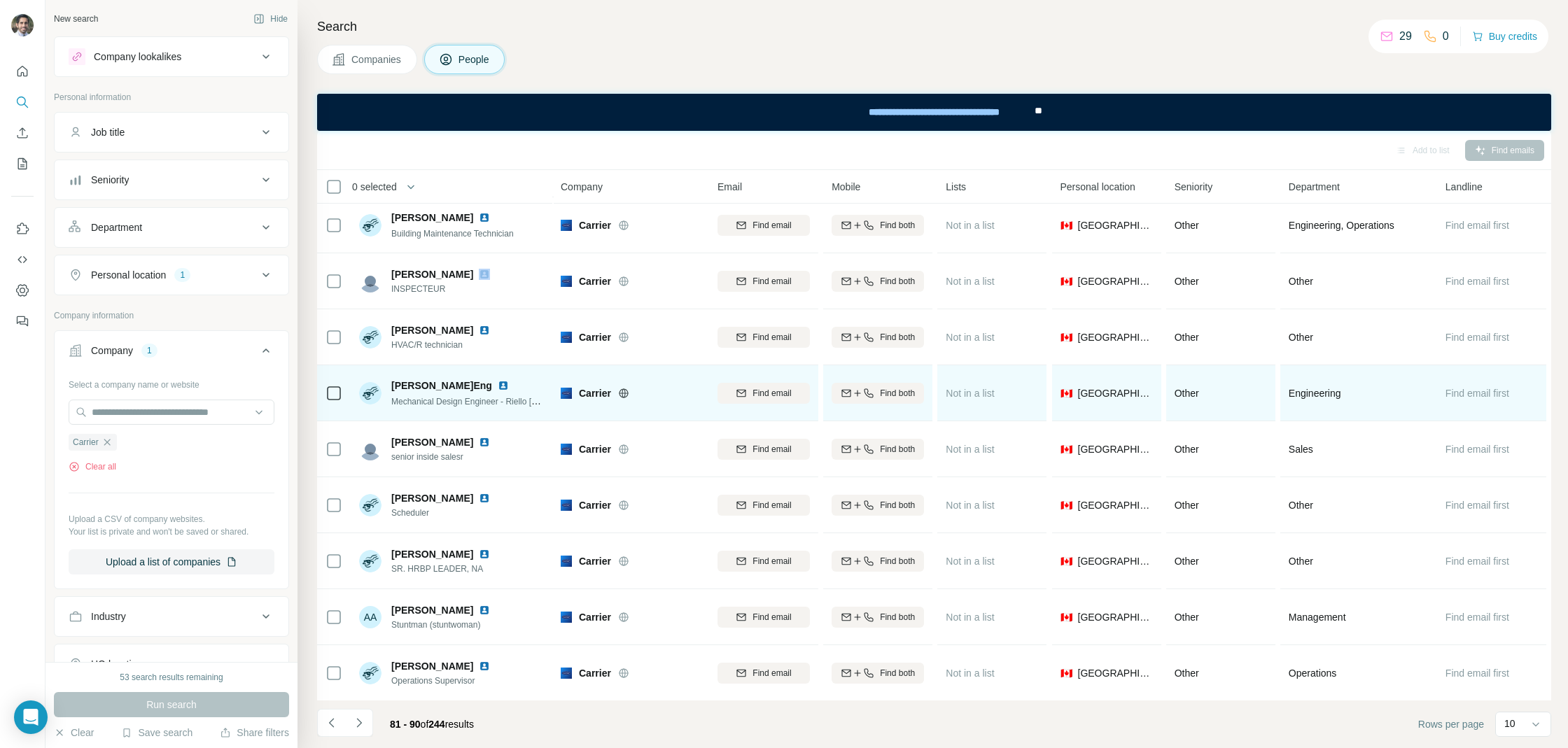
click at [501, 389] on img at bounding box center [503, 386] width 11 height 11
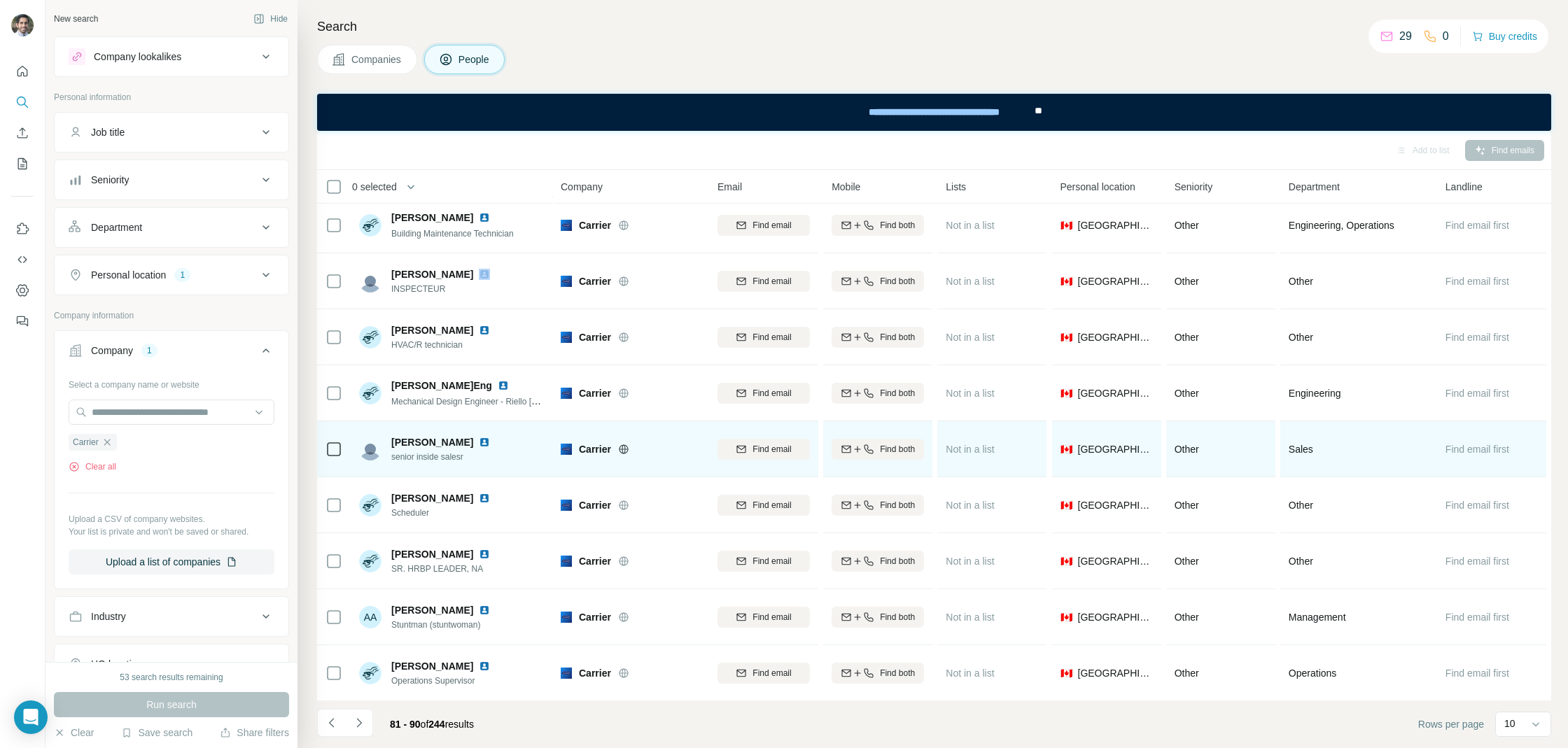
click at [487, 437] on img at bounding box center [485, 442] width 11 height 11
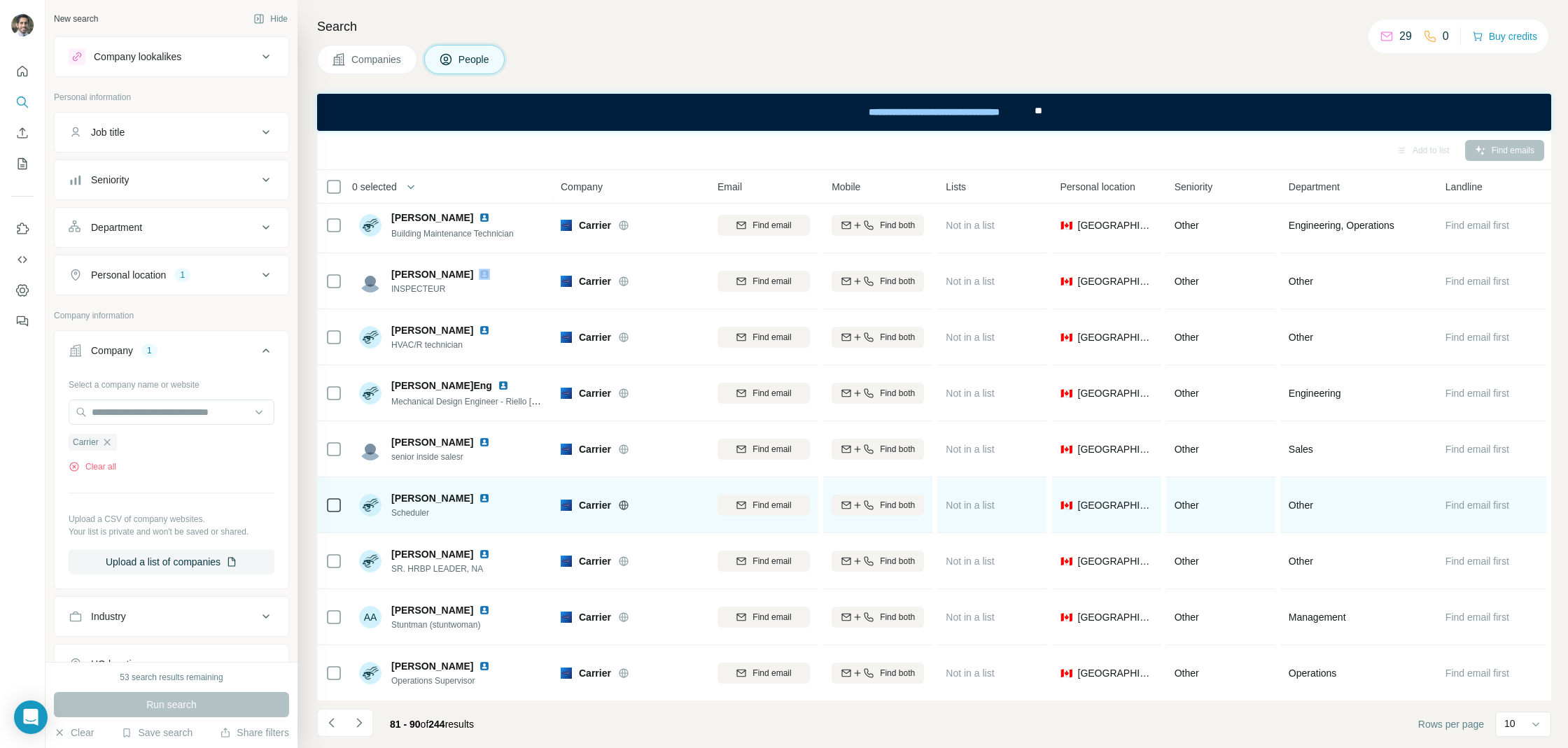
click at [479, 497] on img at bounding box center [485, 498] width 11 height 11
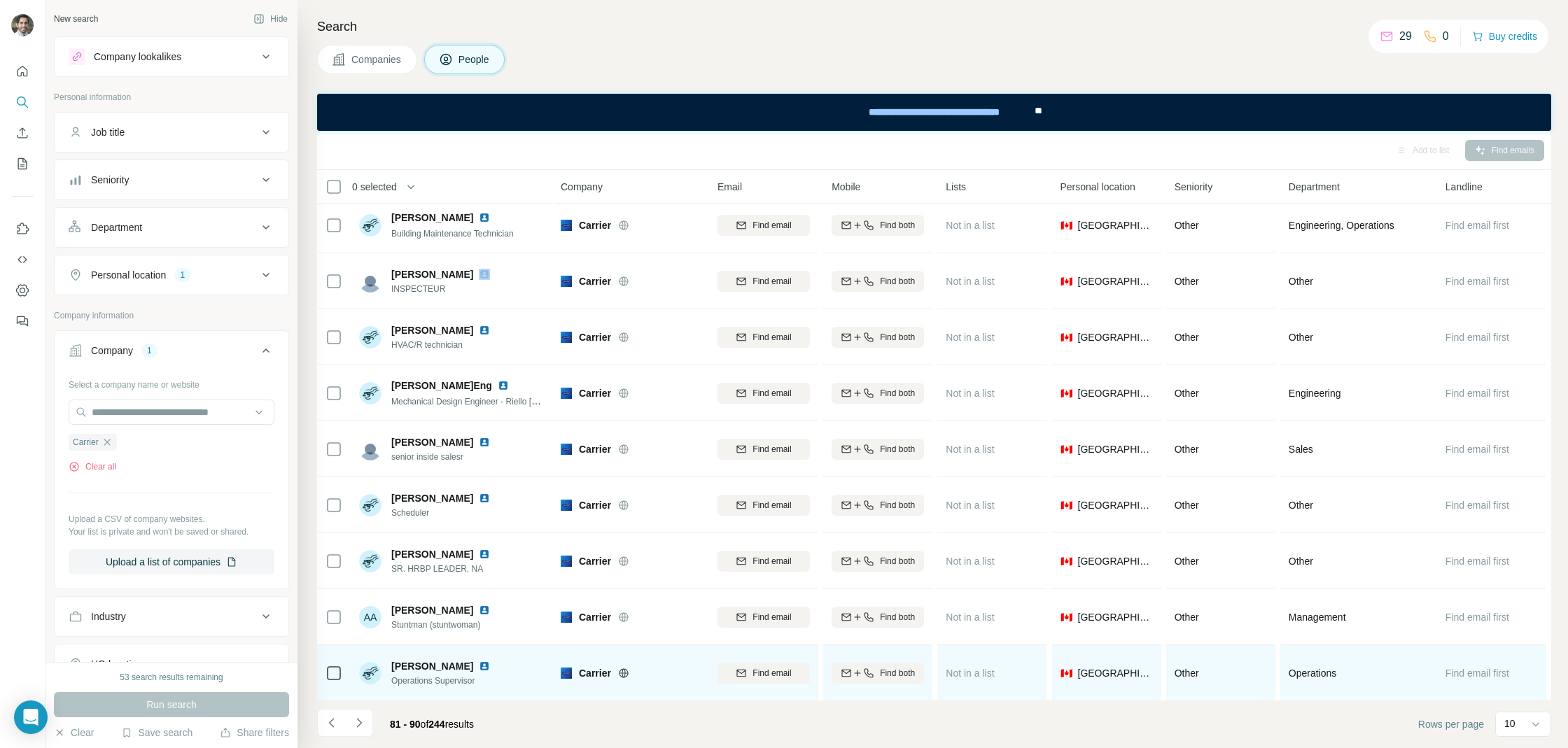
click at [485, 666] on img at bounding box center [485, 666] width 11 height 11
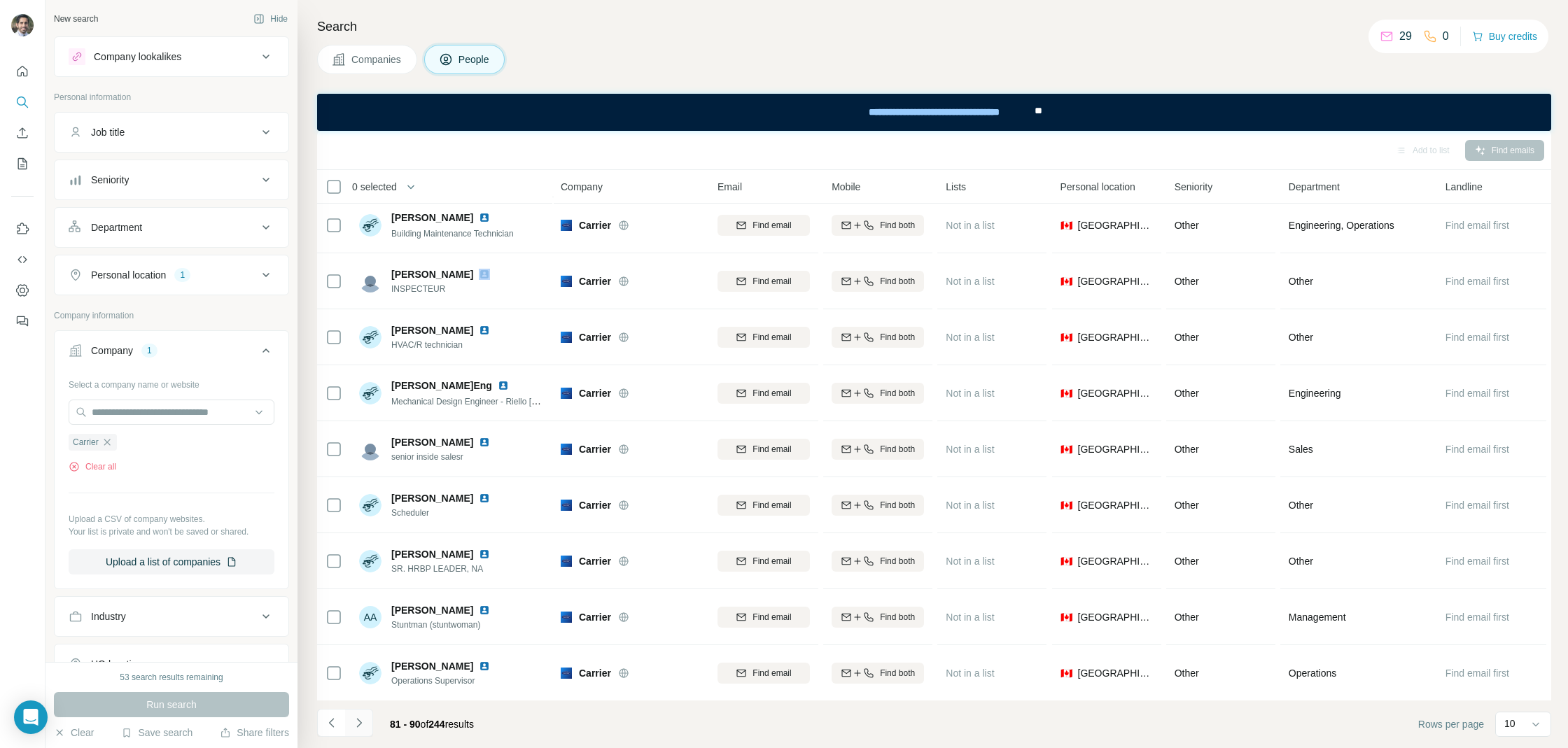
click at [356, 716] on icon "Navigate to next page" at bounding box center [359, 723] width 14 height 14
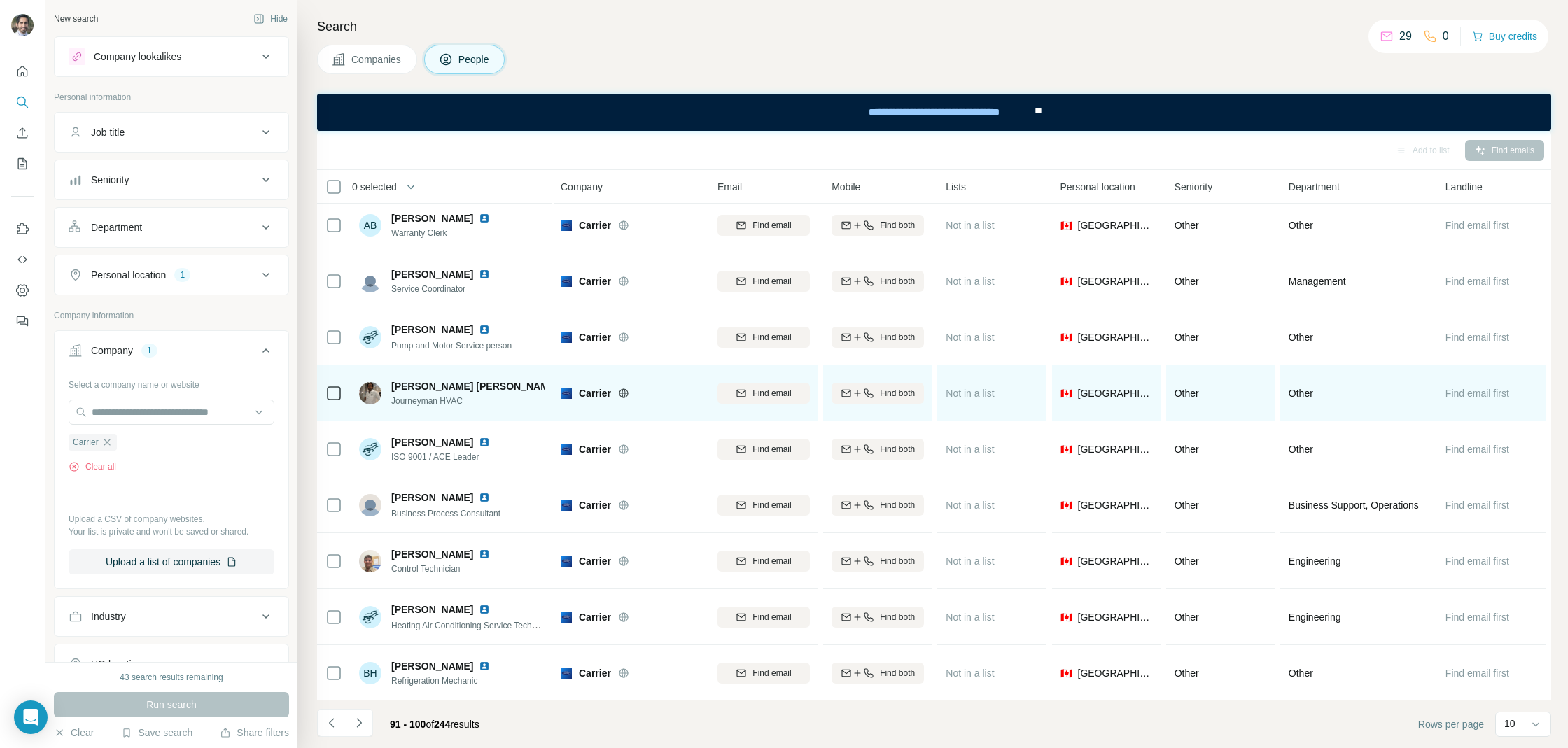
click at [564, 384] on img at bounding box center [570, 387] width 11 height 11
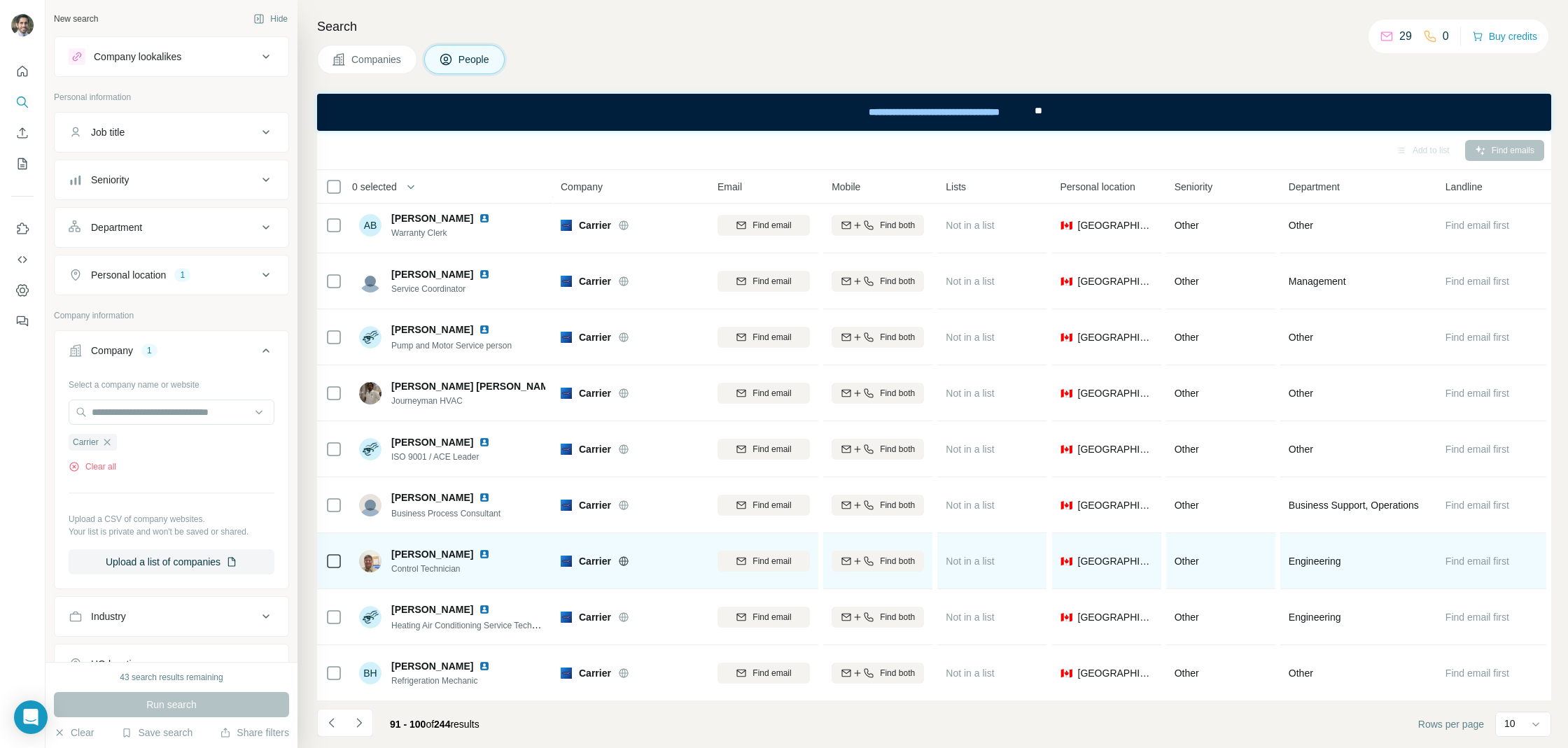
click at [479, 552] on img at bounding box center [485, 554] width 11 height 11
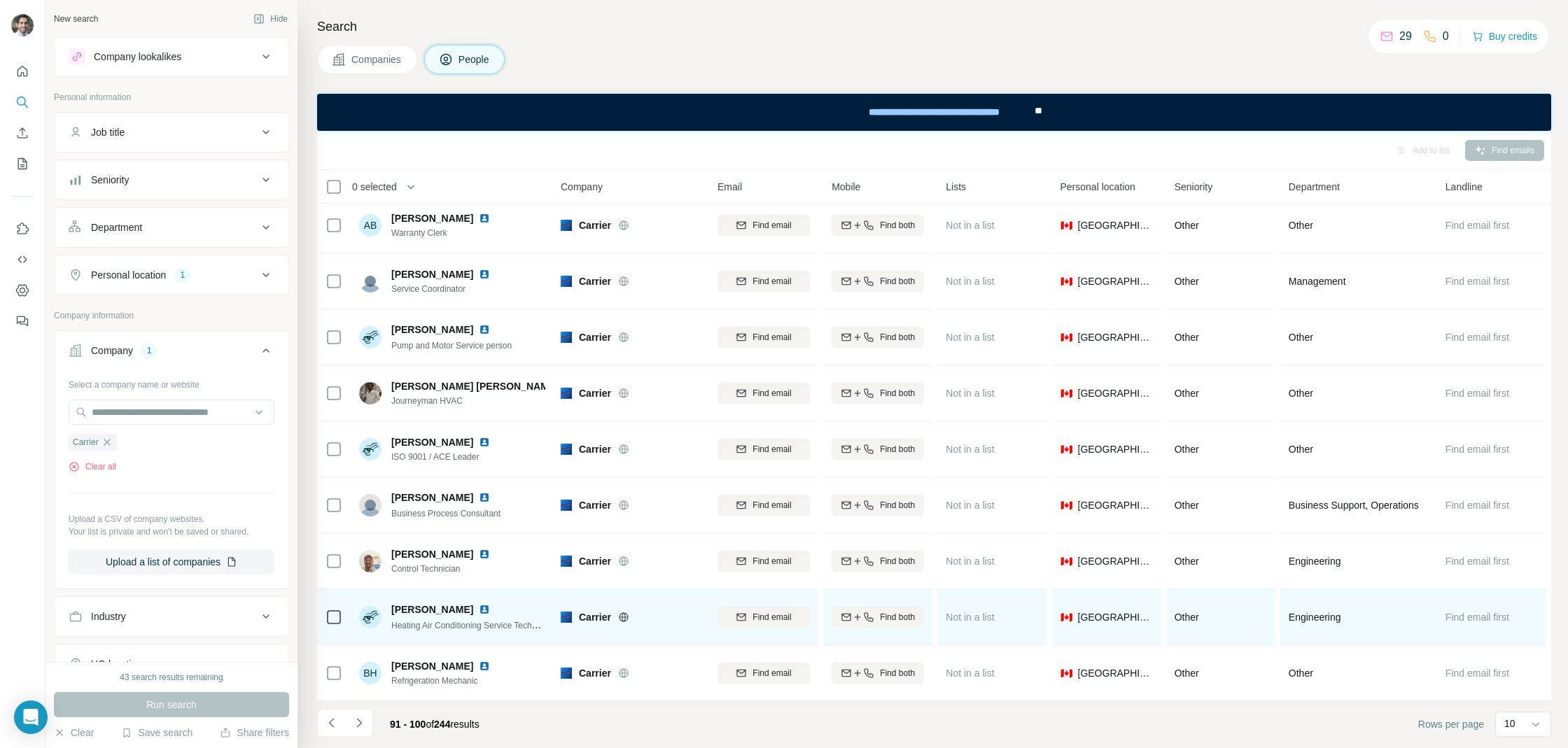
click at [479, 606] on img at bounding box center [485, 610] width 11 height 11
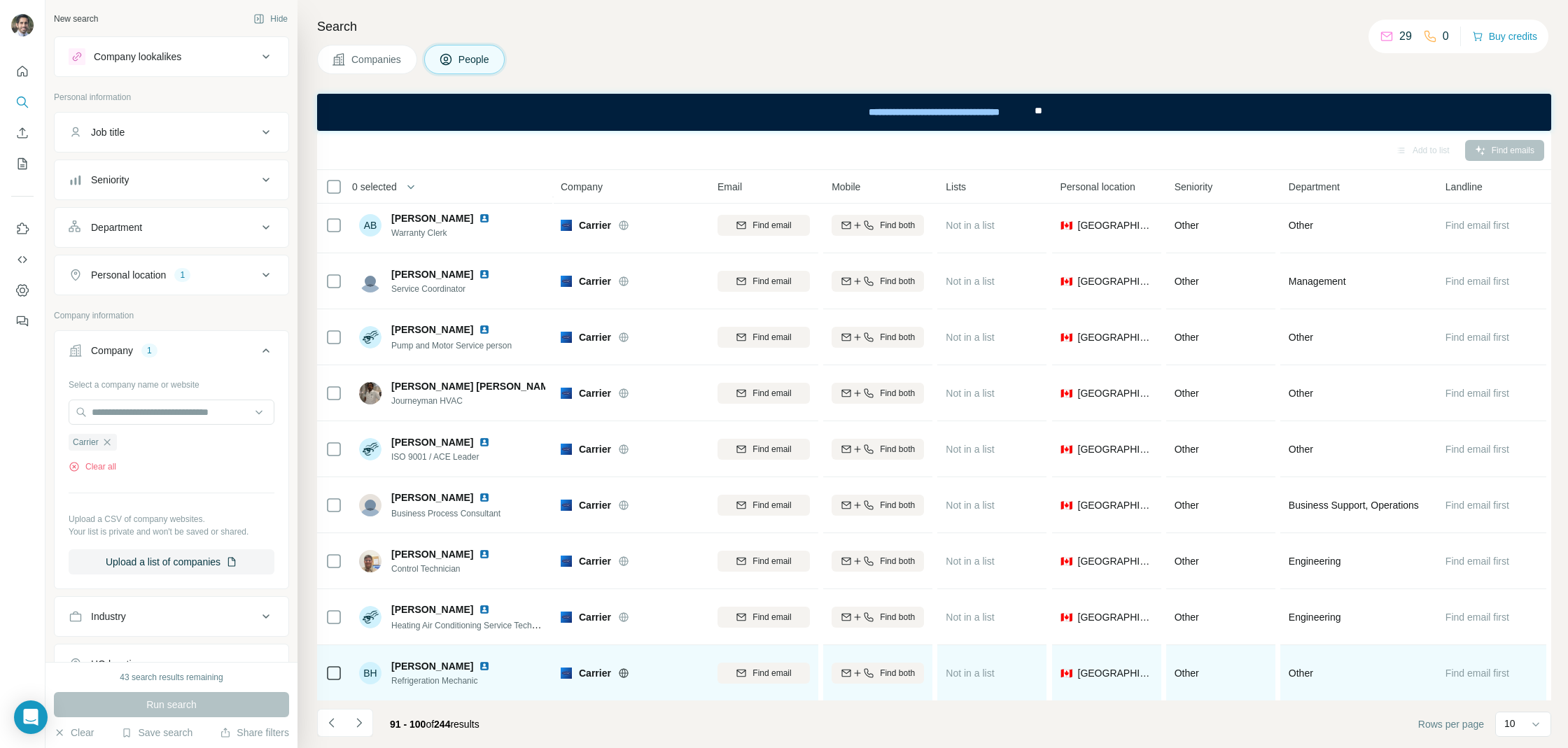
click at [479, 668] on img at bounding box center [485, 666] width 11 height 11
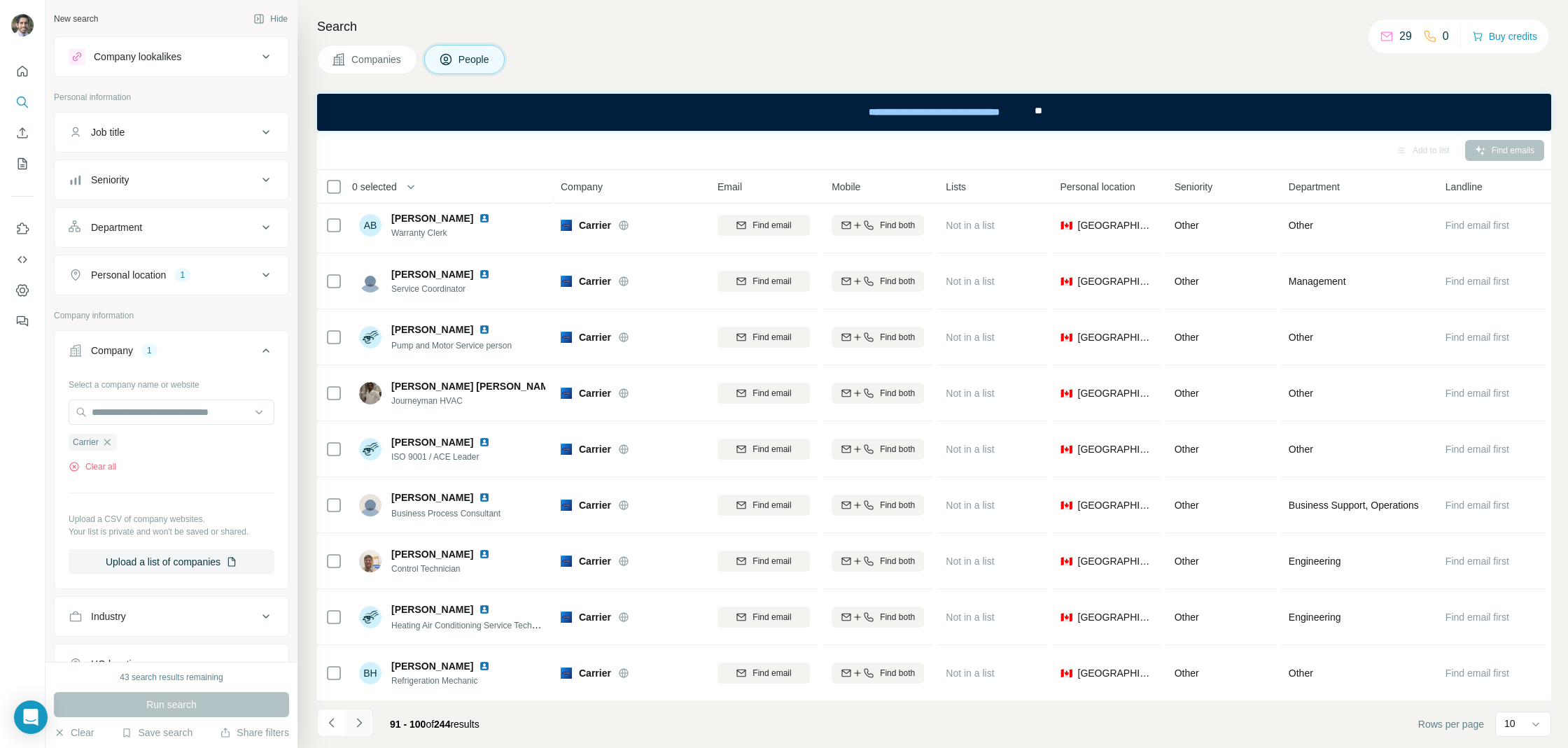
click at [362, 722] on icon "Navigate to next page" at bounding box center [359, 723] width 14 height 14
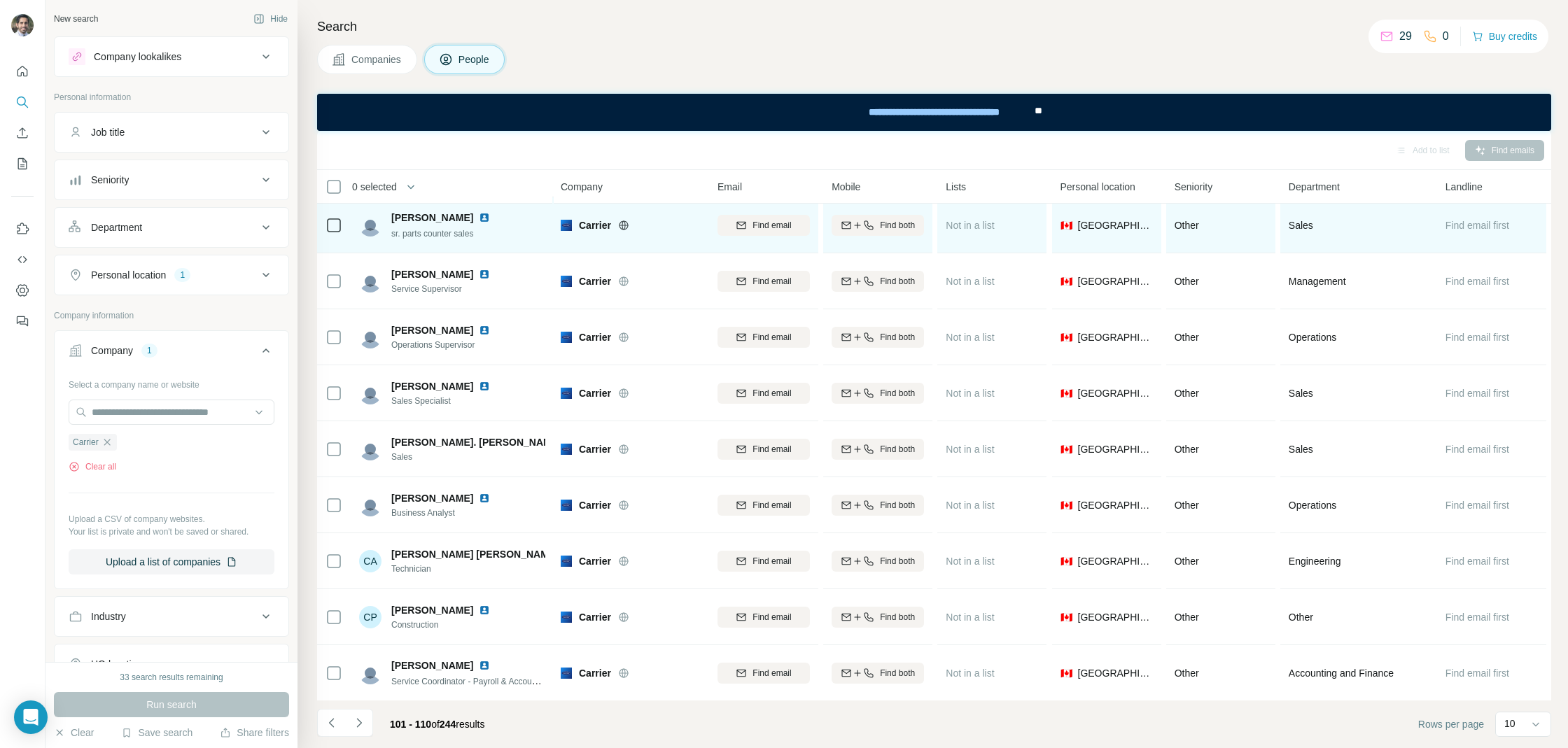
click at [479, 219] on img at bounding box center [485, 218] width 11 height 11
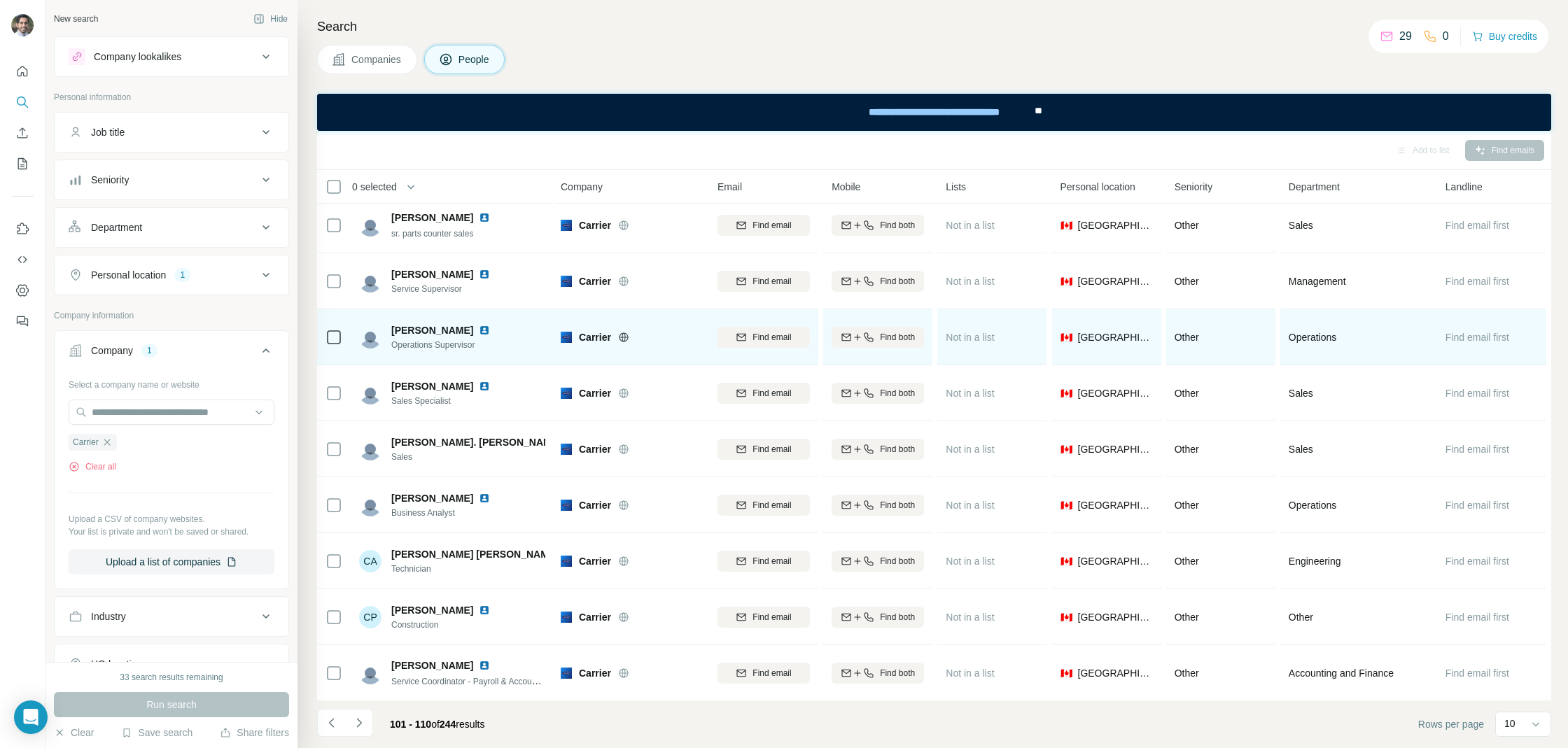
click at [479, 331] on img at bounding box center [485, 331] width 11 height 11
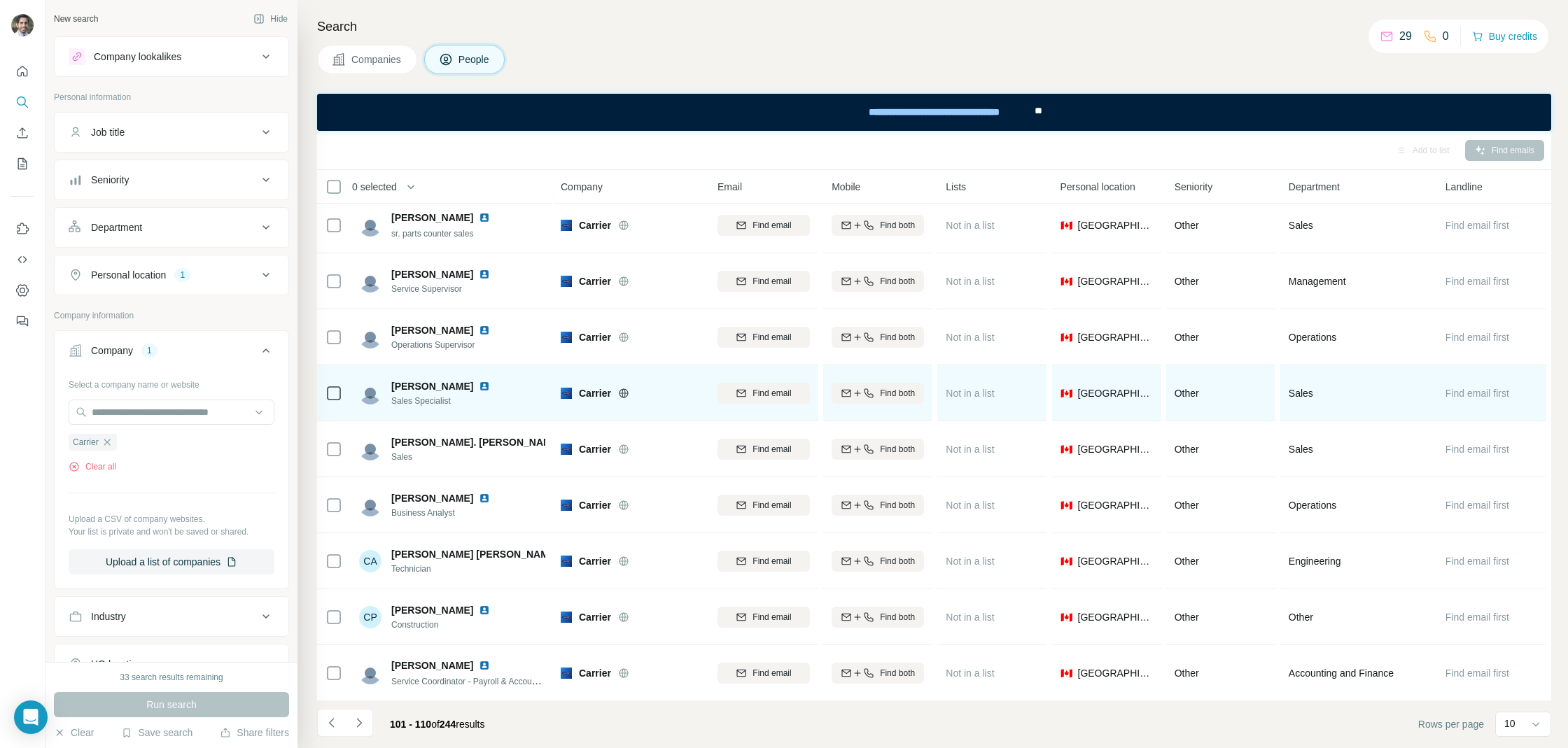
click at [479, 386] on img at bounding box center [485, 387] width 11 height 11
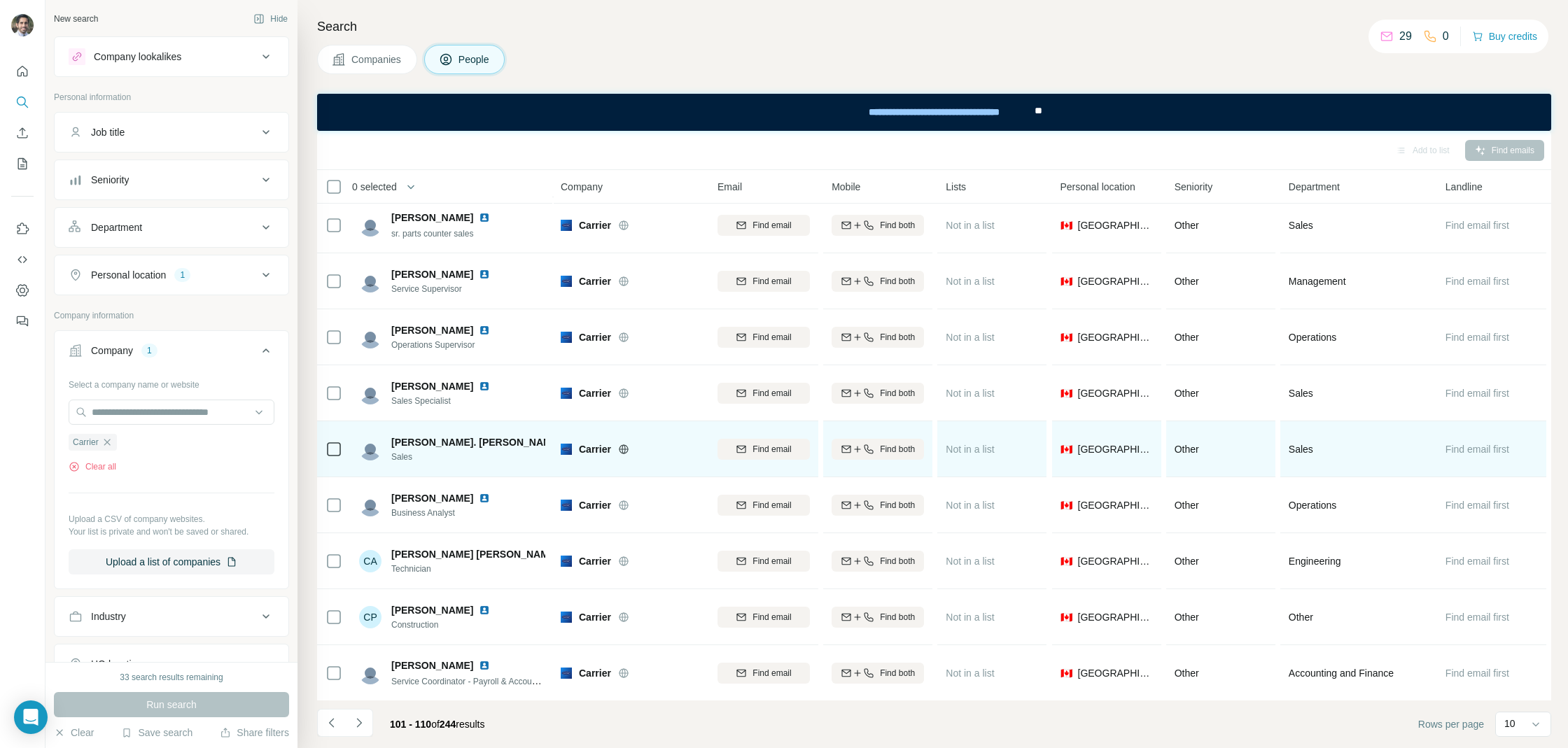
click at [567, 444] on img at bounding box center [573, 442] width 11 height 11
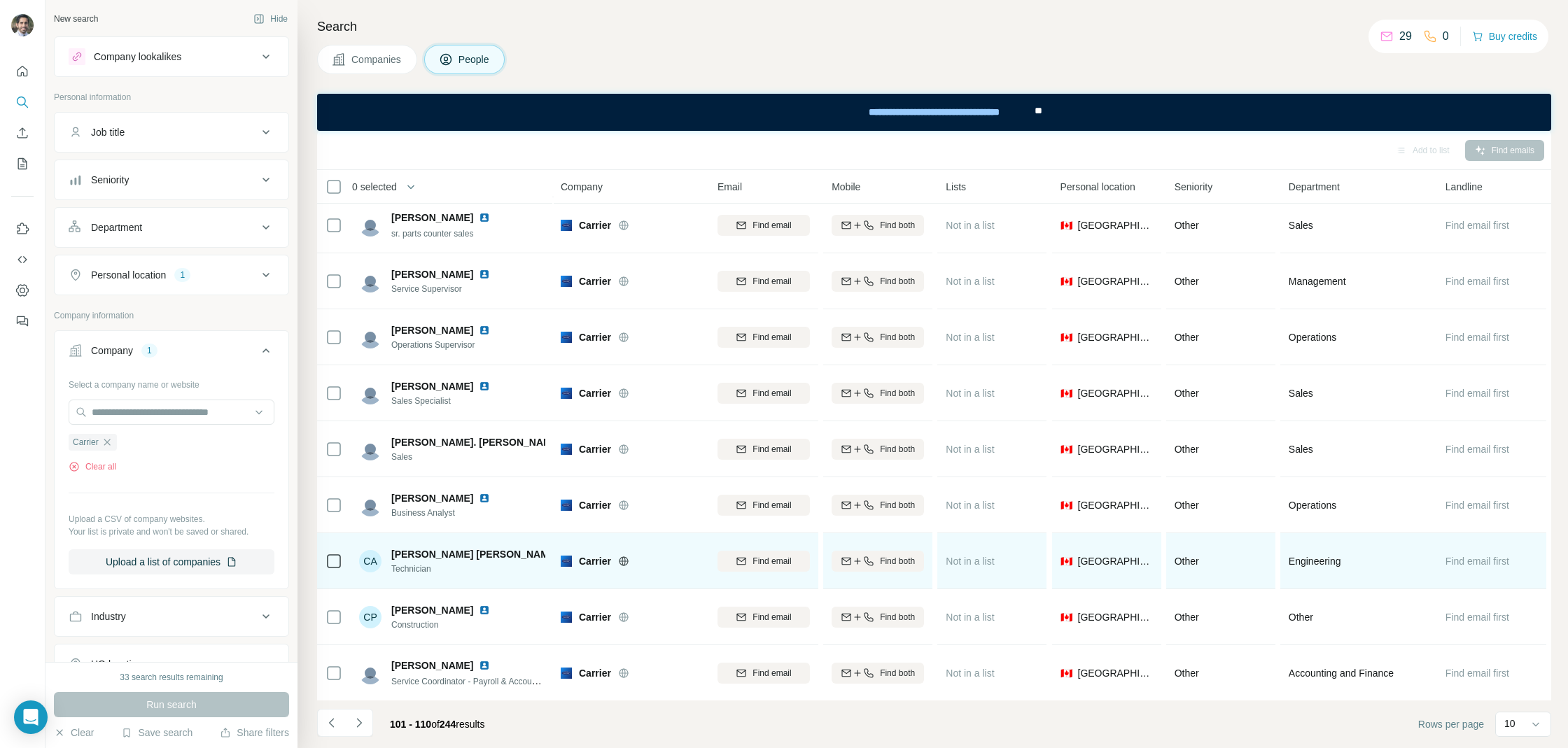
click at [564, 552] on img at bounding box center [570, 554] width 11 height 11
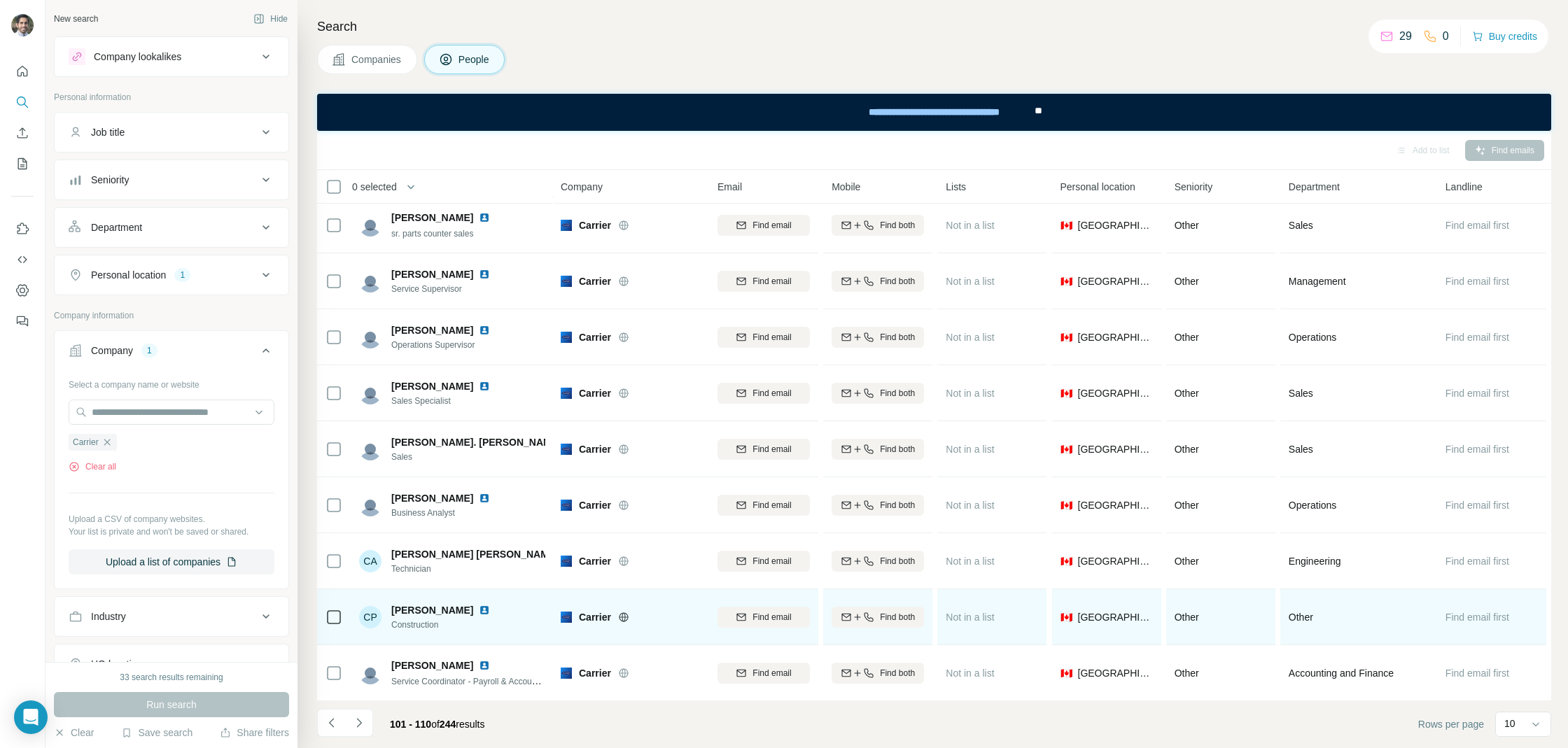
click at [479, 607] on img at bounding box center [485, 611] width 11 height 11
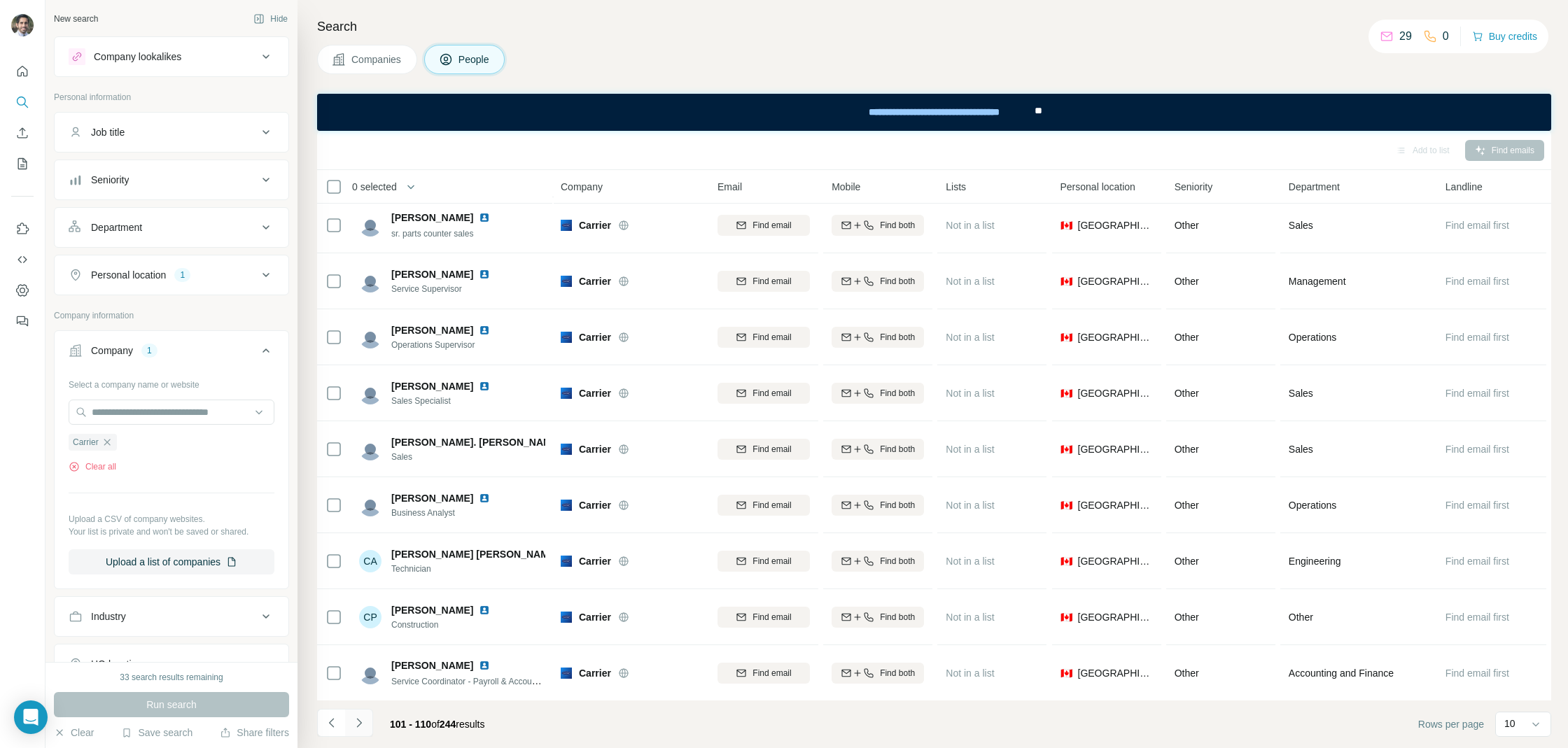
click at [366, 717] on button "Navigate to next page" at bounding box center [359, 722] width 28 height 28
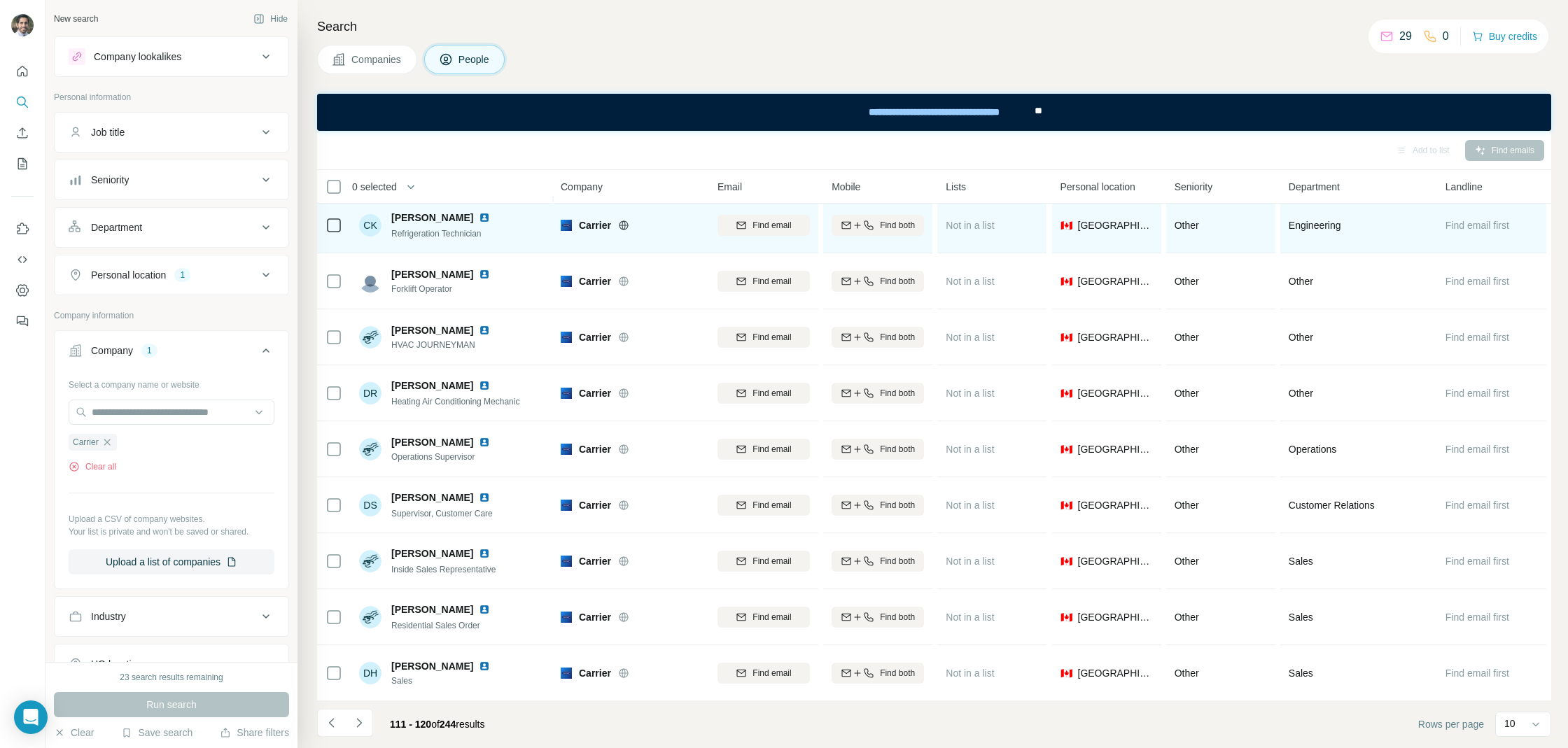
click at [479, 220] on img at bounding box center [485, 218] width 11 height 11
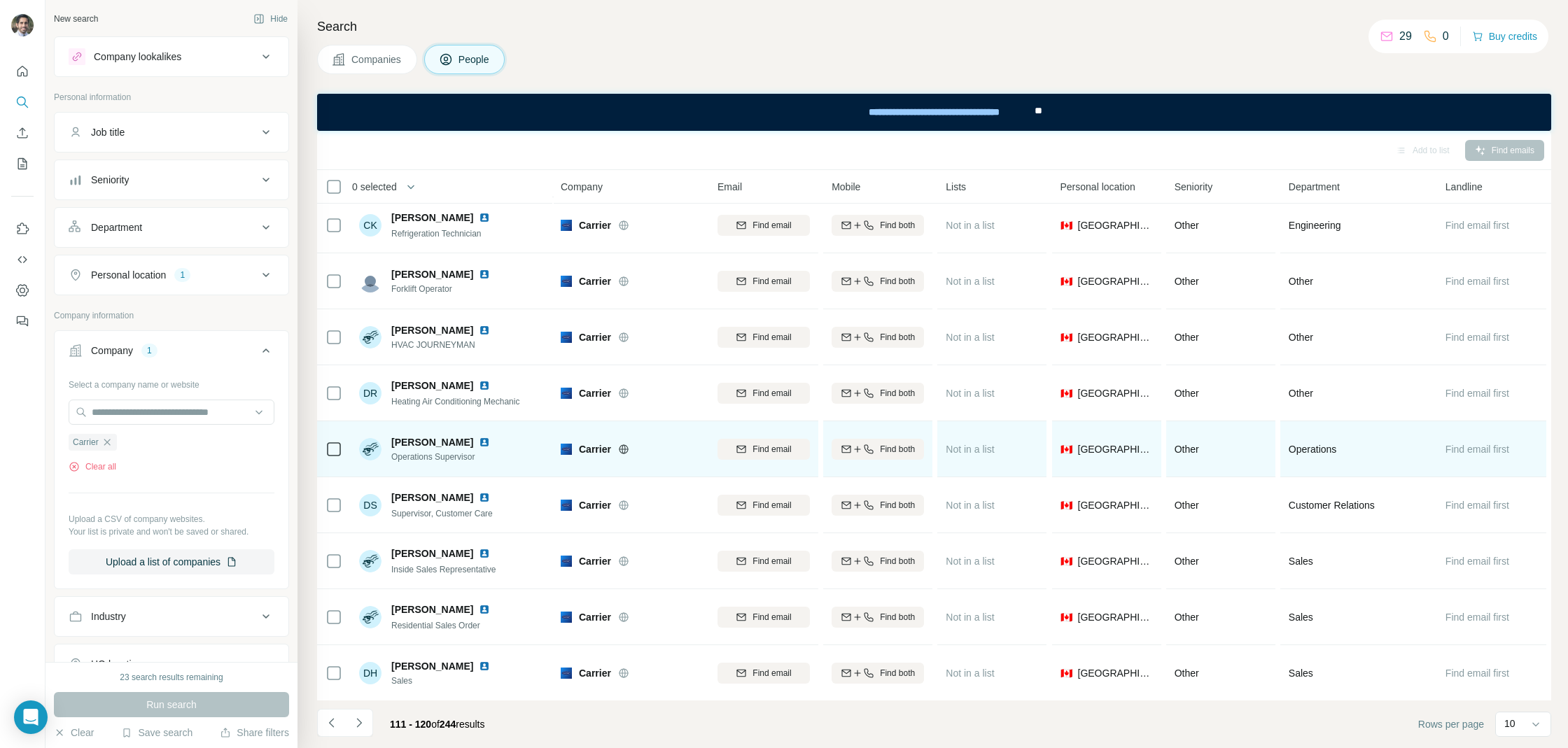
click at [479, 442] on img at bounding box center [485, 442] width 11 height 11
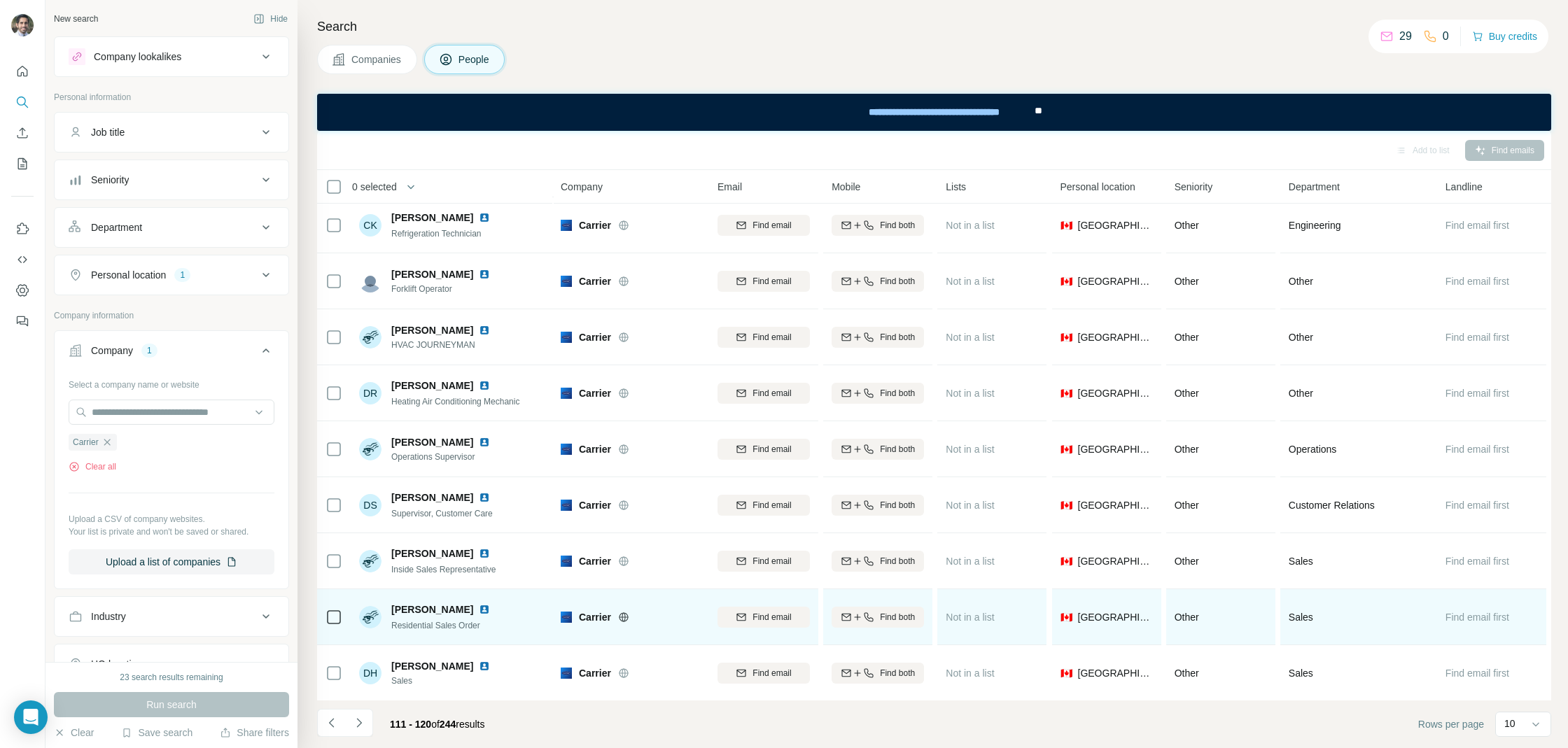
click at [479, 610] on img at bounding box center [485, 610] width 11 height 11
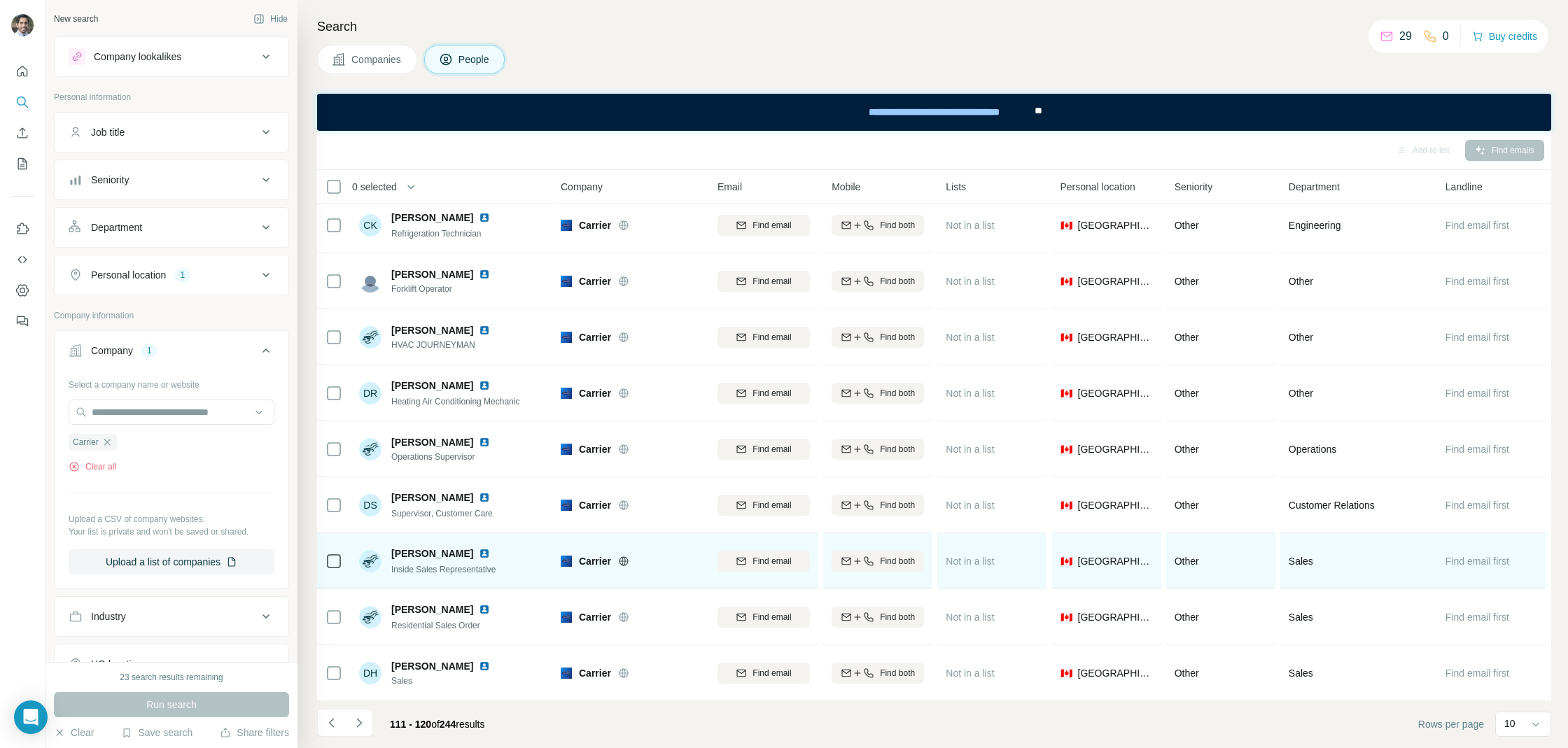
click at [484, 550] on img at bounding box center [485, 553] width 11 height 11
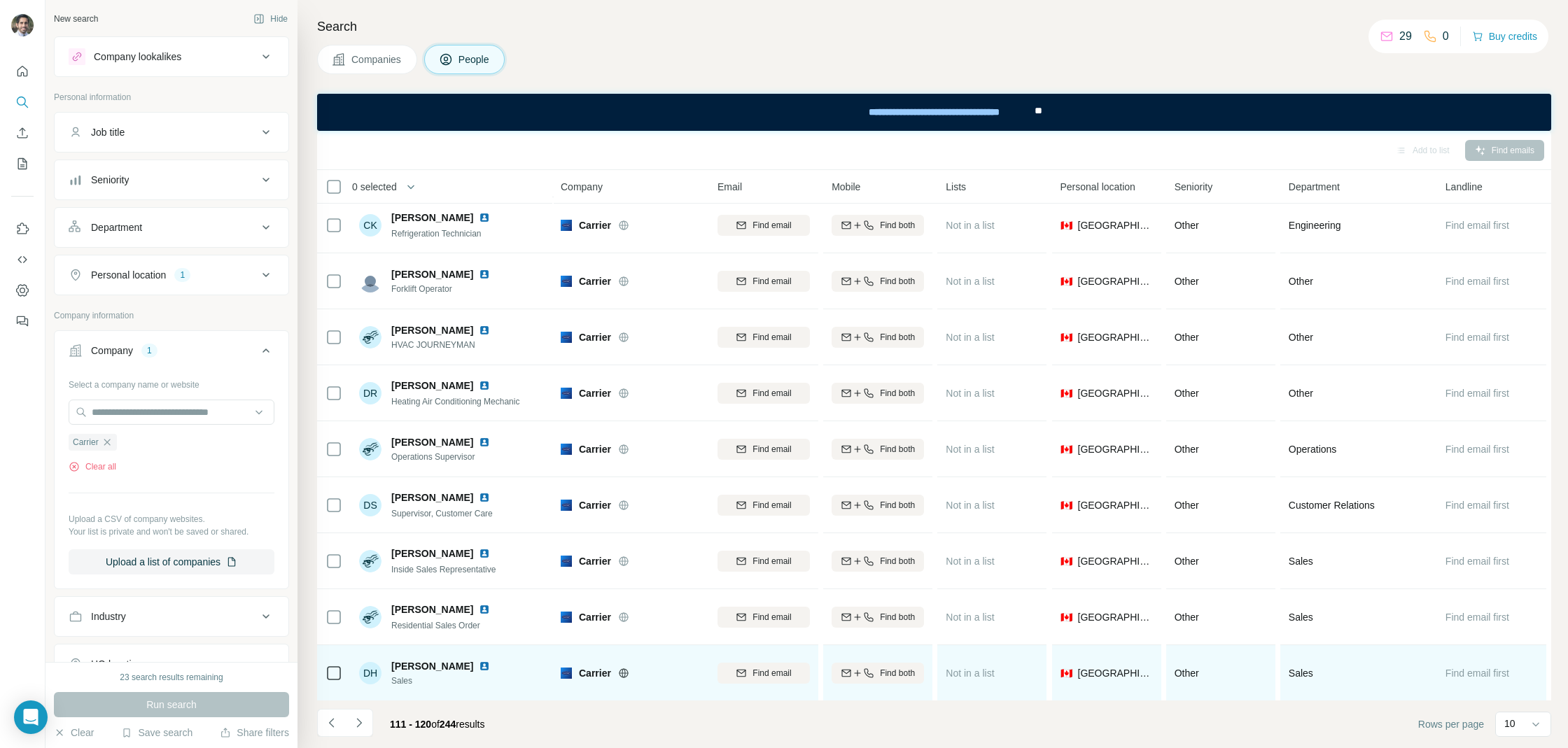
click at [481, 667] on img at bounding box center [485, 666] width 11 height 11
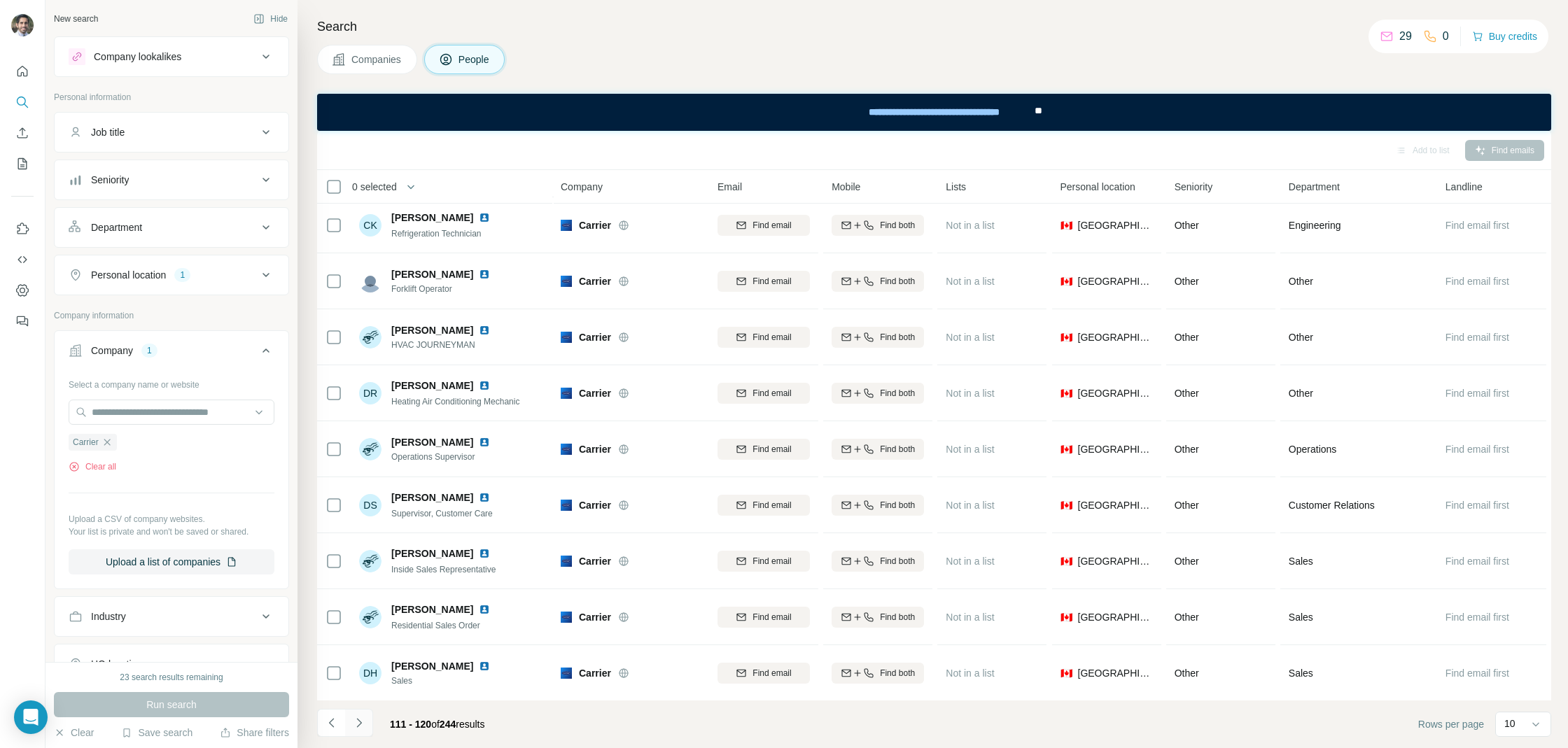
click at [368, 725] on button "Navigate to next page" at bounding box center [359, 722] width 28 height 28
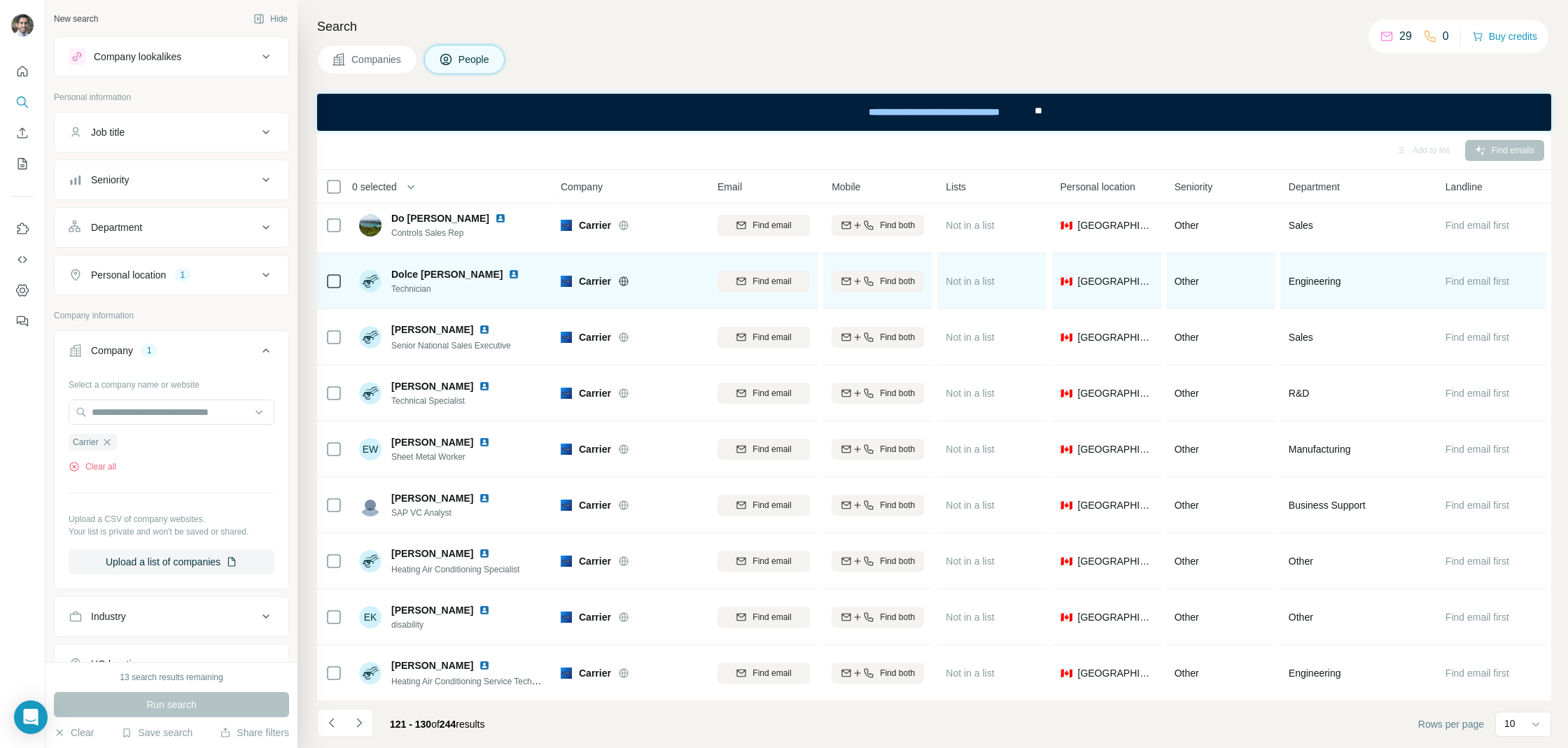
click at [508, 271] on img at bounding box center [514, 274] width 11 height 11
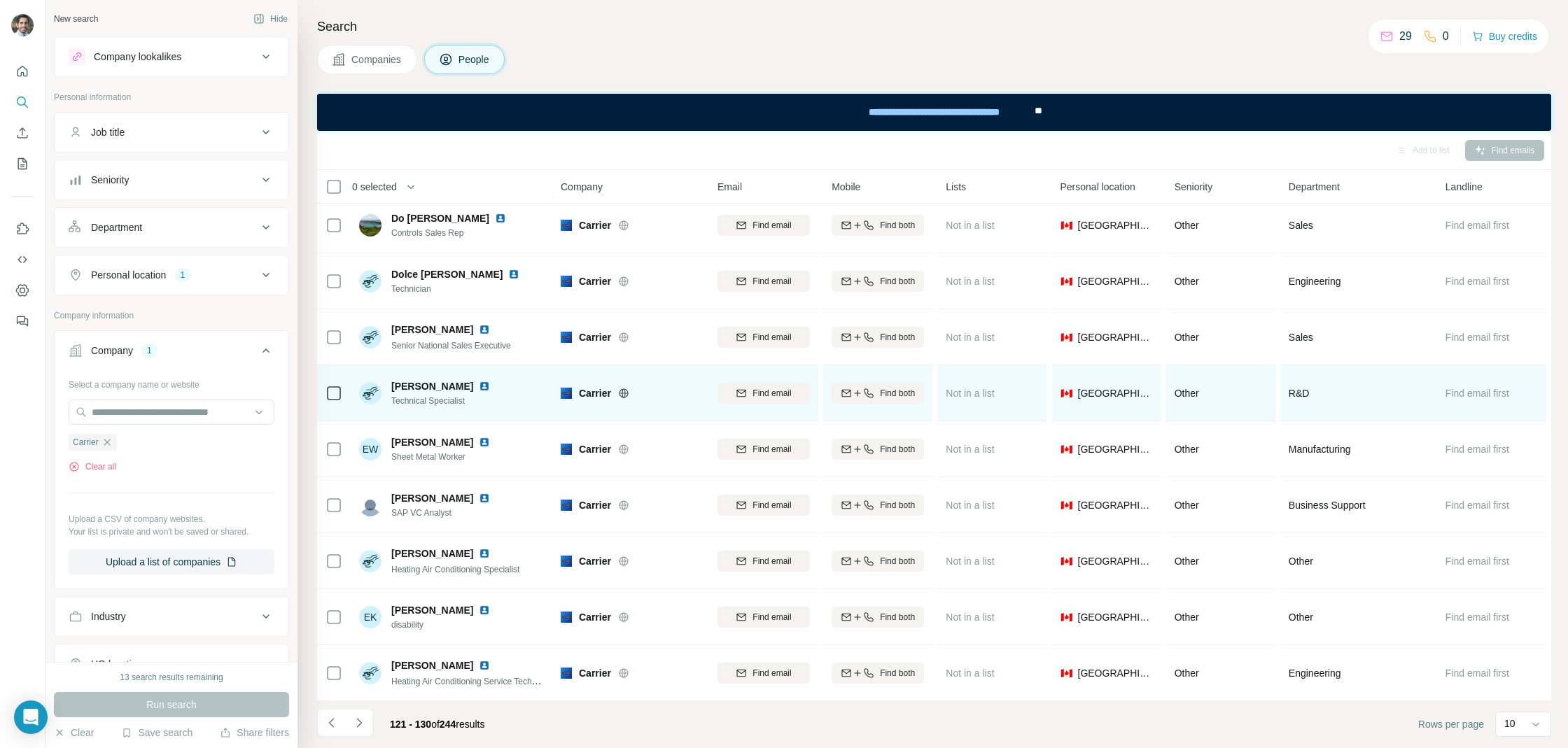
click at [479, 387] on img at bounding box center [485, 387] width 11 height 11
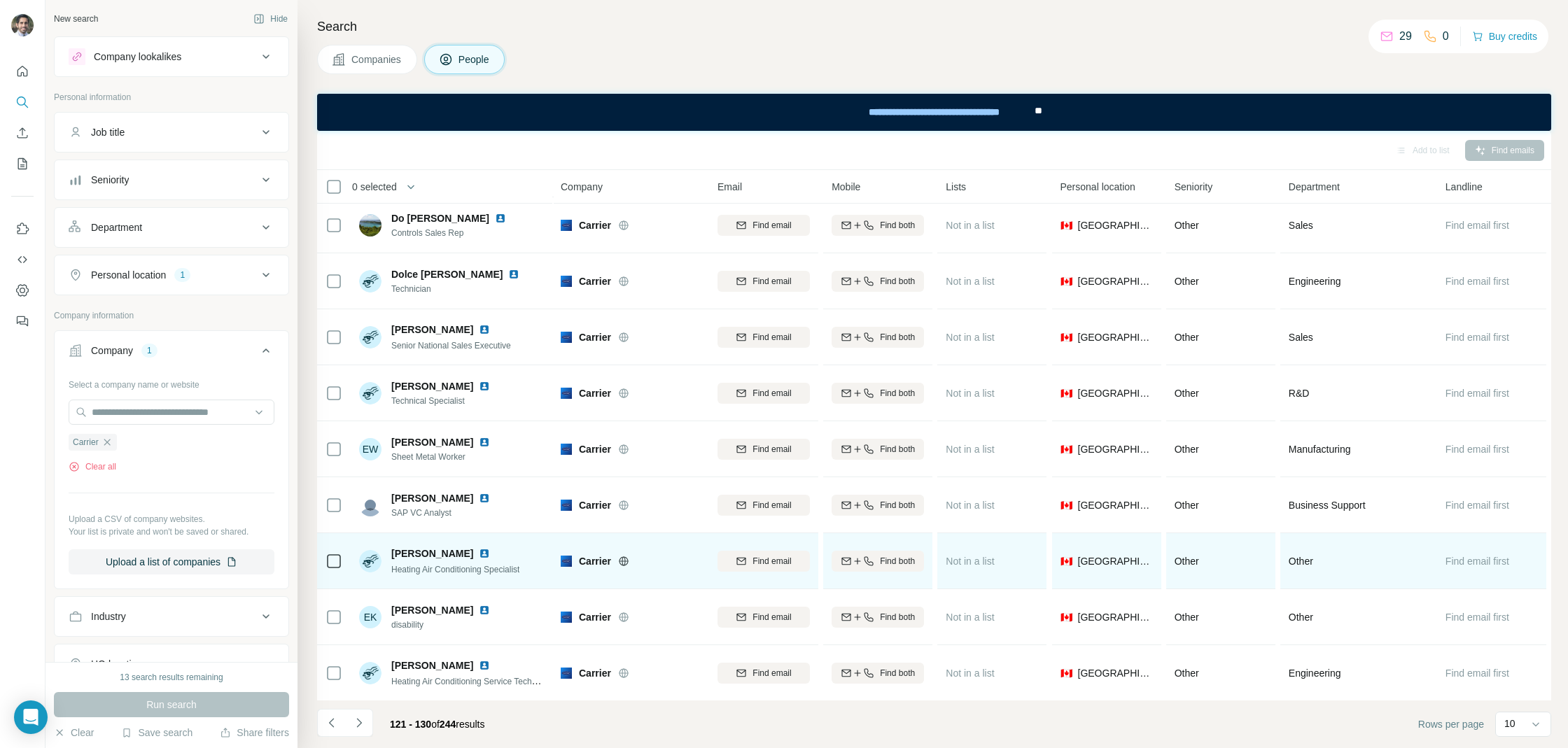
click at [479, 551] on img at bounding box center [485, 553] width 11 height 11
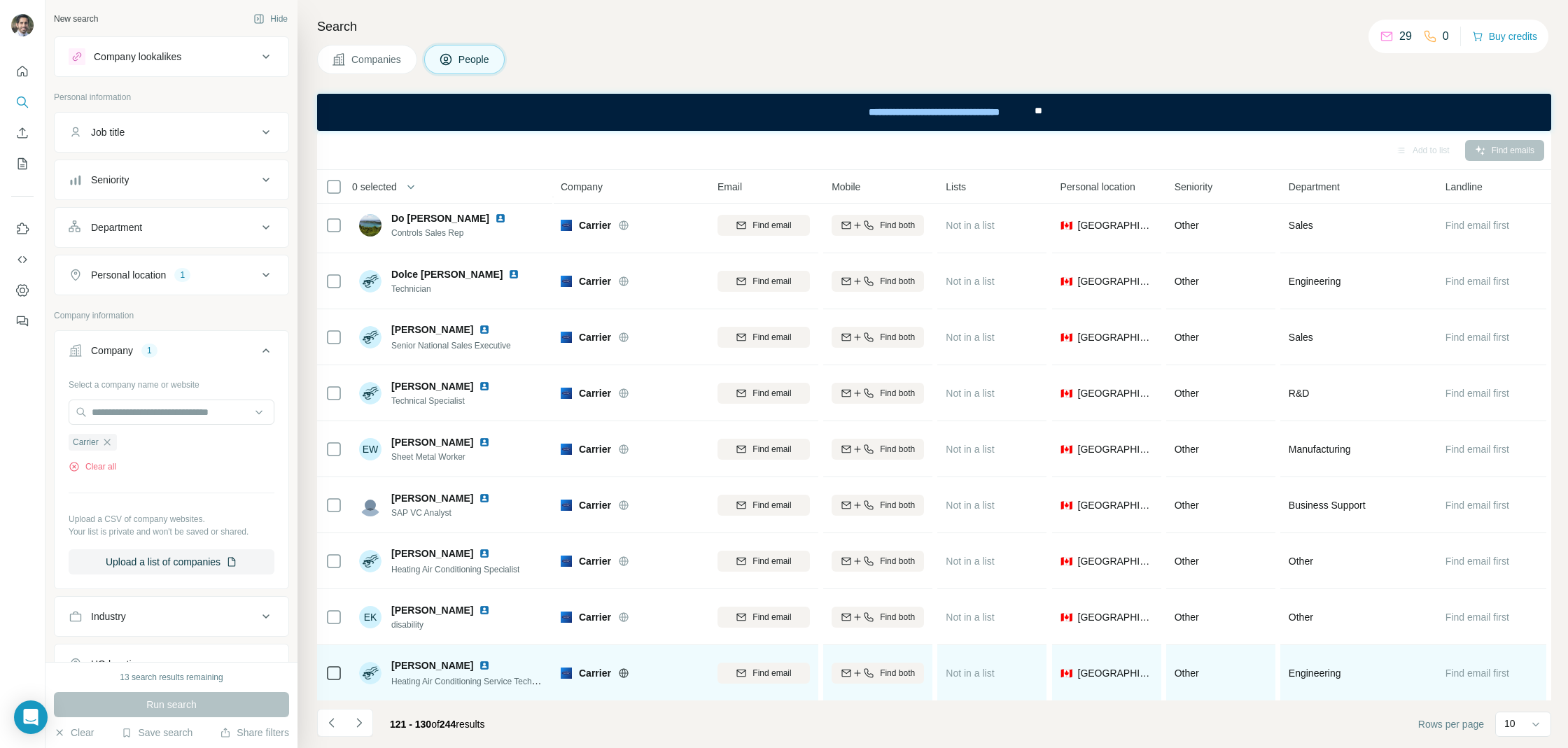
click at [479, 660] on img at bounding box center [485, 666] width 11 height 11
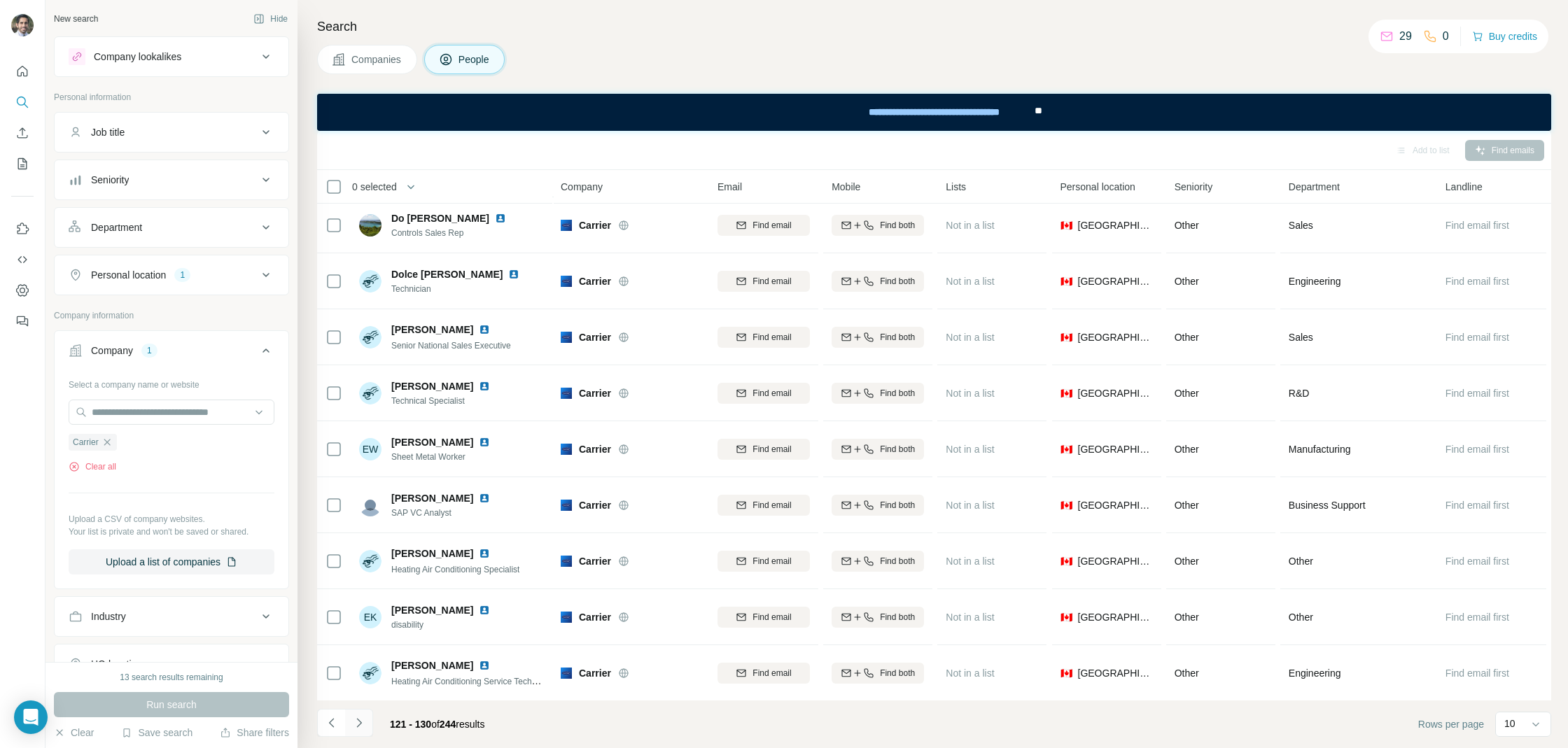
click at [360, 728] on icon "Navigate to next page" at bounding box center [359, 723] width 14 height 14
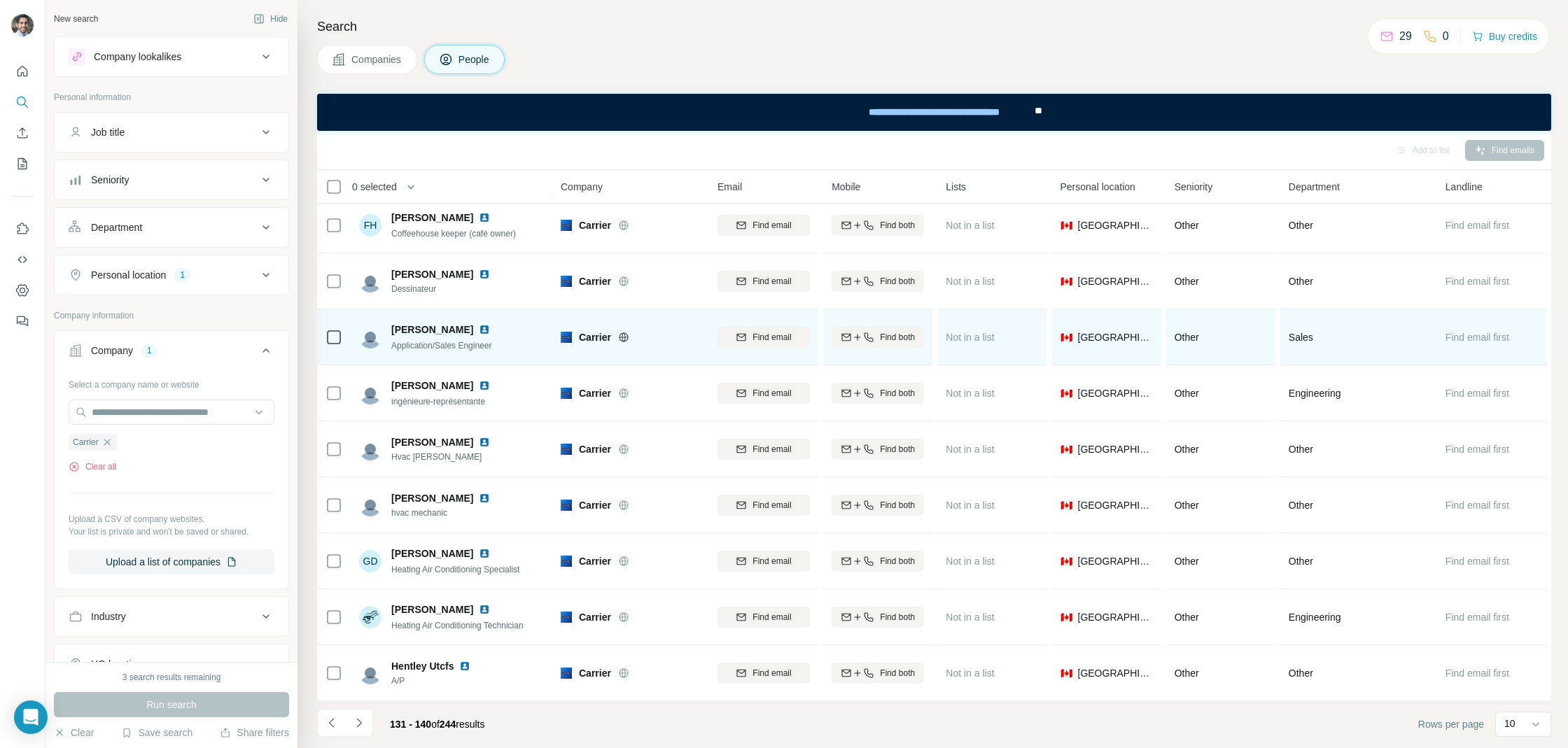
click at [479, 328] on img at bounding box center [485, 330] width 11 height 11
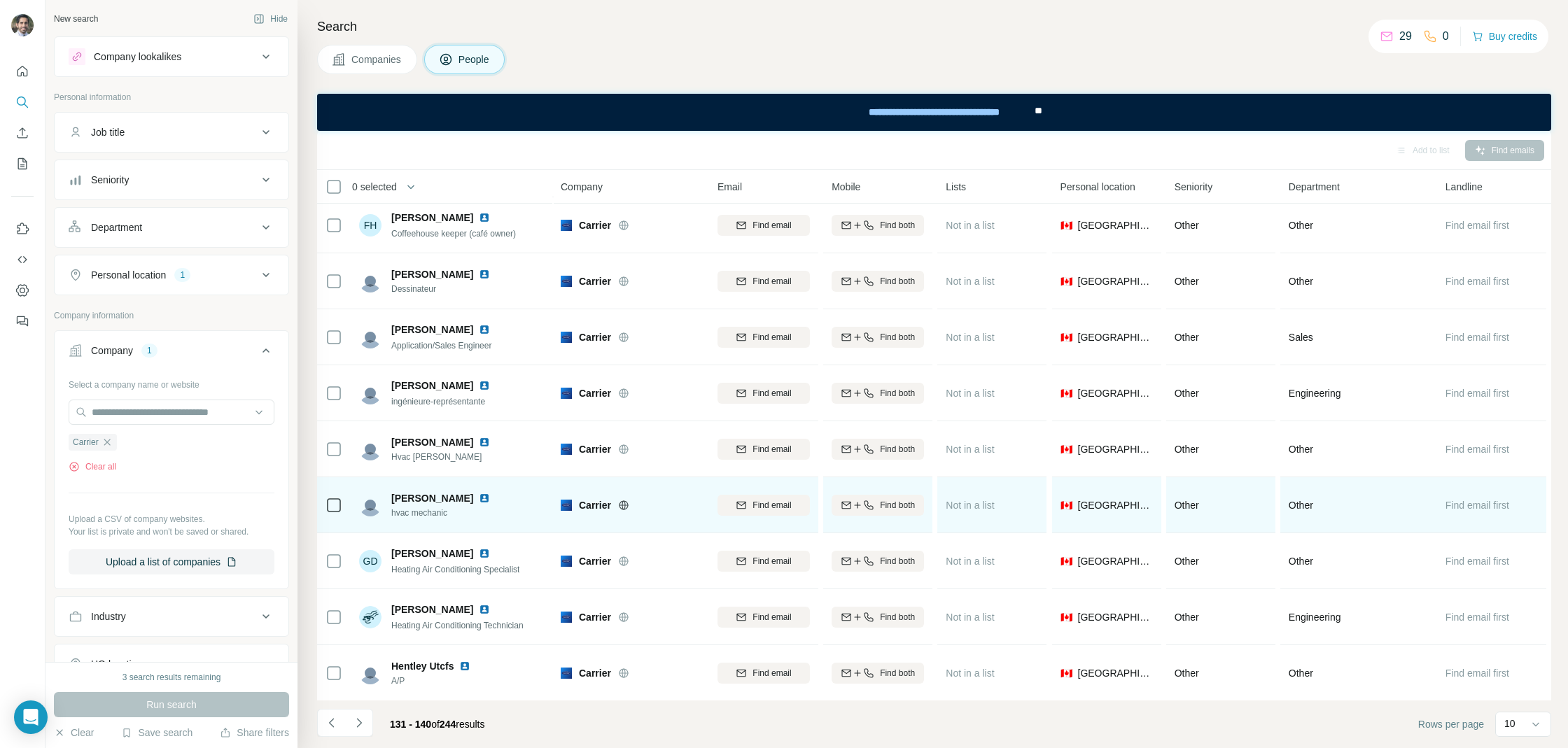
click at [479, 502] on img at bounding box center [485, 498] width 11 height 11
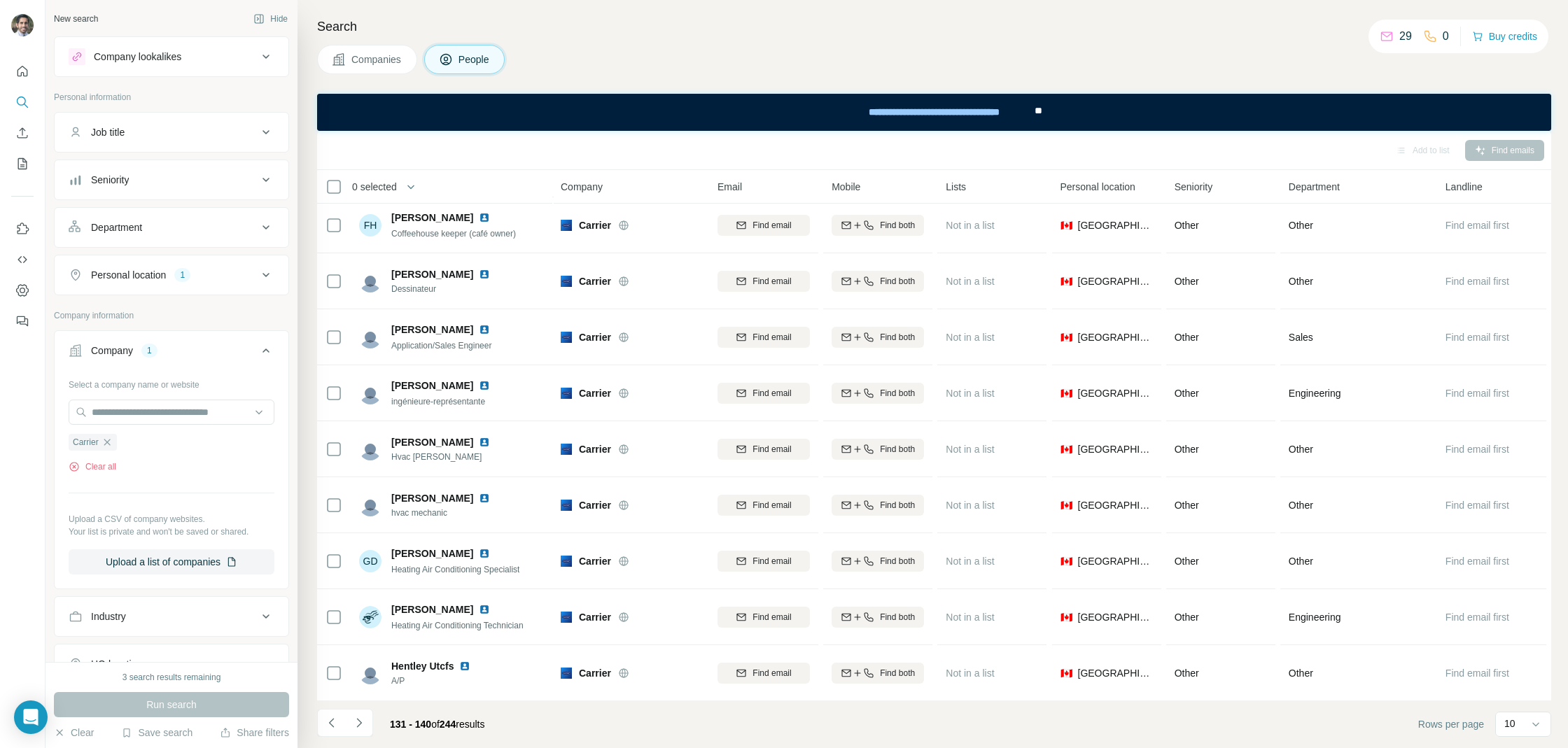
click at [373, 717] on div "131 - 140 of 244 results" at bounding box center [406, 724] width 178 height 31
click at [364, 719] on icon "Navigate to next page" at bounding box center [359, 723] width 14 height 14
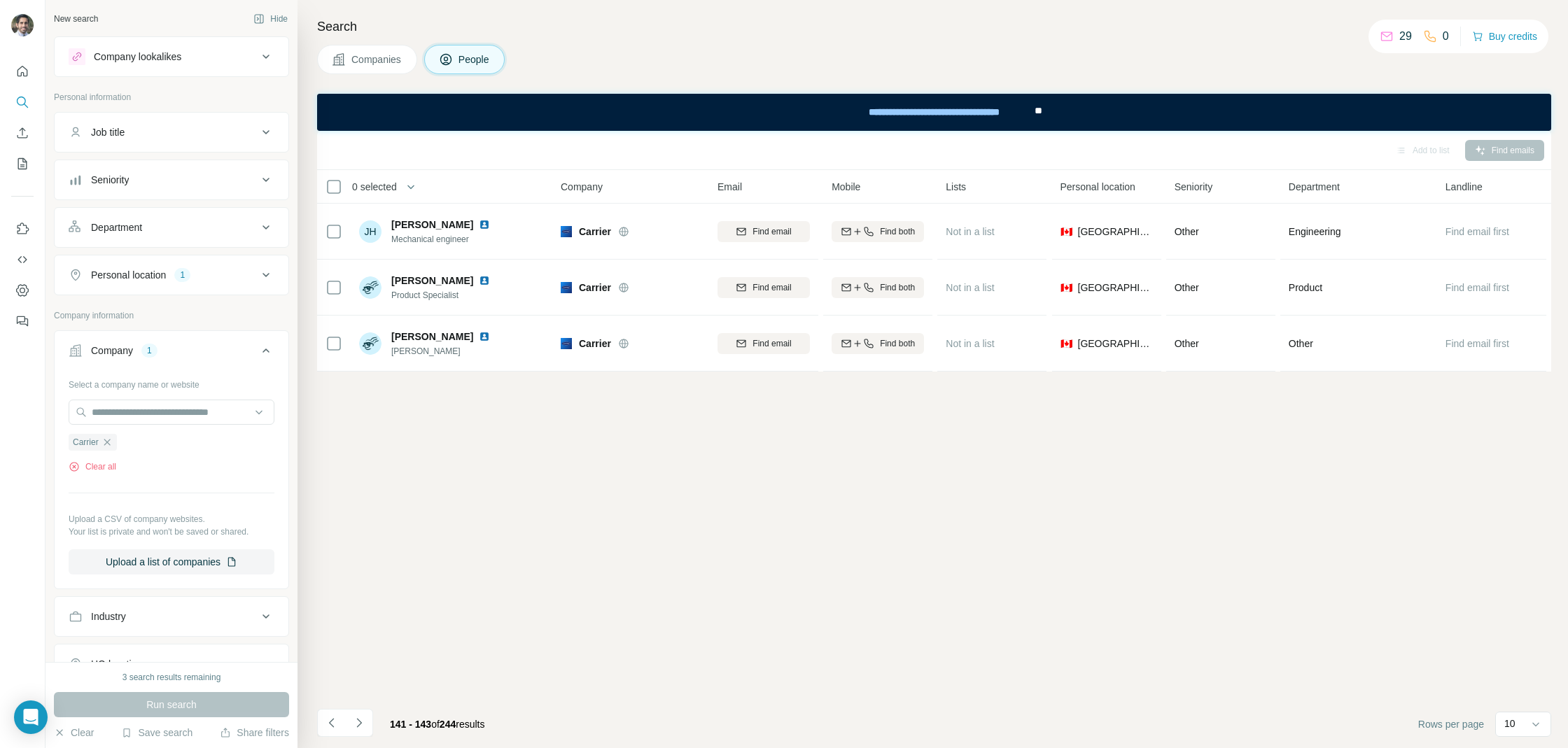
scroll to position [0, 0]
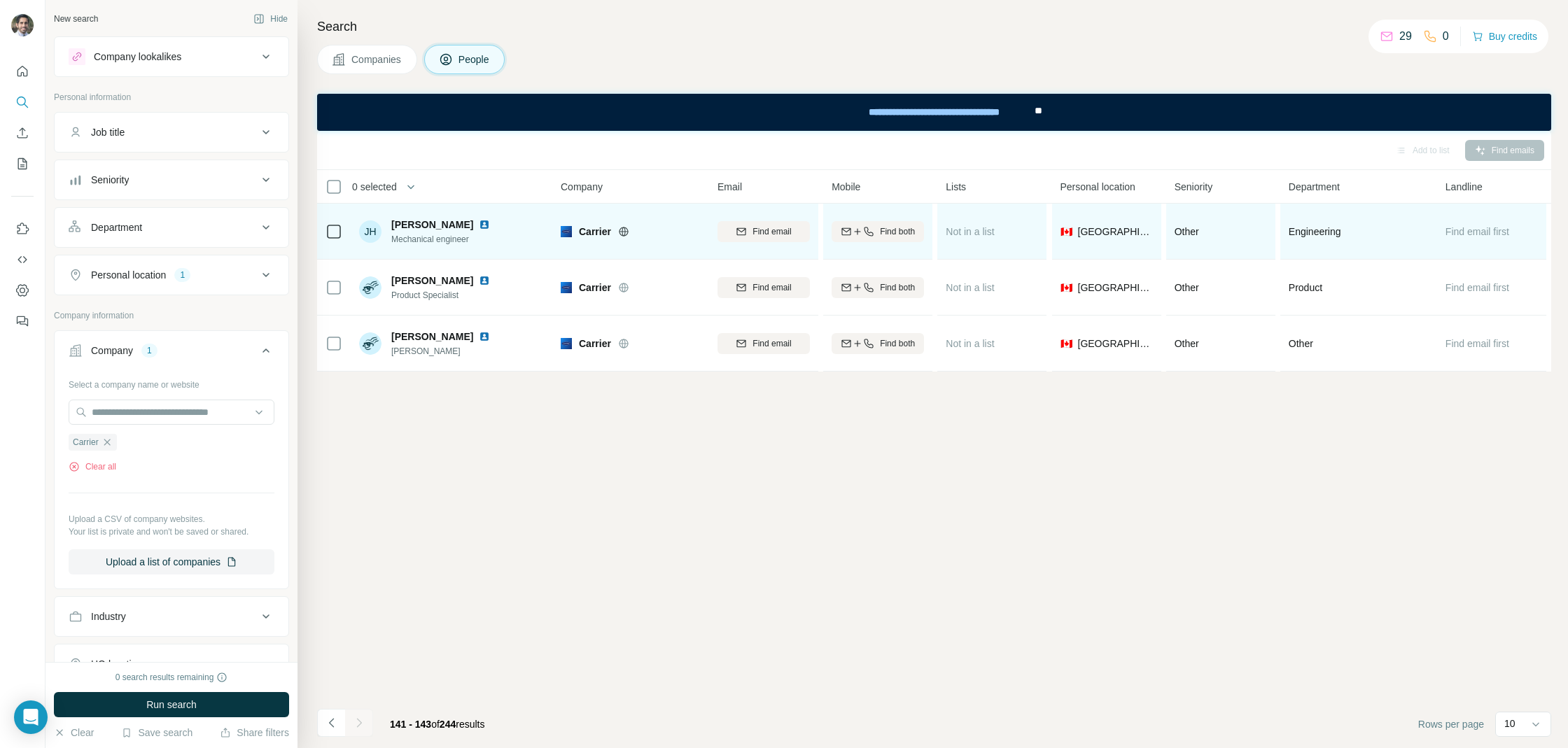
click at [479, 224] on img at bounding box center [485, 225] width 11 height 11
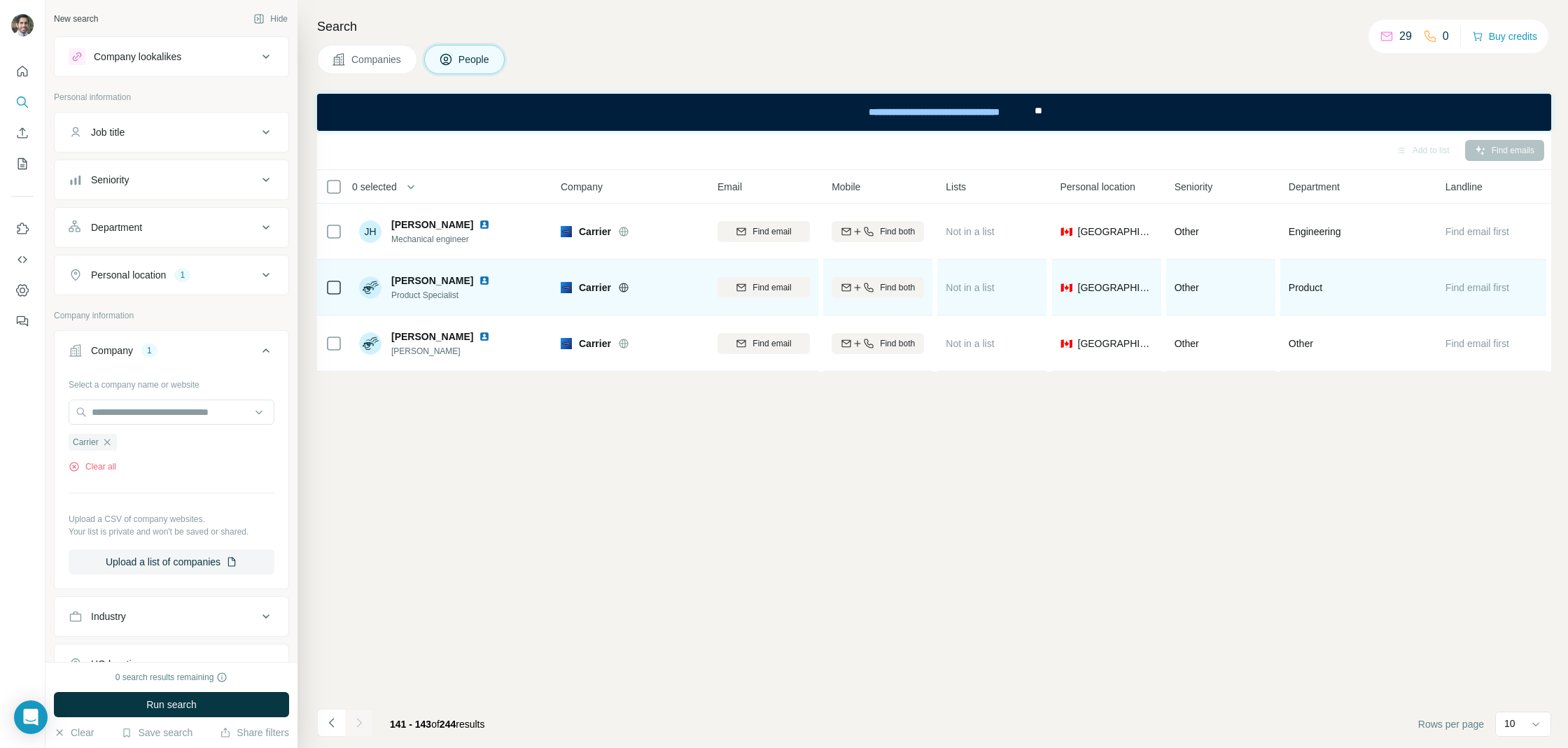
click at [490, 279] on img at bounding box center [485, 281] width 11 height 11
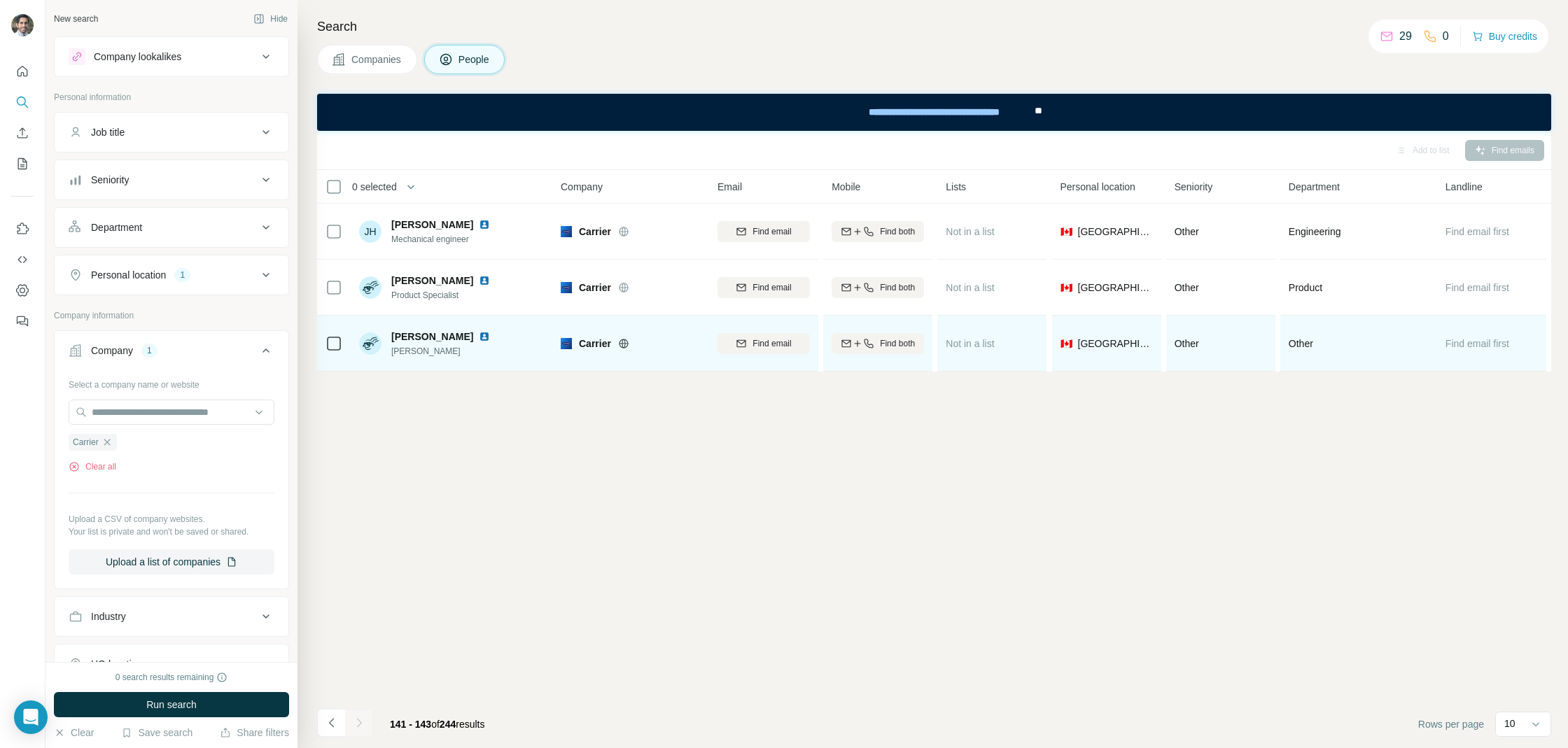
click at [479, 331] on img at bounding box center [485, 336] width 11 height 11
